Goal: Task Accomplishment & Management: Complete application form

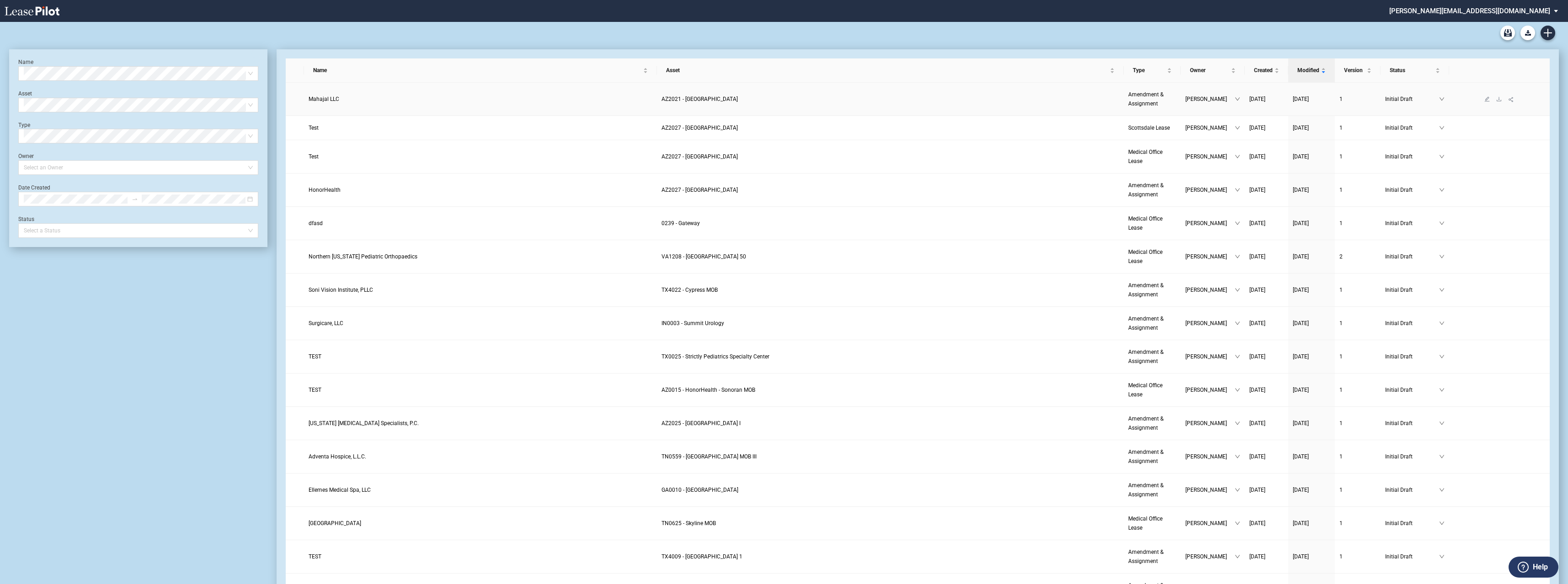
click at [317, 99] on span "Mahajal LLC" at bounding box center [324, 99] width 31 height 6
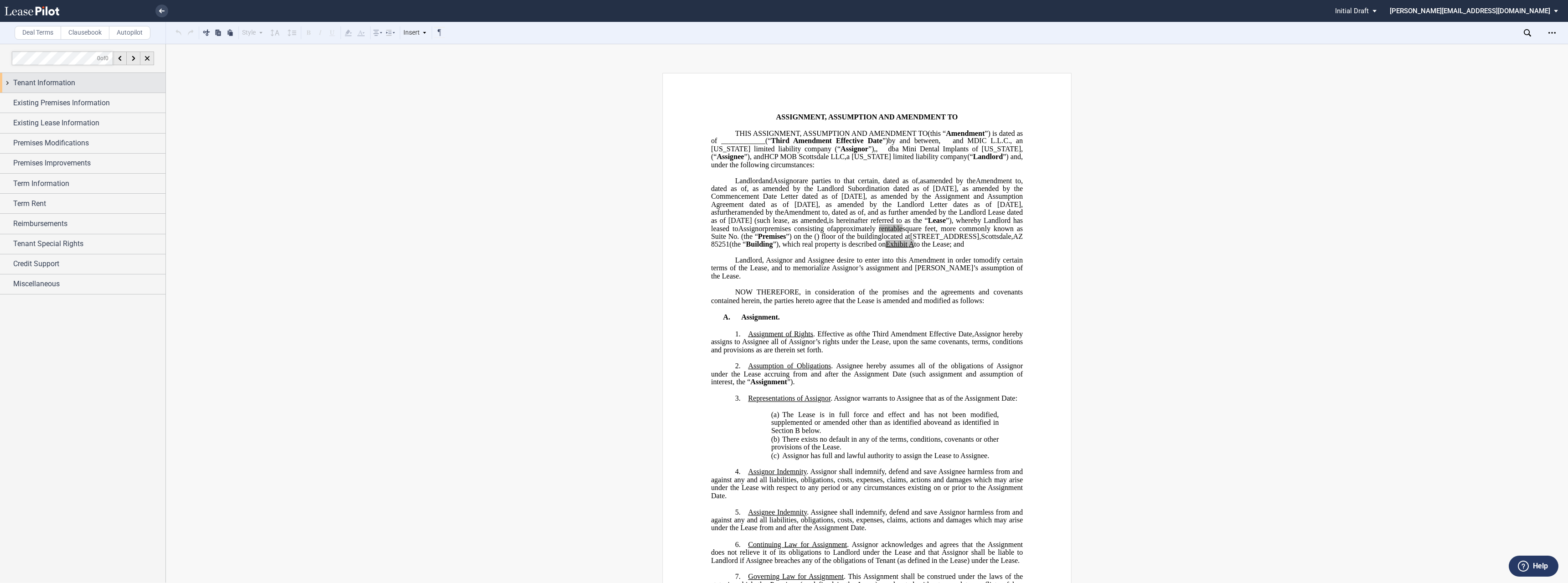
click at [8, 84] on div "Tenant Information" at bounding box center [83, 83] width 166 height 20
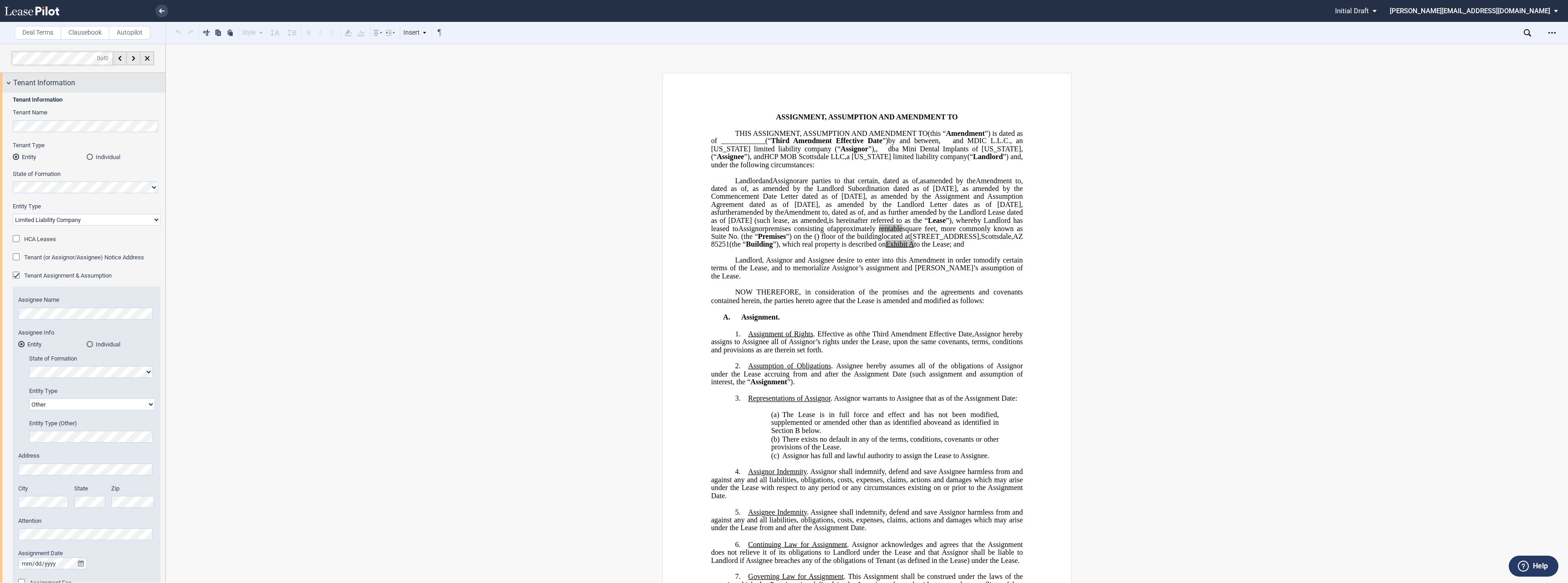
click at [9, 80] on div "Tenant Information" at bounding box center [83, 83] width 166 height 20
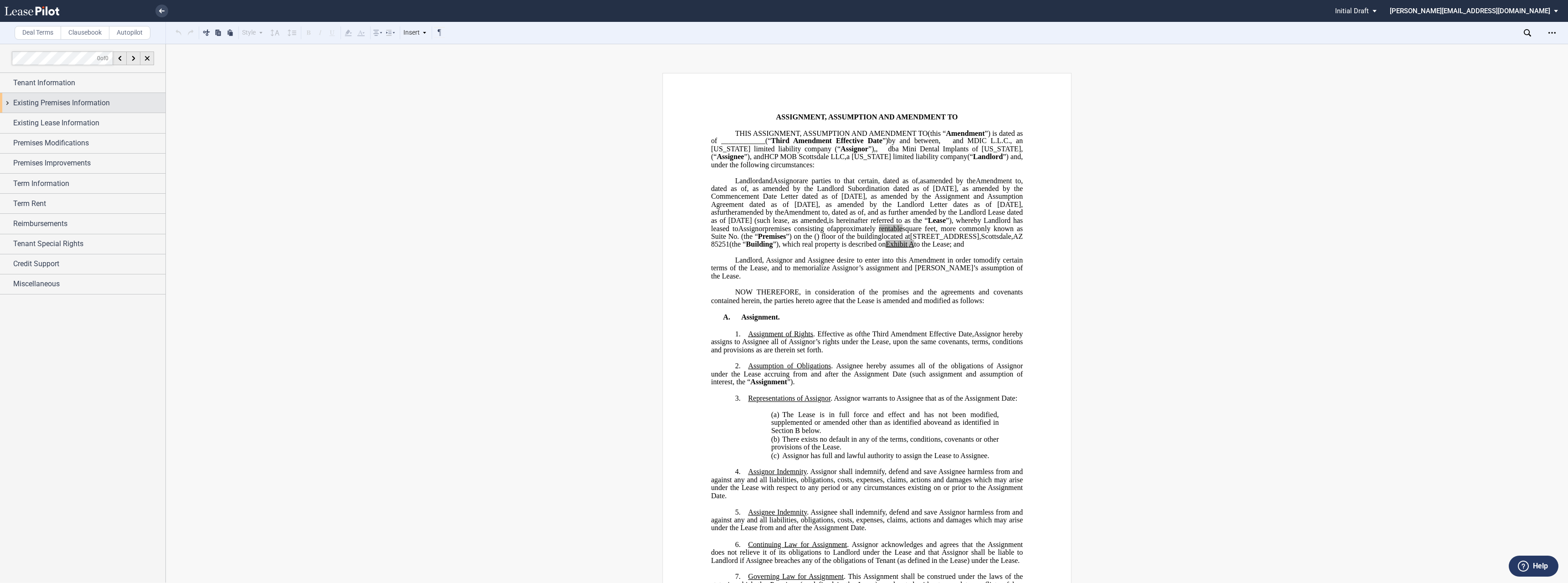
click at [8, 102] on div "Existing Premises Information" at bounding box center [83, 103] width 166 height 20
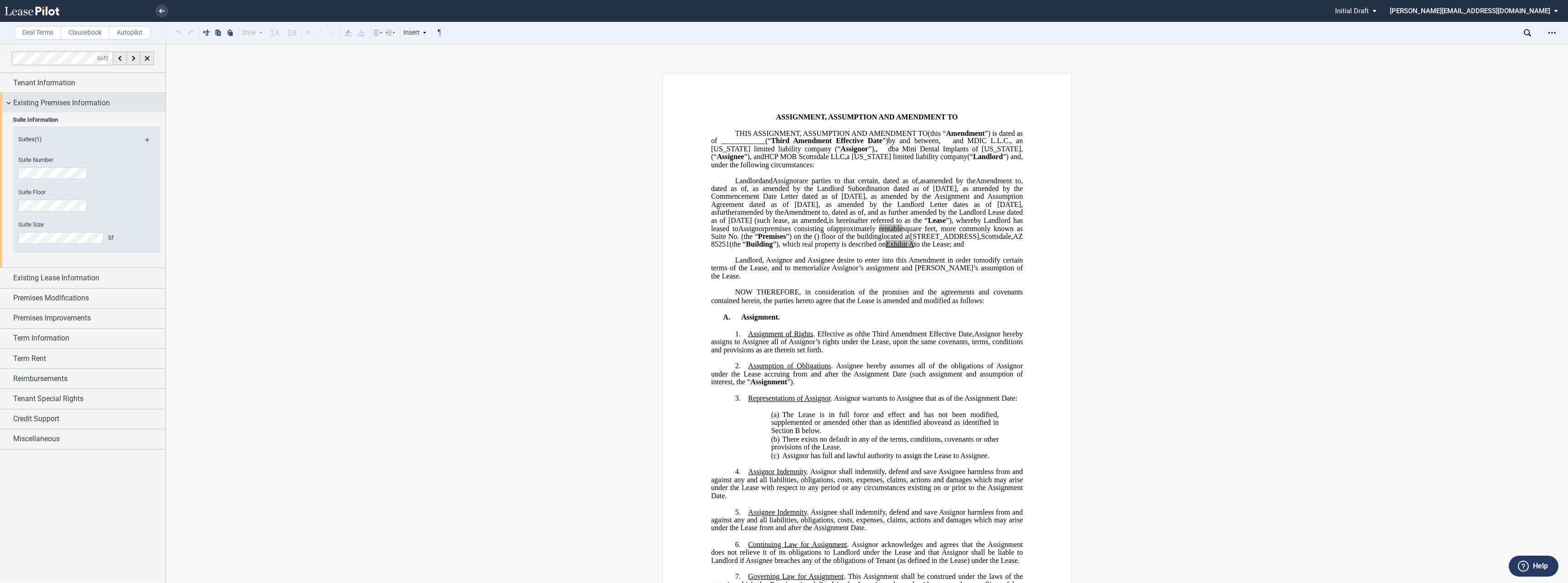
click at [8, 102] on div "Existing Premises Information" at bounding box center [83, 103] width 166 height 20
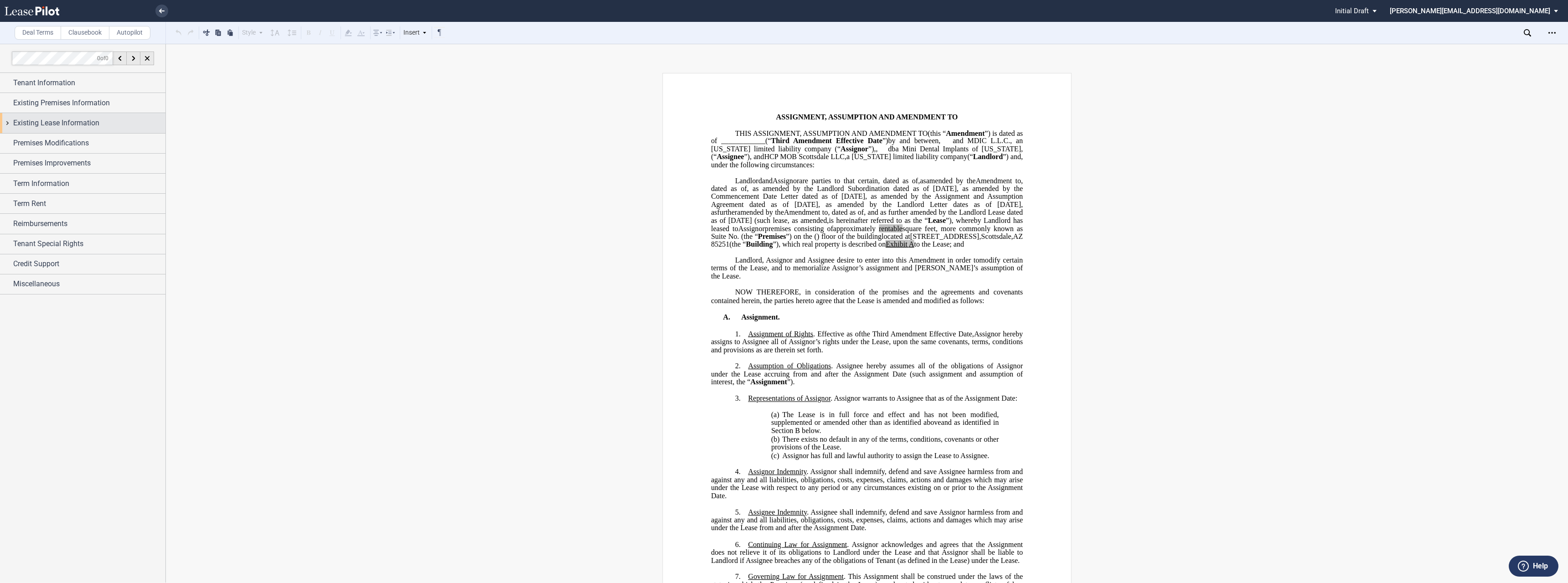
click at [6, 124] on div "Existing Lease Information" at bounding box center [83, 123] width 166 height 20
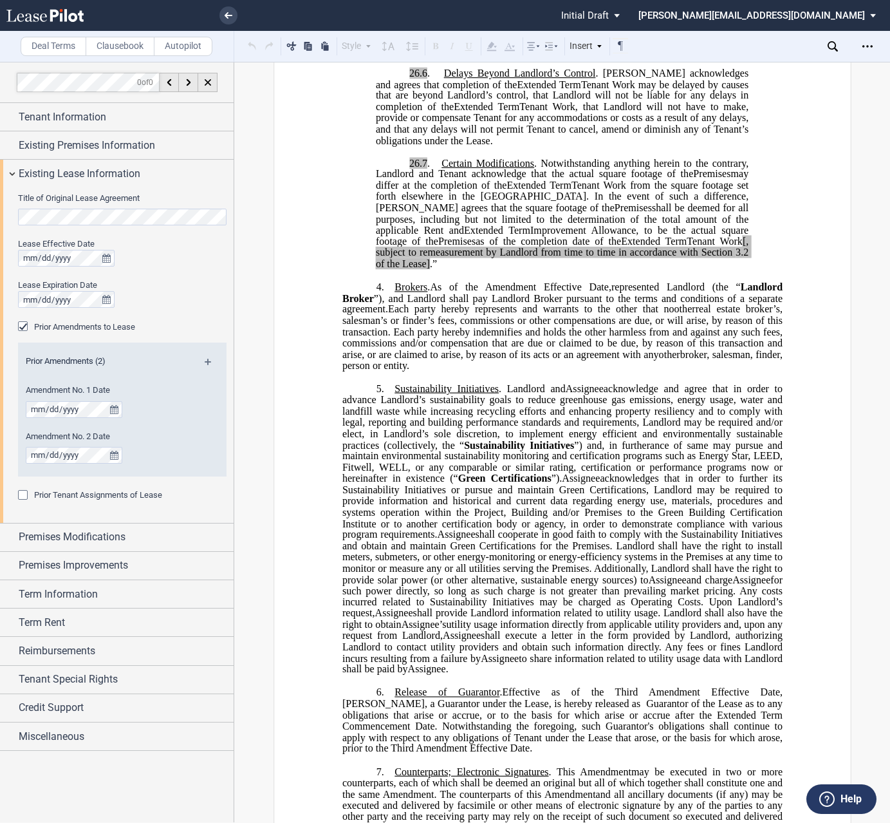
scroll to position [1978, 0]
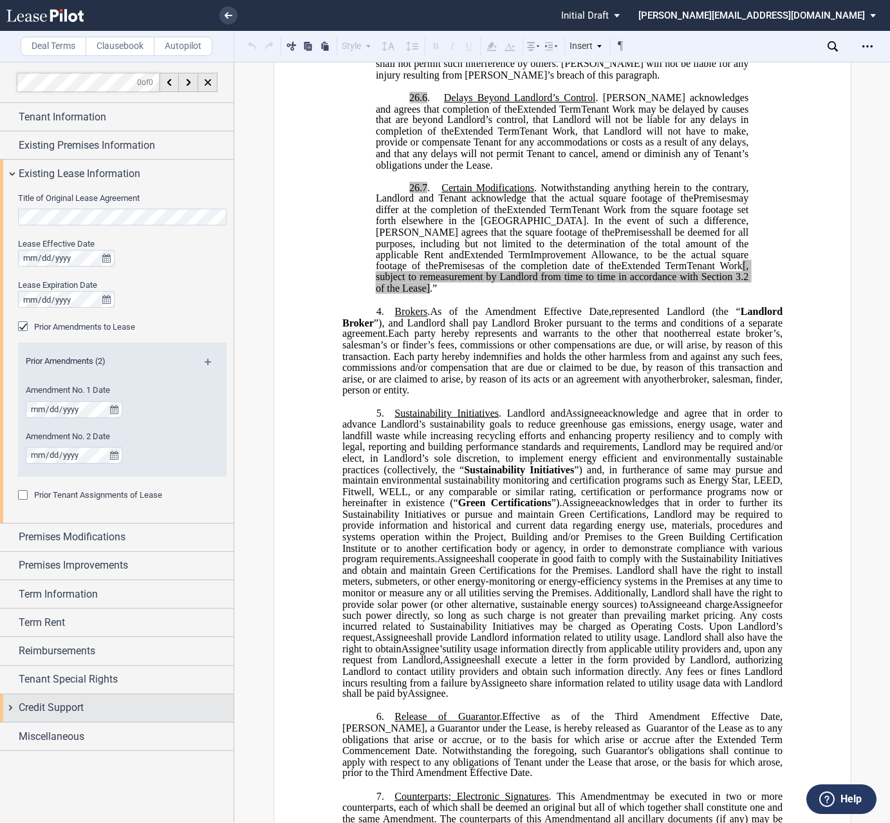
click at [12, 707] on div "Credit Support" at bounding box center [117, 708] width 234 height 28
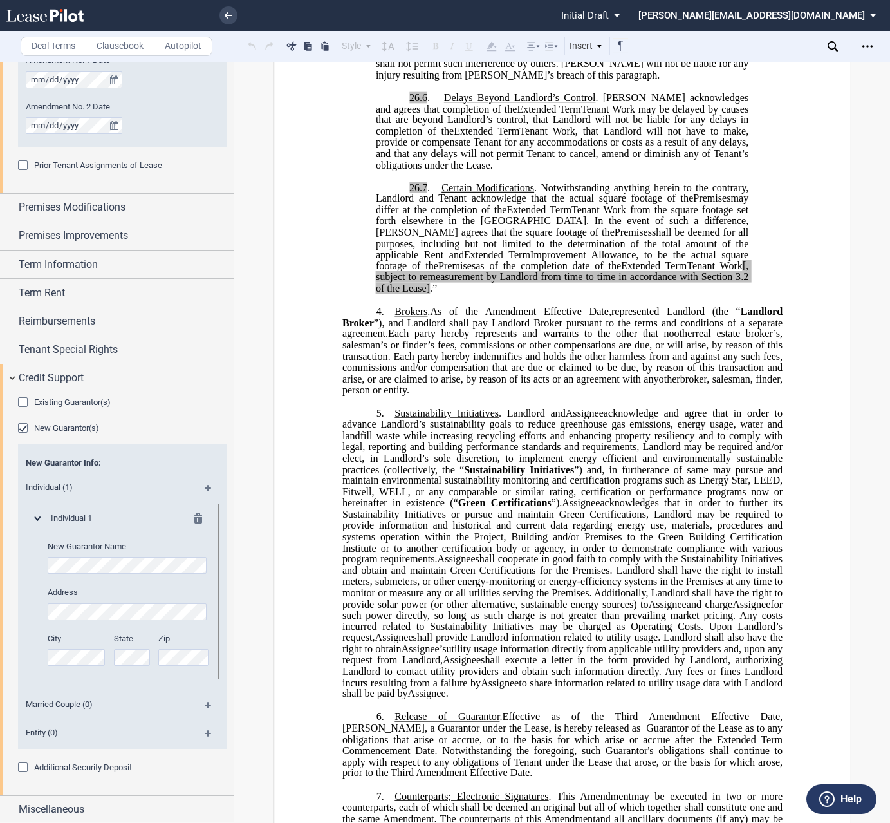
scroll to position [332, 0]
click at [14, 374] on div "Credit Support" at bounding box center [117, 376] width 234 height 28
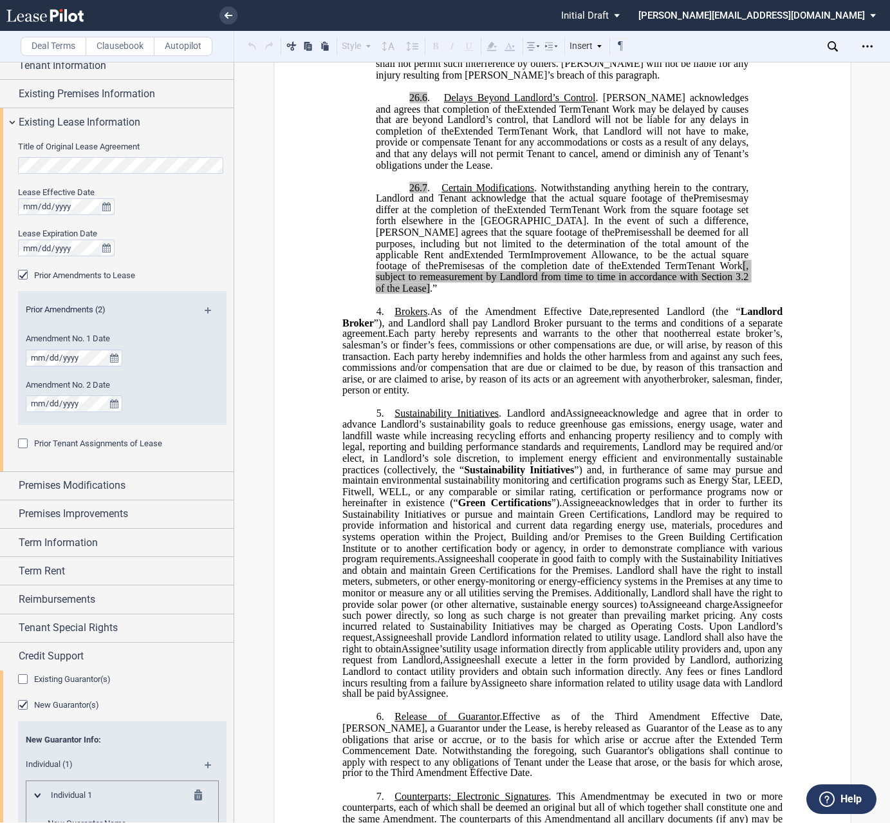
scroll to position [0, 0]
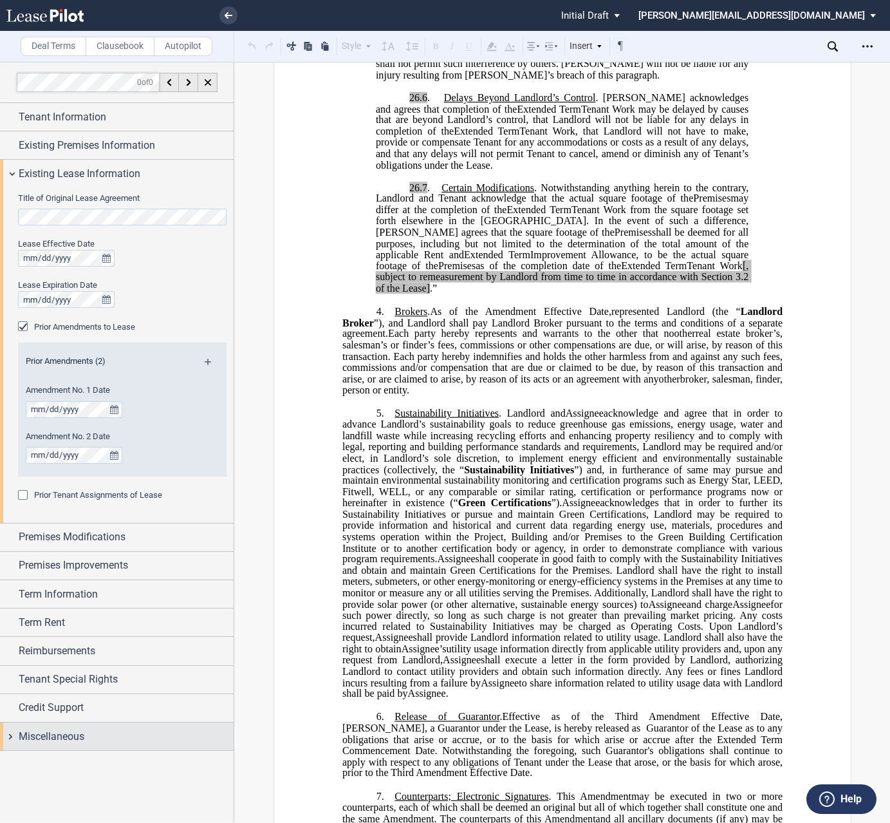
click at [11, 739] on div "Miscellaneous" at bounding box center [117, 736] width 234 height 28
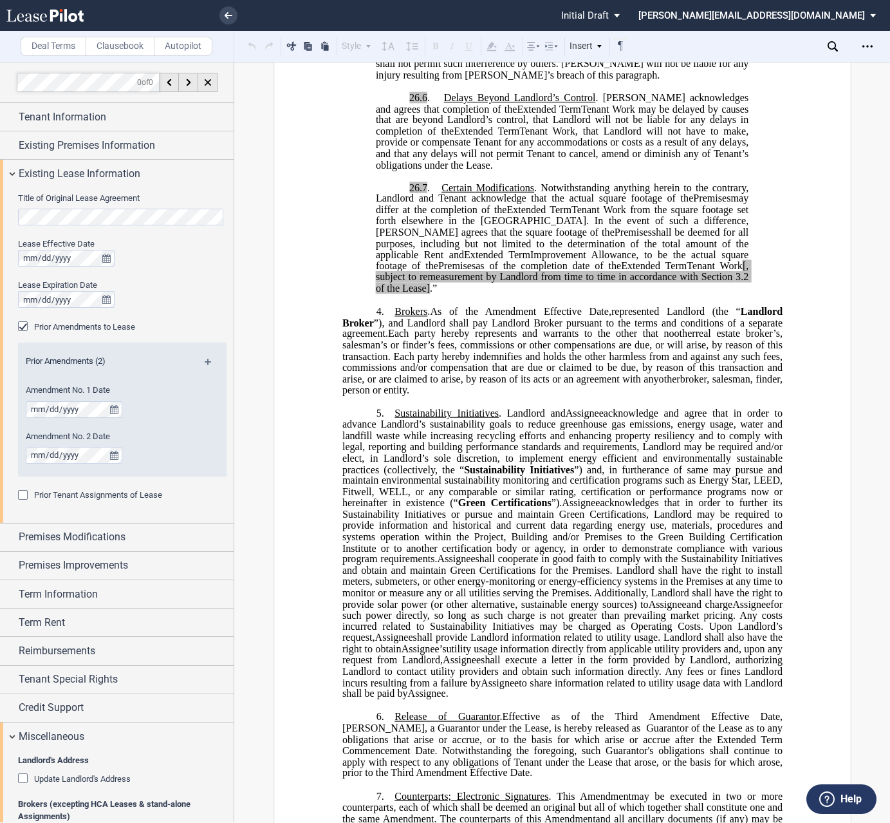
scroll to position [258, 0]
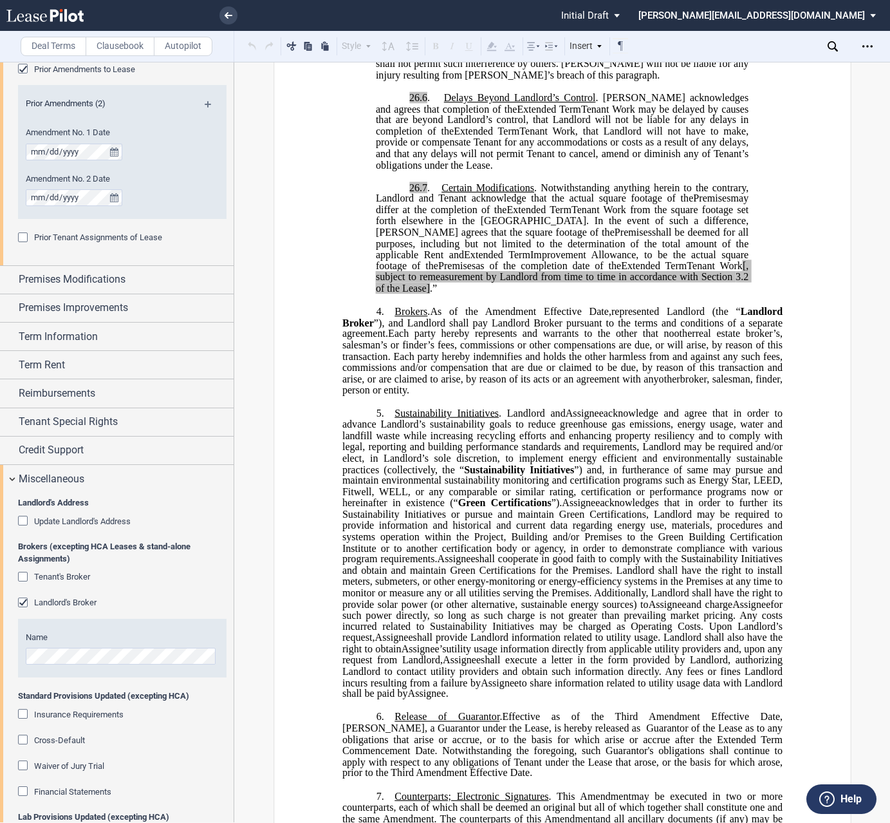
click at [23, 661] on div "Name" at bounding box center [122, 648] width 209 height 59
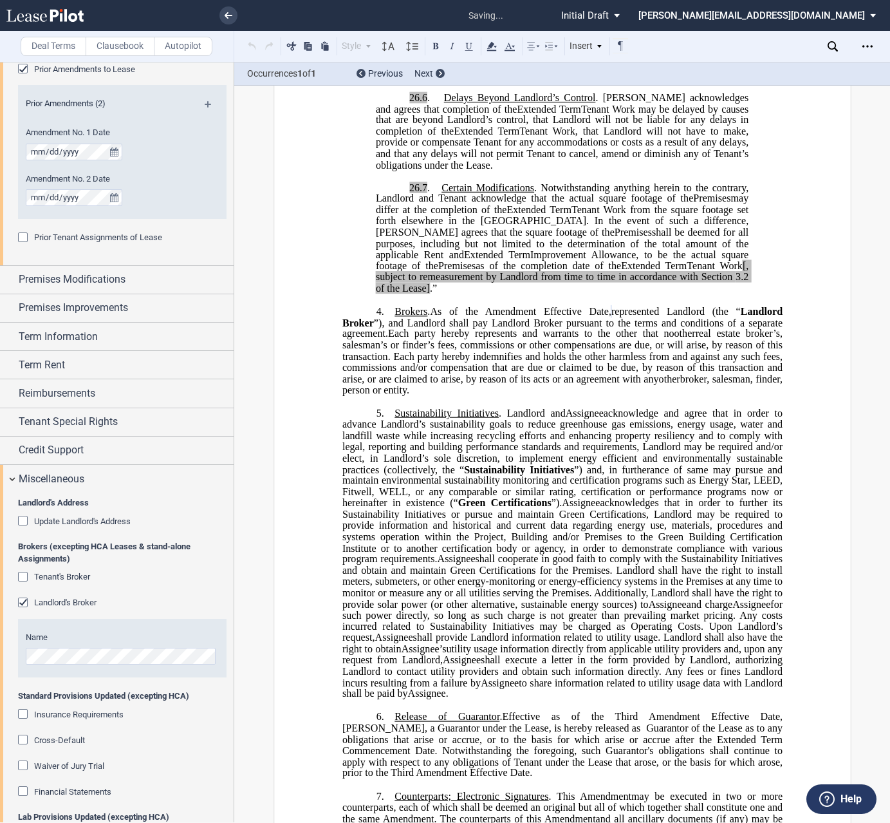
click at [110, 588] on div "Tenant's Broker Name" at bounding box center [122, 584] width 209 height 26
click at [8, 479] on div "Miscellaneous" at bounding box center [117, 479] width 234 height 28
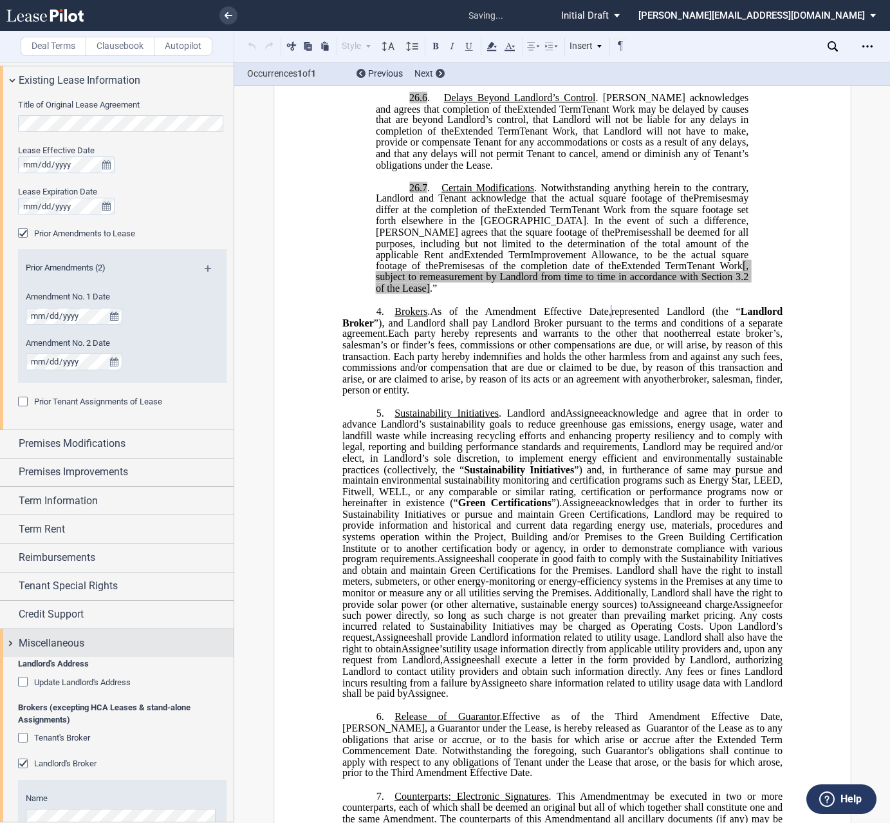
scroll to position [0, 0]
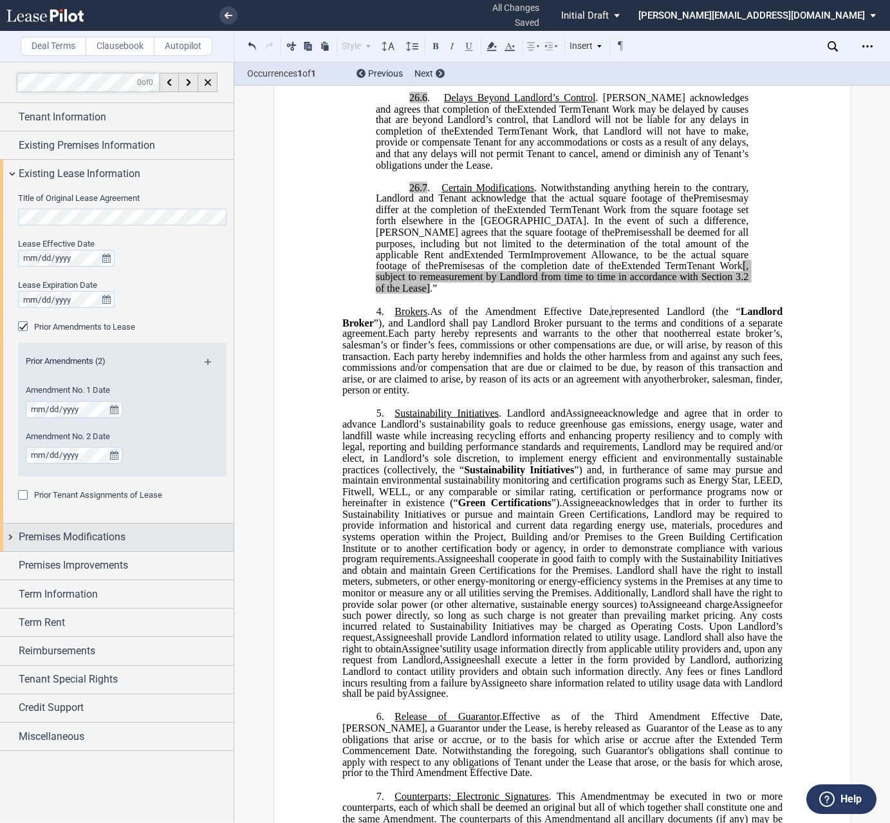
click at [10, 533] on div "Premises Modifications" at bounding box center [117, 537] width 234 height 28
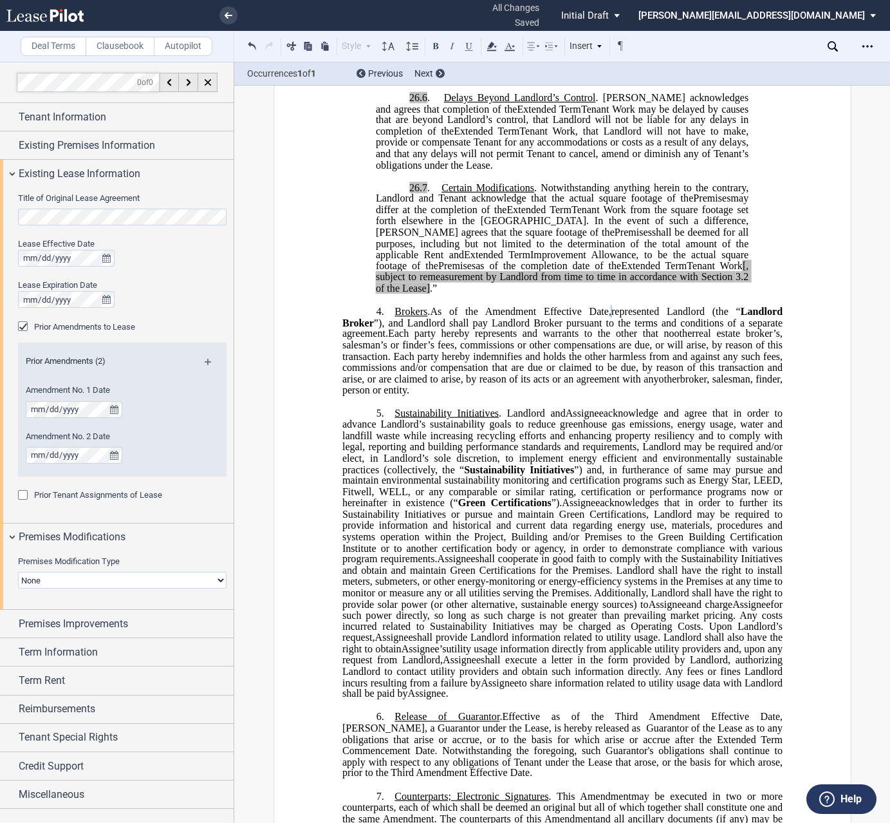
click at [41, 585] on select "None Expansion Relocation" at bounding box center [122, 580] width 209 height 17
click at [10, 530] on div "Premises Modifications" at bounding box center [117, 537] width 234 height 28
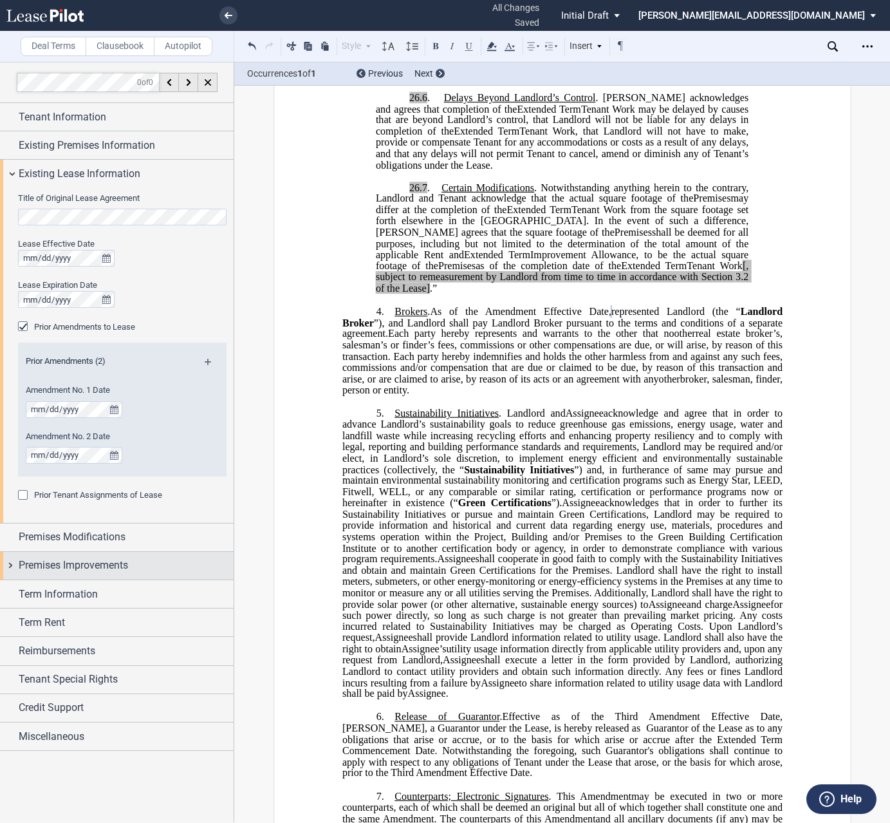
click at [12, 565] on div "Premises Improvements" at bounding box center [117, 566] width 234 height 28
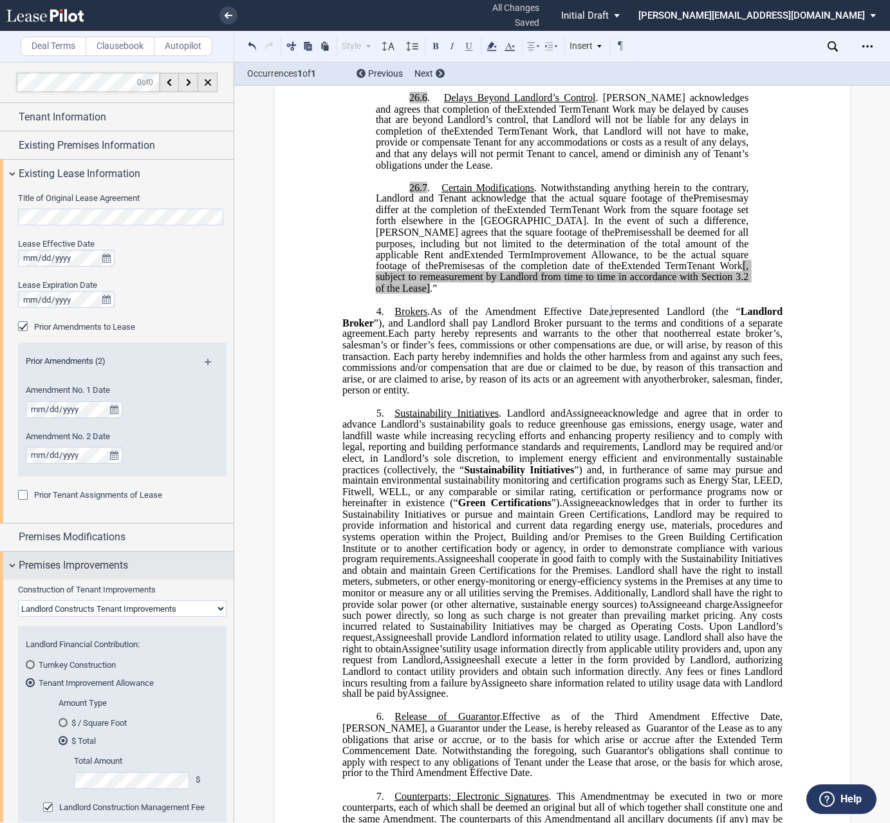
click at [12, 565] on div "Premises Improvements" at bounding box center [117, 566] width 234 height 28
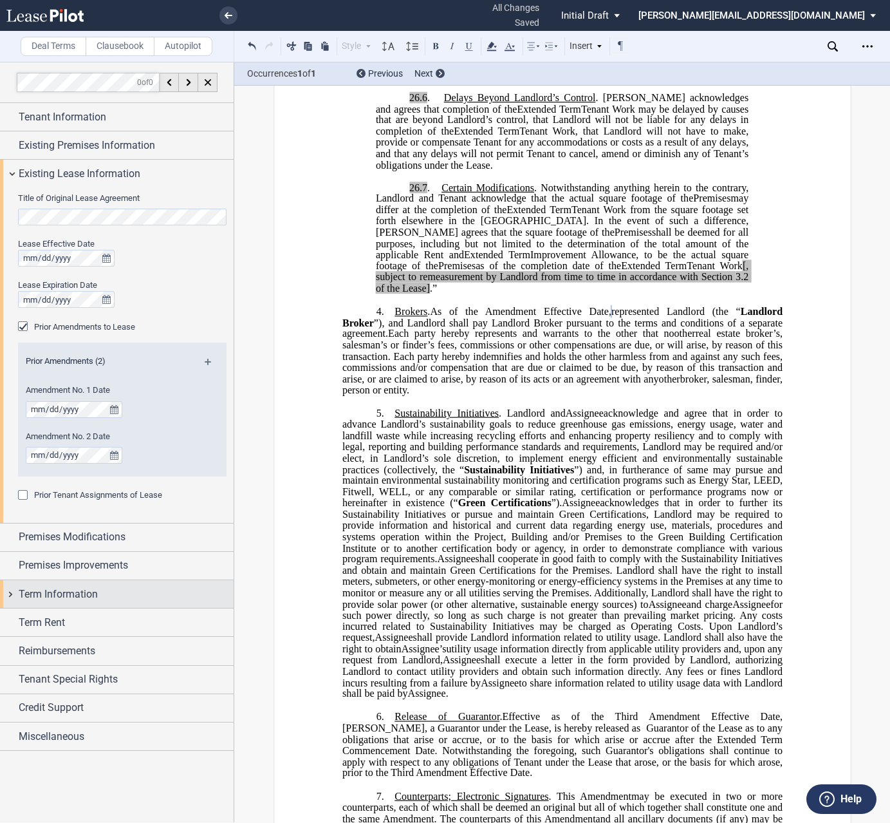
click at [10, 593] on div "Term Information" at bounding box center [117, 594] width 234 height 28
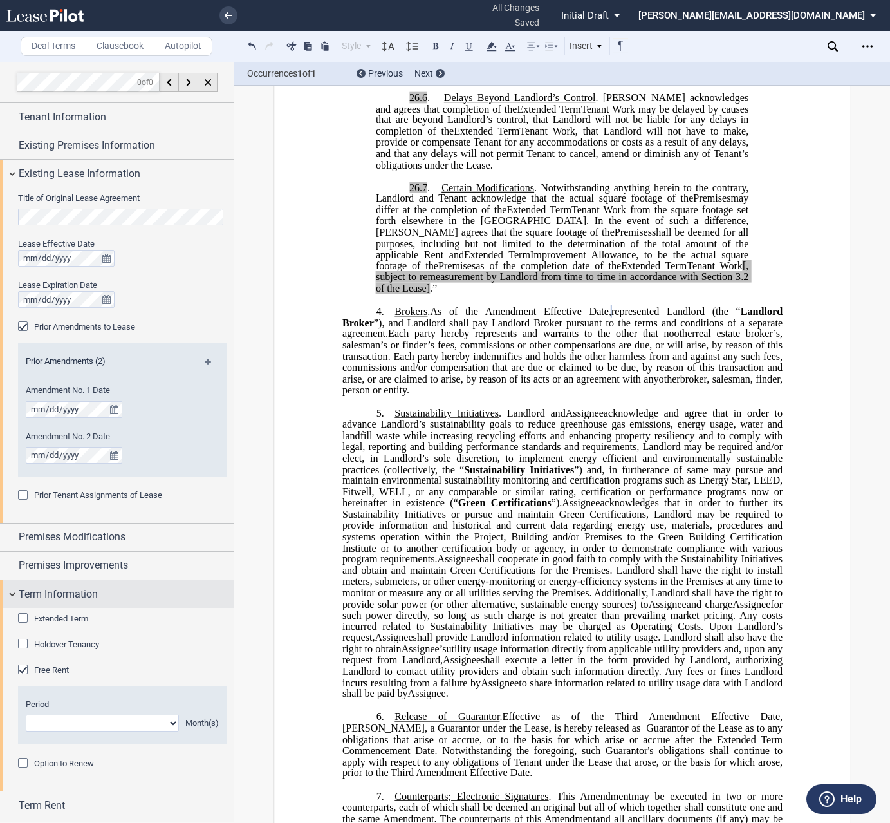
click at [10, 593] on div "Term Information" at bounding box center [117, 594] width 234 height 28
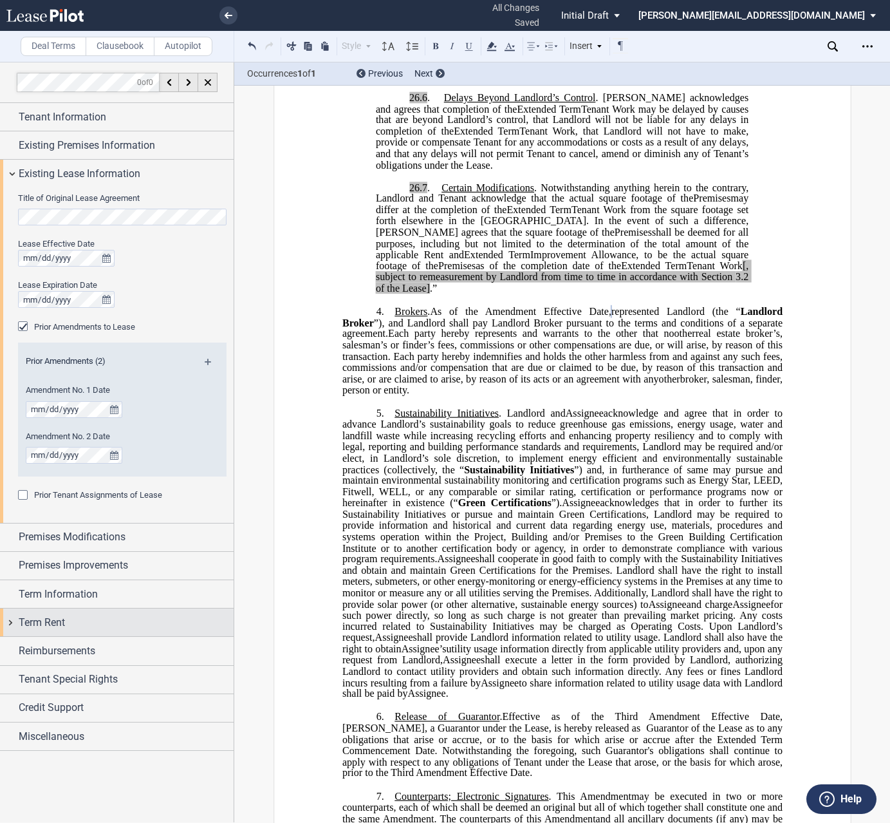
click at [12, 622] on div "Term Rent" at bounding box center [117, 622] width 234 height 28
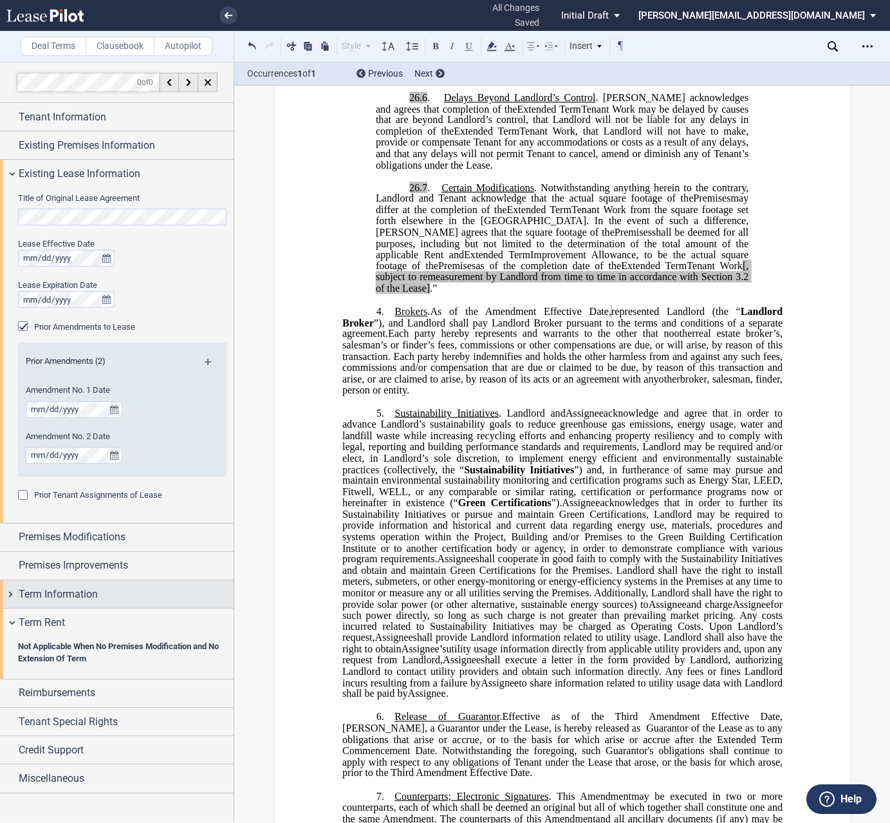
click at [12, 593] on div "Term Information" at bounding box center [117, 594] width 234 height 28
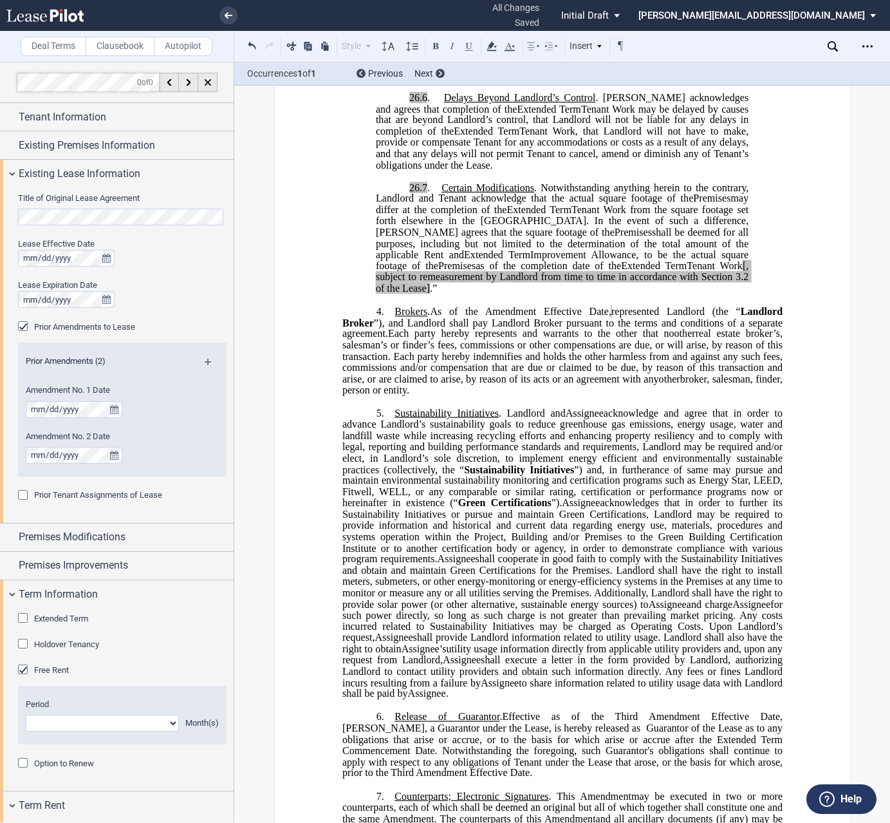
click at [20, 621] on div "Extended Term" at bounding box center [24, 619] width 13 height 13
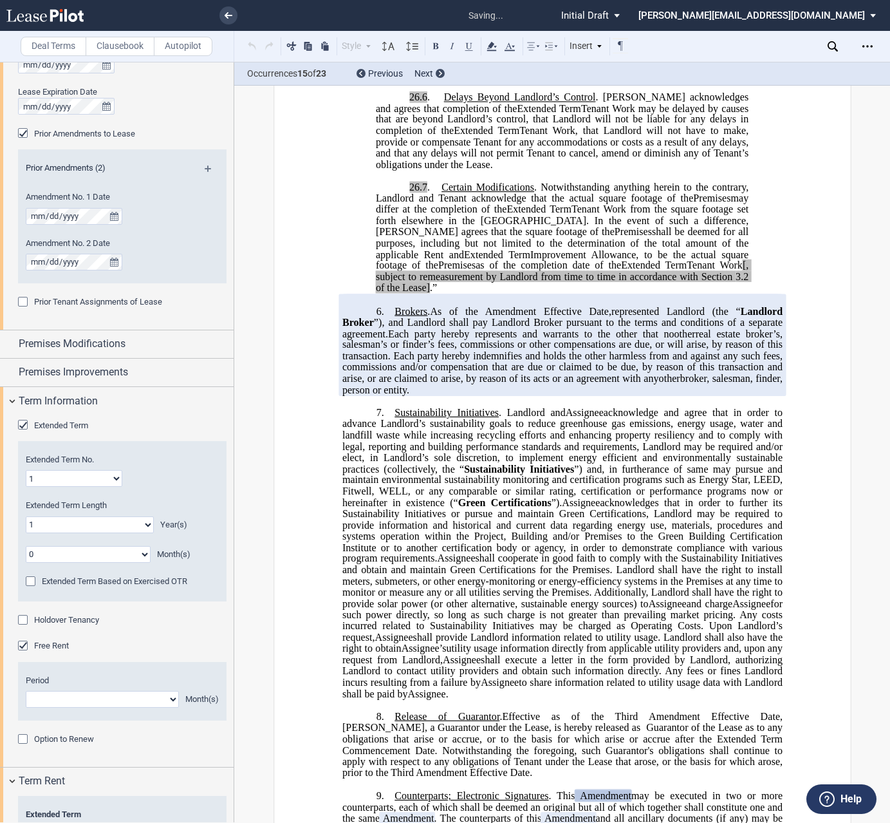
scroll to position [379, 0]
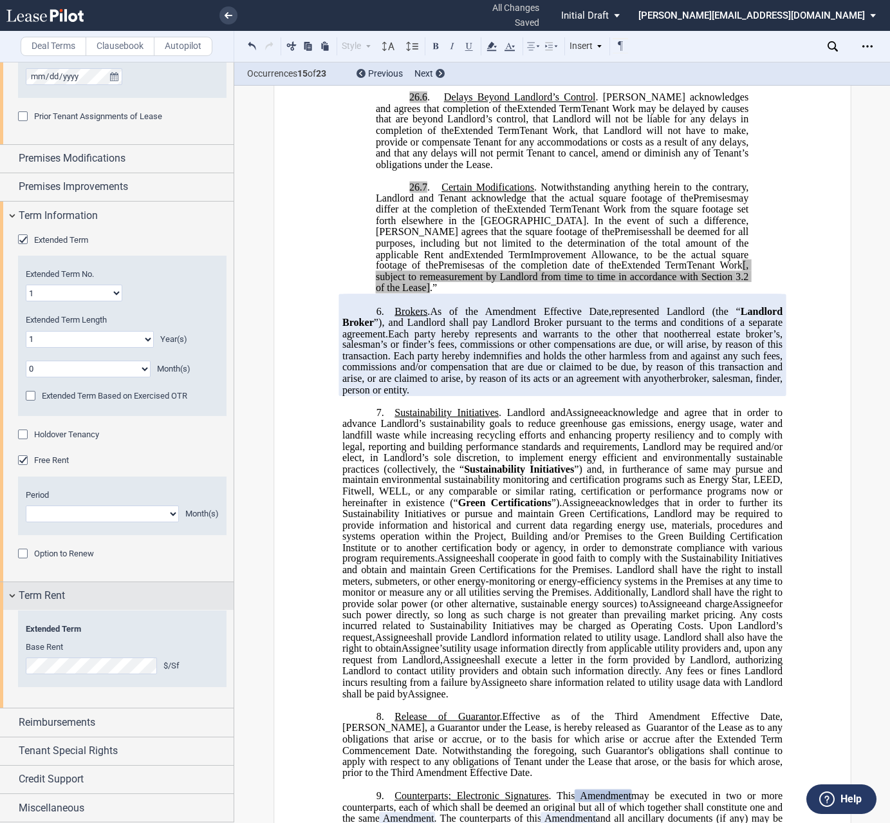
click at [13, 597] on div "Term Rent" at bounding box center [117, 596] width 234 height 28
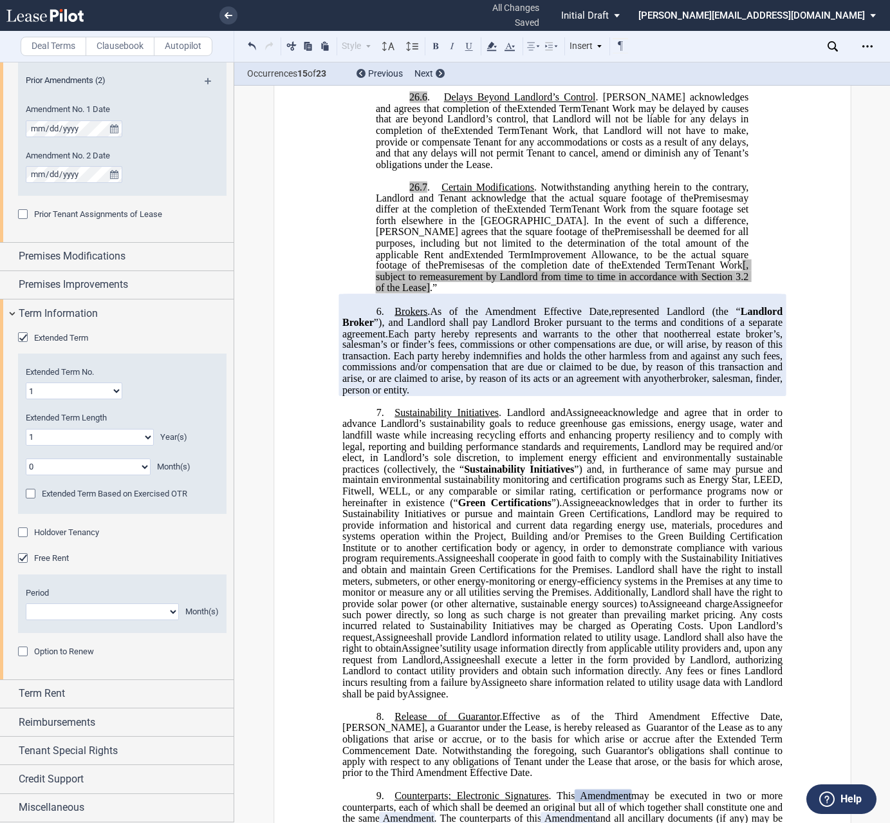
scroll to position [281, 0]
click at [10, 310] on div "Term Information" at bounding box center [117, 313] width 234 height 28
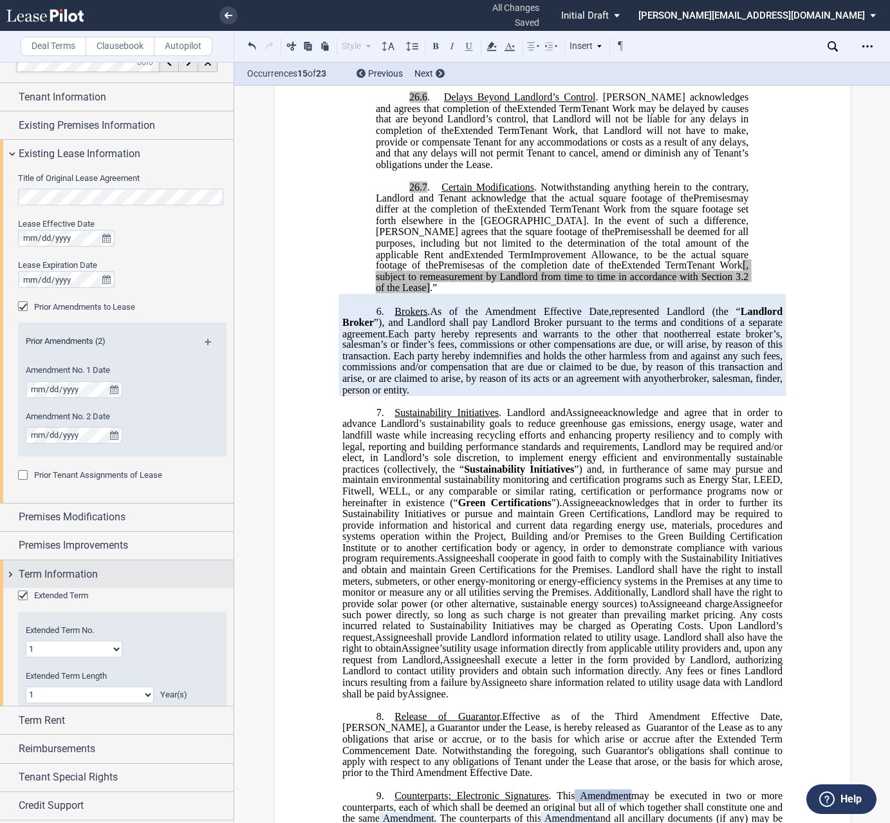
scroll to position [0, 0]
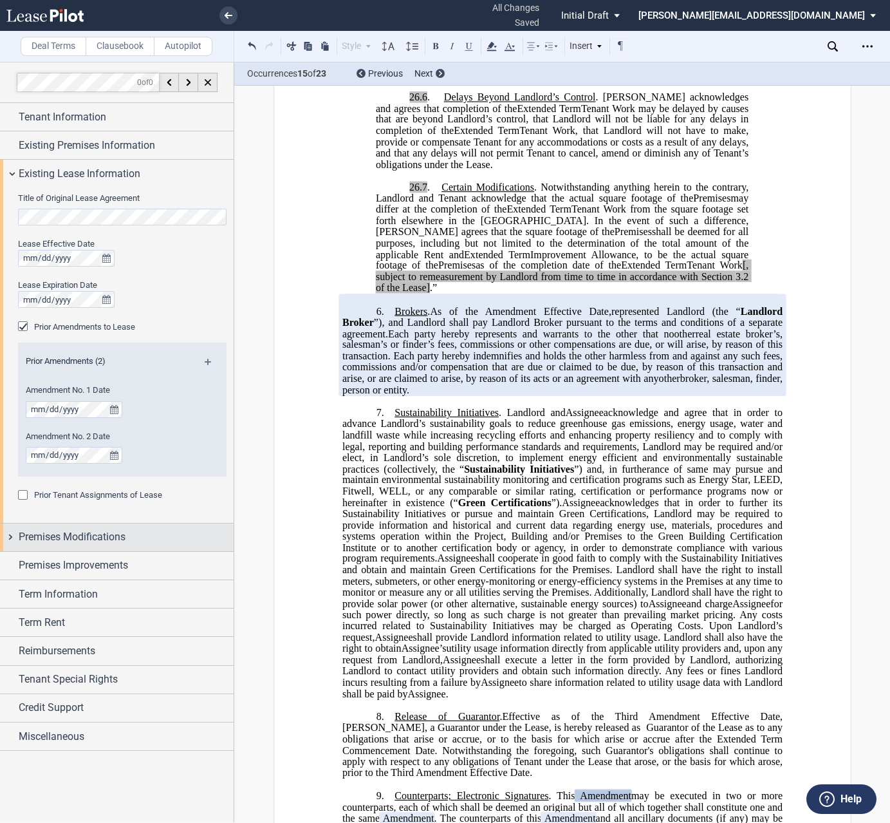
click at [10, 536] on div "Premises Modifications" at bounding box center [117, 537] width 234 height 28
click at [9, 534] on div "Premises Modifications" at bounding box center [117, 537] width 234 height 28
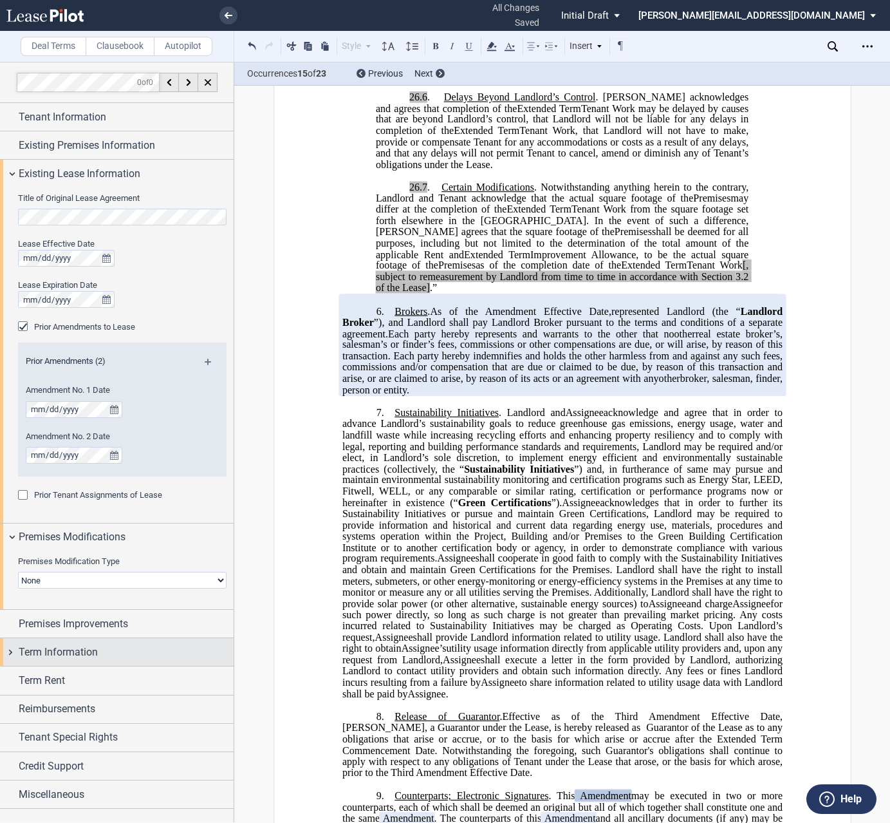
click at [9, 595] on div "Premises Modification Type None Expansion Relocation Expansion Space Suite Numb…" at bounding box center [117, 580] width 234 height 58
click at [12, 652] on div "Term Information" at bounding box center [117, 652] width 234 height 28
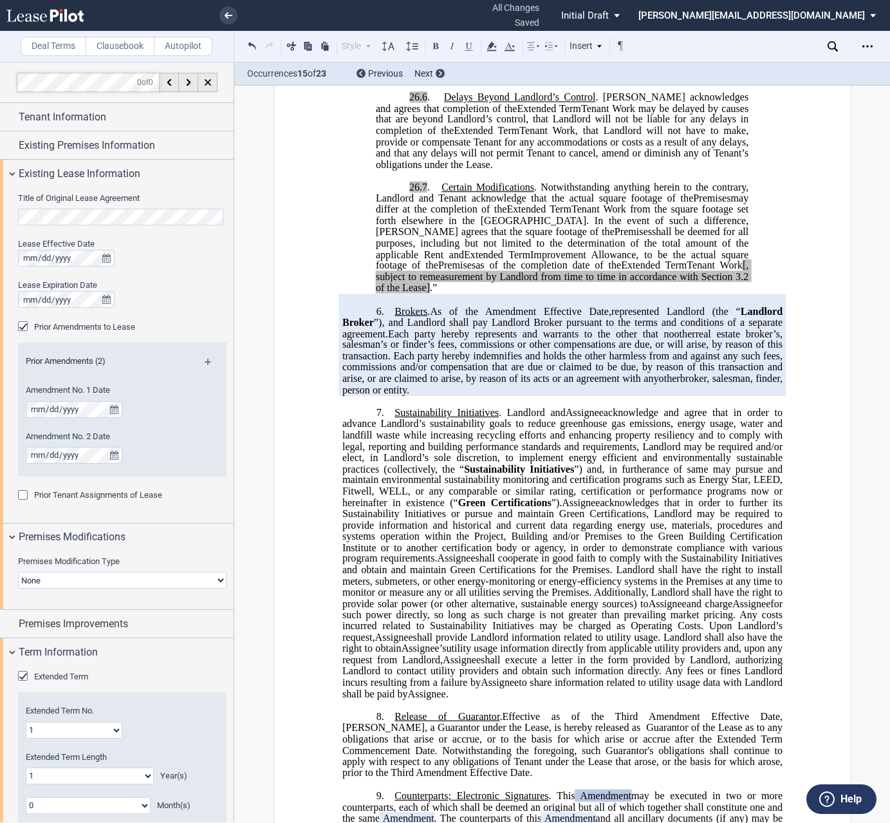
click at [21, 676] on div "Extended Term" at bounding box center [24, 677] width 13 height 13
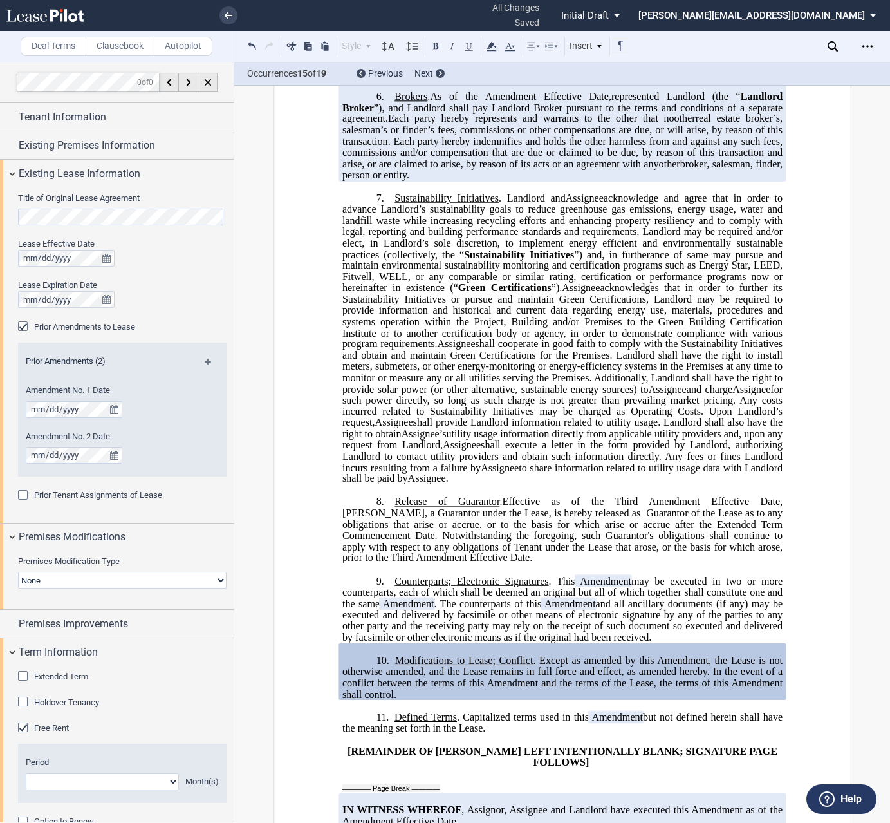
scroll to position [1978, 0]
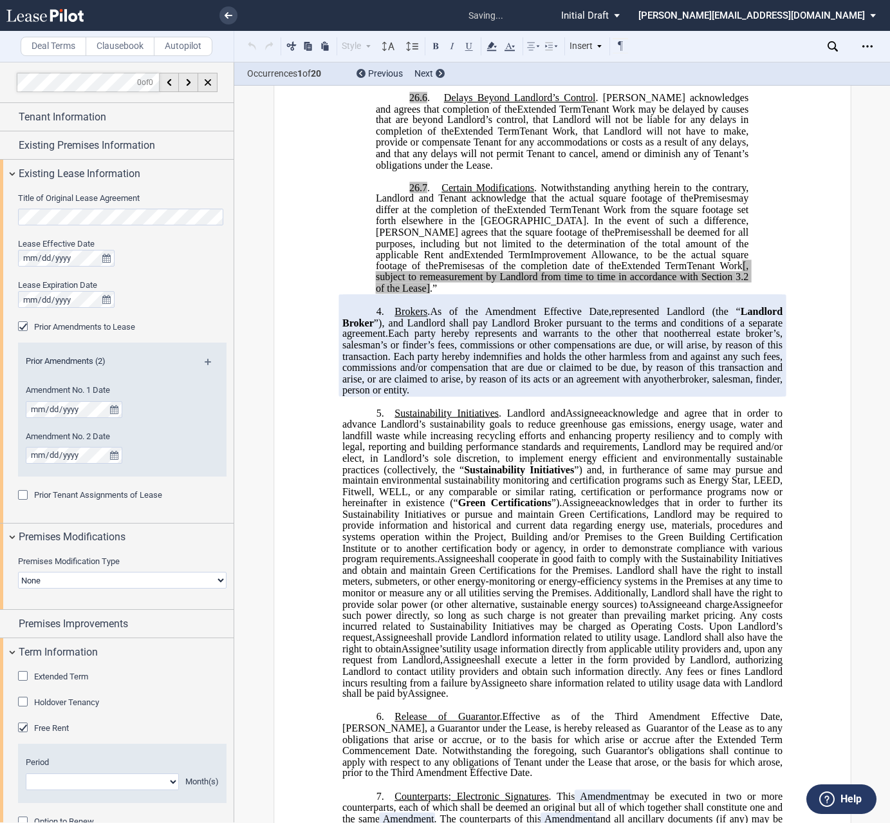
click at [22, 676] on div "Extended Term" at bounding box center [24, 677] width 13 height 13
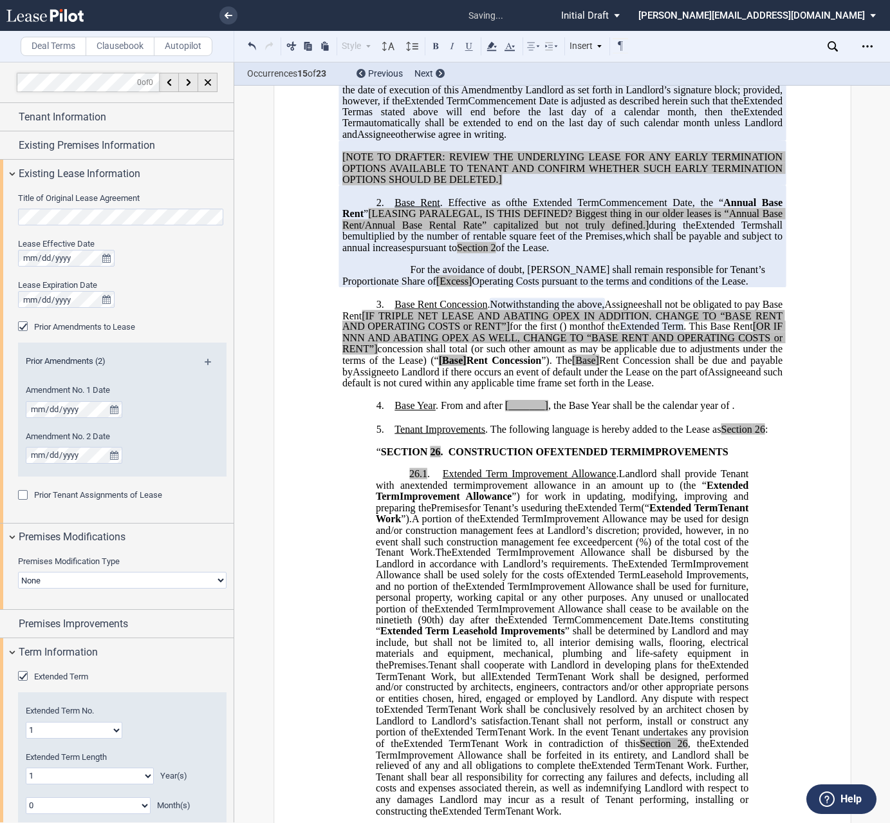
scroll to position [841, 0]
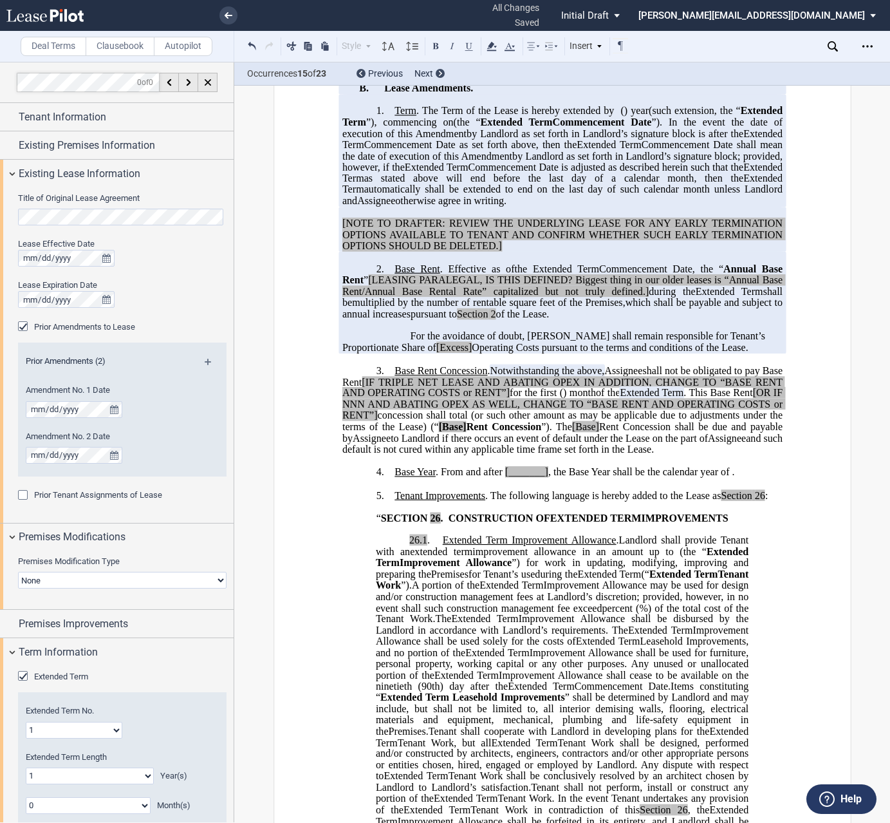
click at [20, 677] on div "Extended Term" at bounding box center [24, 677] width 13 height 13
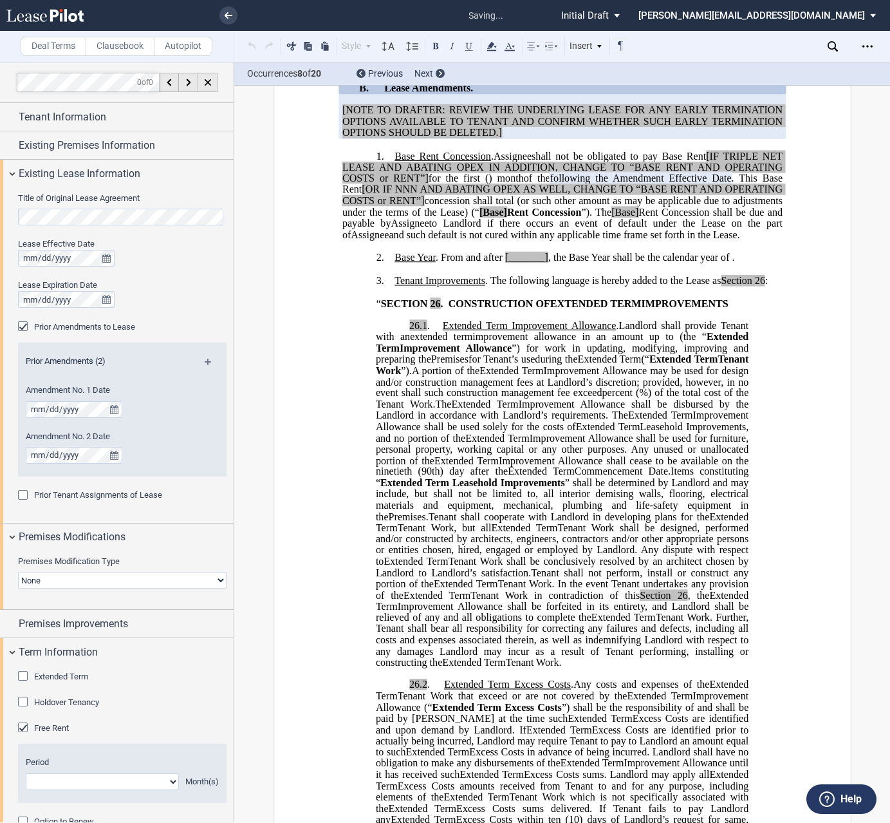
click at [20, 677] on div "Extended Term" at bounding box center [24, 677] width 13 height 13
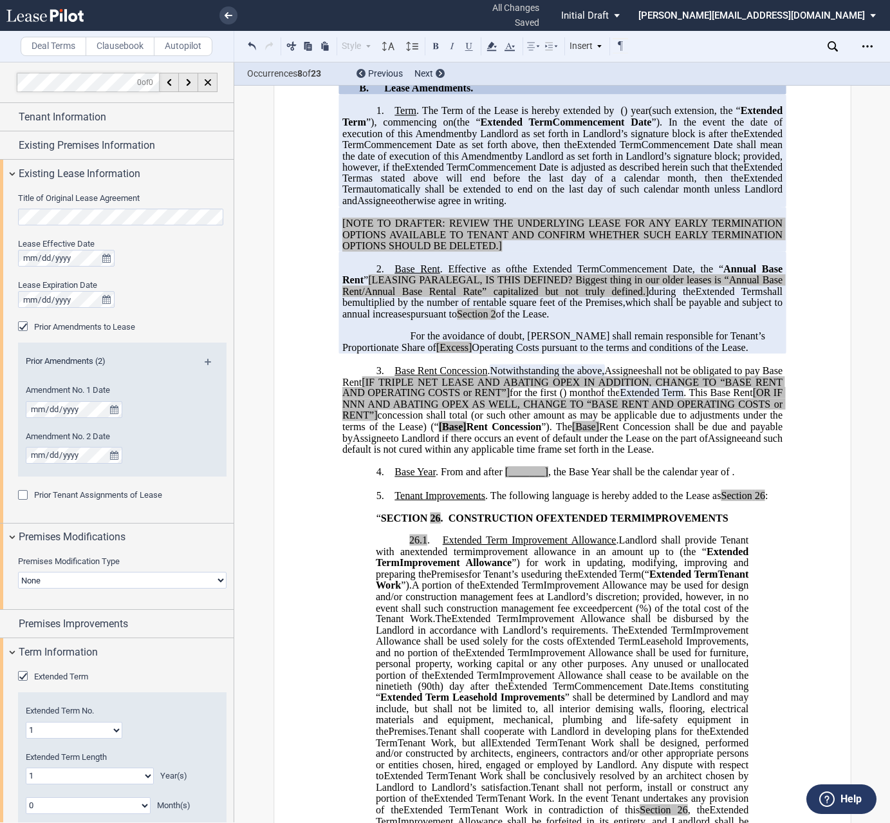
scroll to position [64, 0]
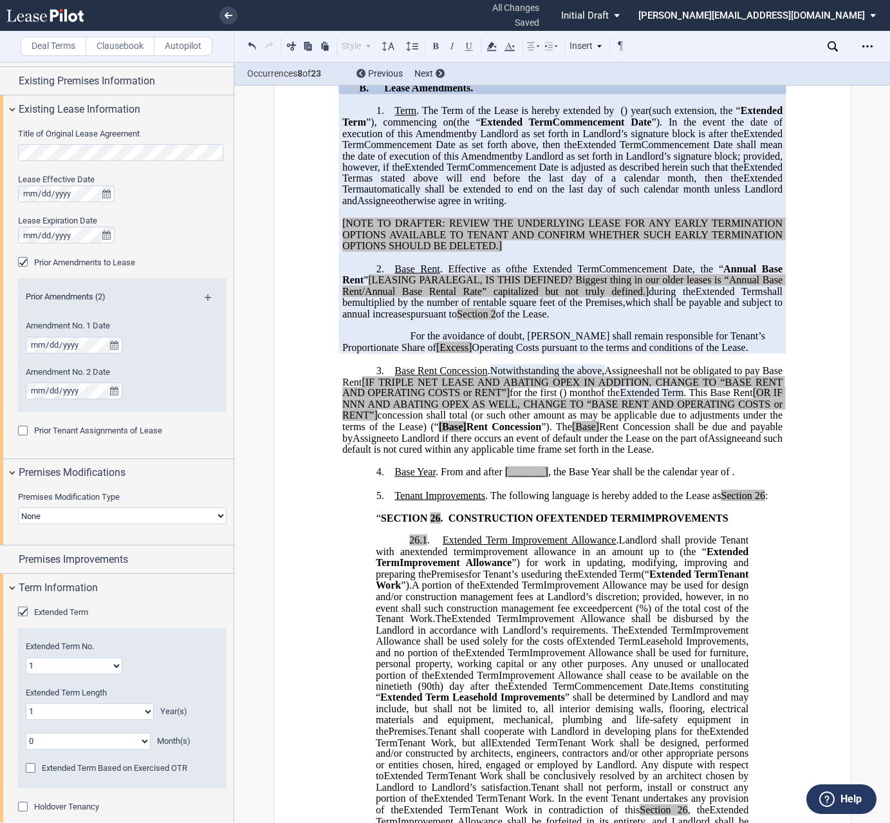
click at [122, 710] on select "0 1 2 3 4 5 6 7 8 9 10 11 12 13 14 15 16 17 18 19 20" at bounding box center [90, 711] width 128 height 17
select select "number:0"
click at [26, 703] on select "0 1 2 3 4 5 6 7 8 9 10 11 12 13 14 15 16 17 18 19 20" at bounding box center [90, 711] width 128 height 17
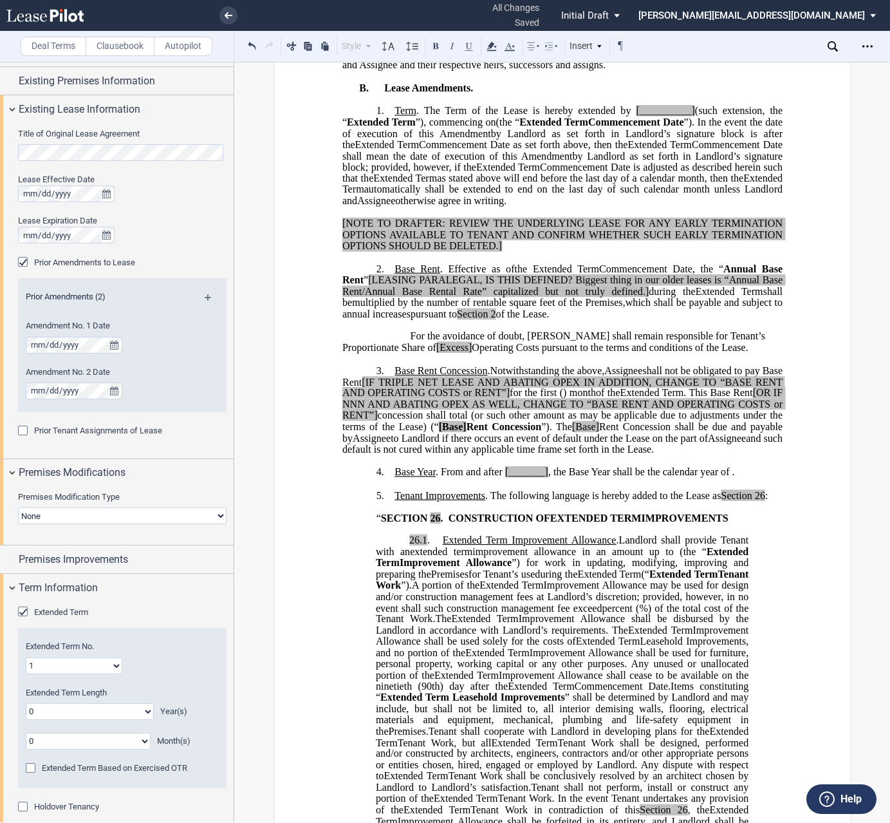
click at [140, 747] on select "0 1 2 3 4 5 6 7 8 9 10 11" at bounding box center [88, 741] width 125 height 17
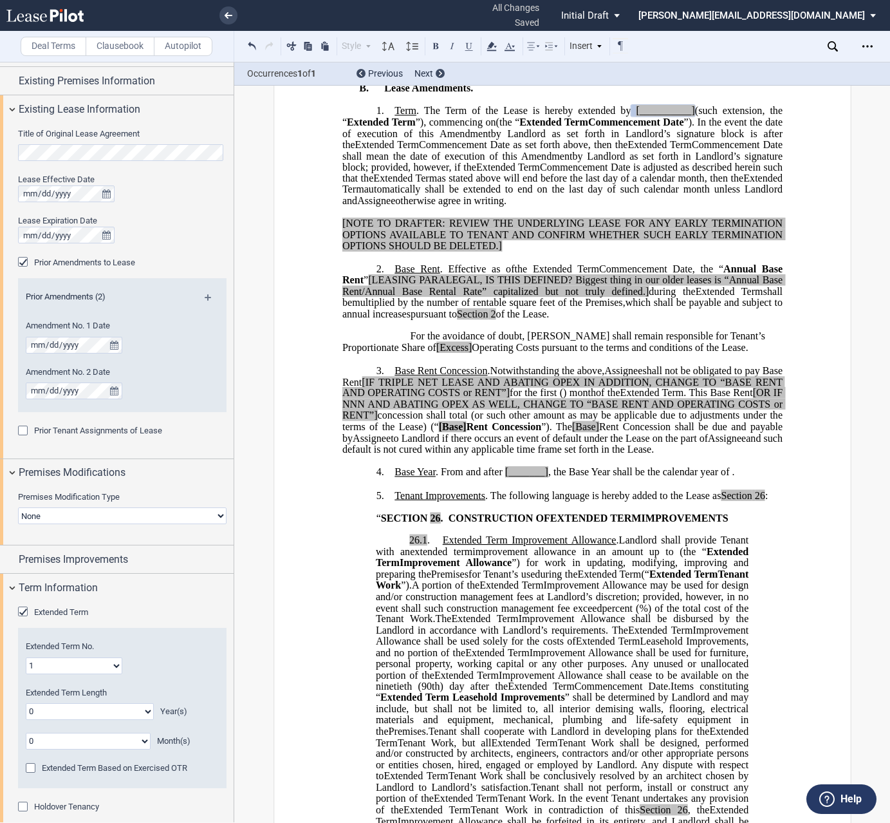
select select "number:2"
click at [26, 733] on select "0 1 2 3 4 5 6 7 8 9 10 11" at bounding box center [88, 741] width 125 height 17
click at [93, 712] on select "0 1 2 3 4 5 6 7 8 9 10 11 12 13 14 15 16 17 18 19 20" at bounding box center [90, 711] width 128 height 17
select select "number:2"
click at [26, 703] on select "0 1 2 3 4 5 6 7 8 9 10 11 12 13 14 15 16 17 18 19 20" at bounding box center [90, 711] width 128 height 17
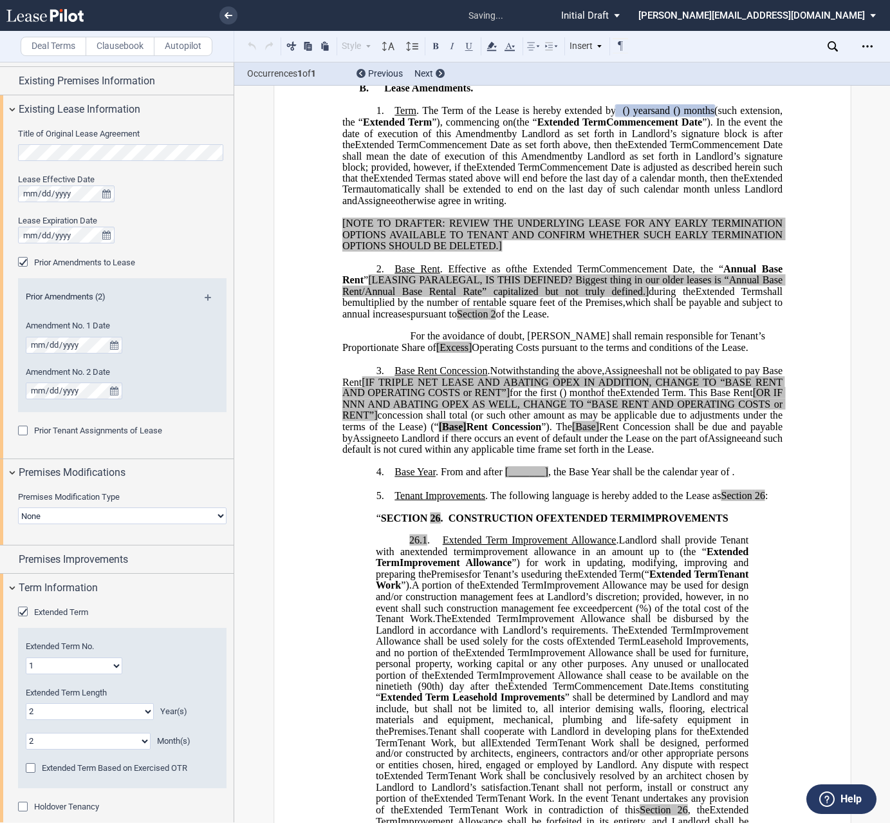
click at [117, 739] on select "0 1 2 3 4 5 6 7 8 9 10 11" at bounding box center [88, 741] width 125 height 17
select select "number:4"
click at [26, 733] on select "0 1 2 3 4 5 6 7 8 9 10 11" at bounding box center [88, 741] width 125 height 17
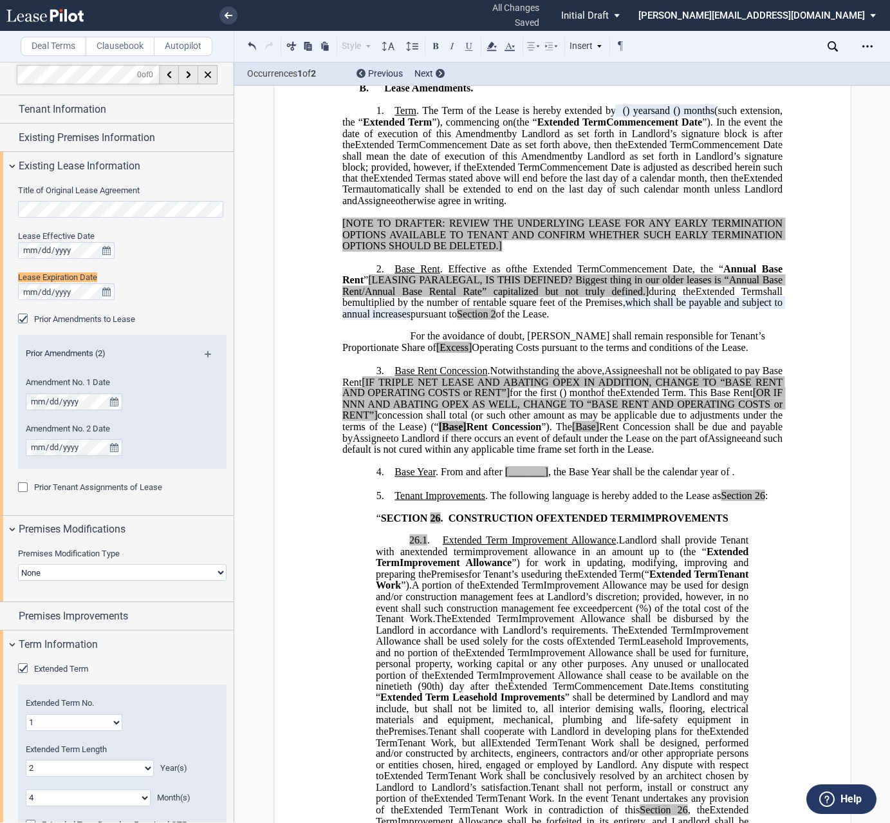
scroll to position [0, 0]
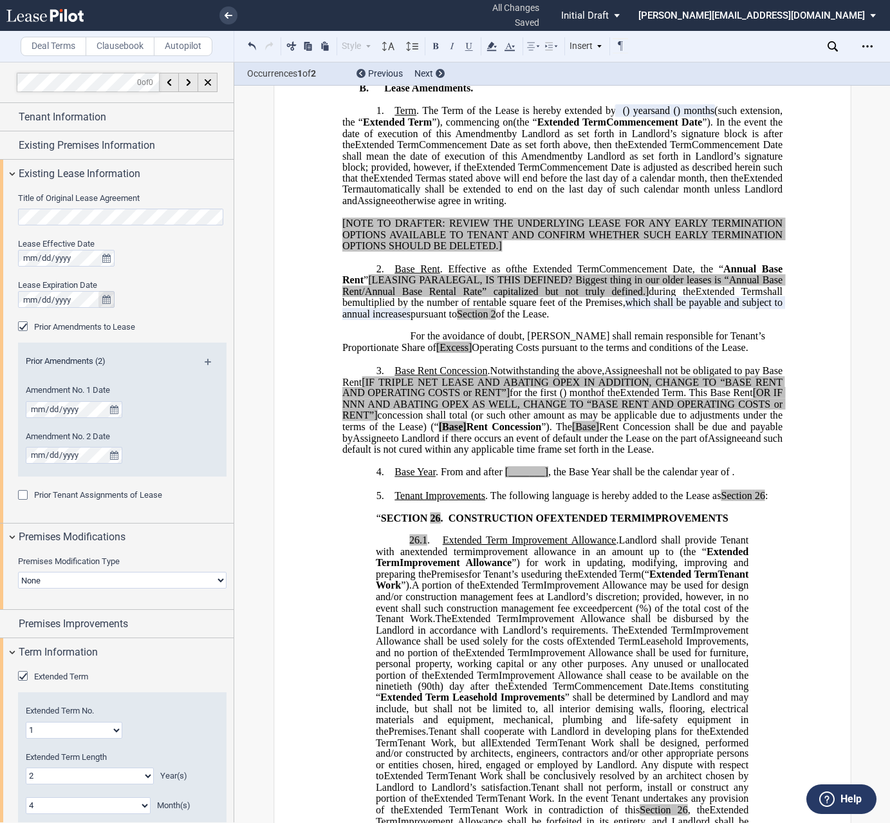
click at [109, 297] on icon "true" at bounding box center [106, 299] width 8 height 9
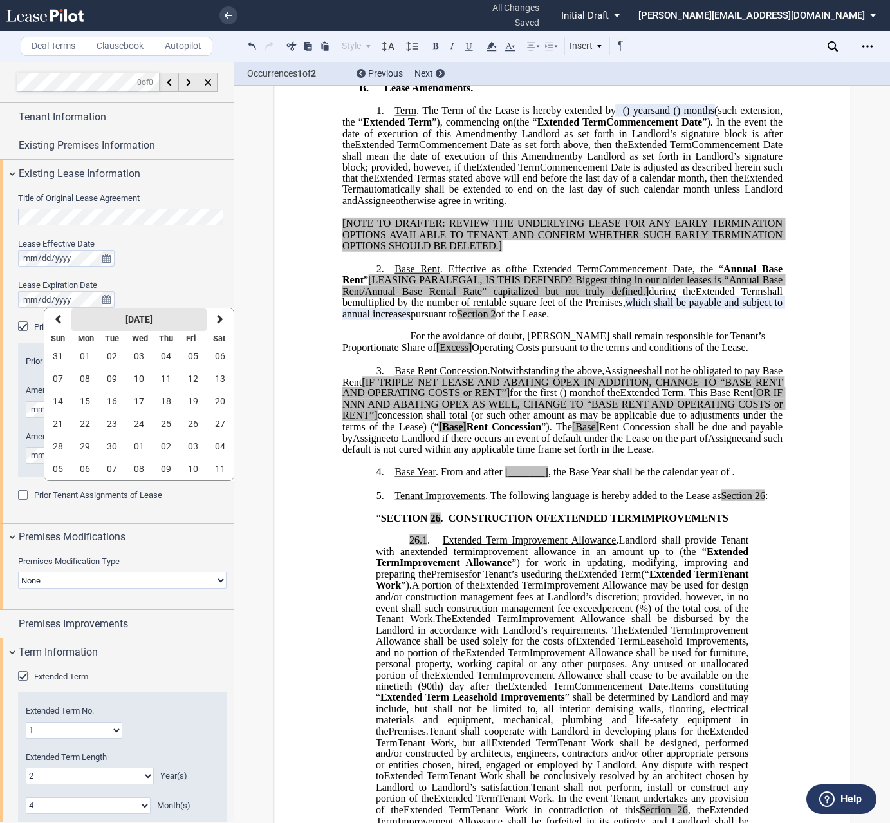
click at [181, 319] on button "September 2025" at bounding box center [138, 319] width 135 height 23
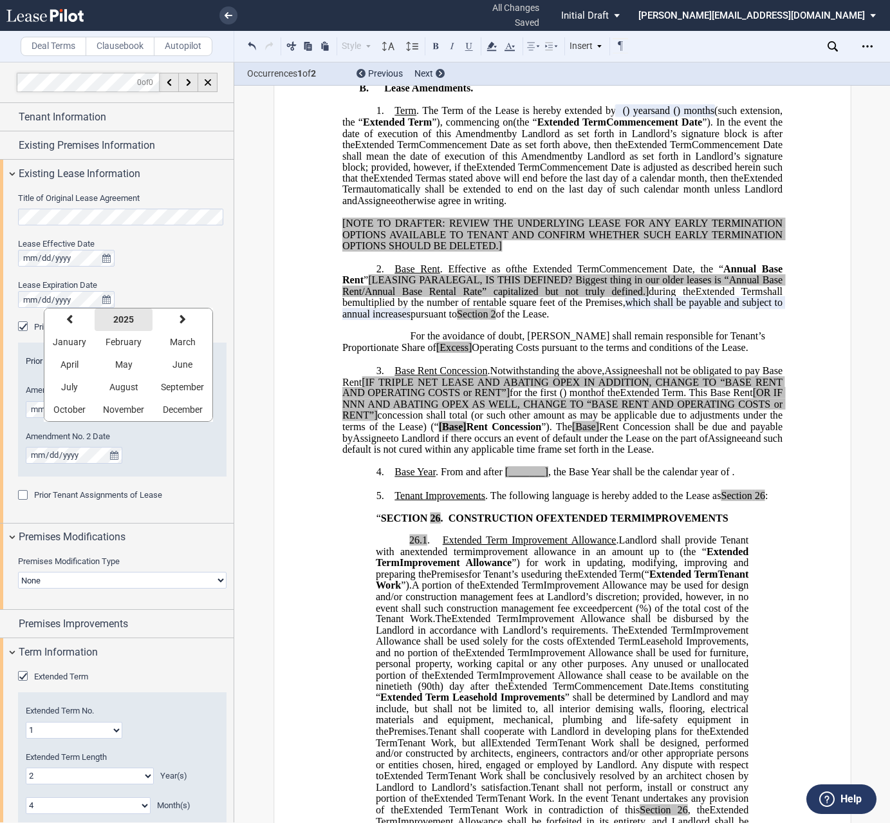
click at [149, 321] on button "2025" at bounding box center [124, 319] width 58 height 23
click at [77, 363] on button "2026" at bounding box center [62, 364] width 37 height 23
click at [169, 363] on button "June" at bounding box center [183, 364] width 60 height 23
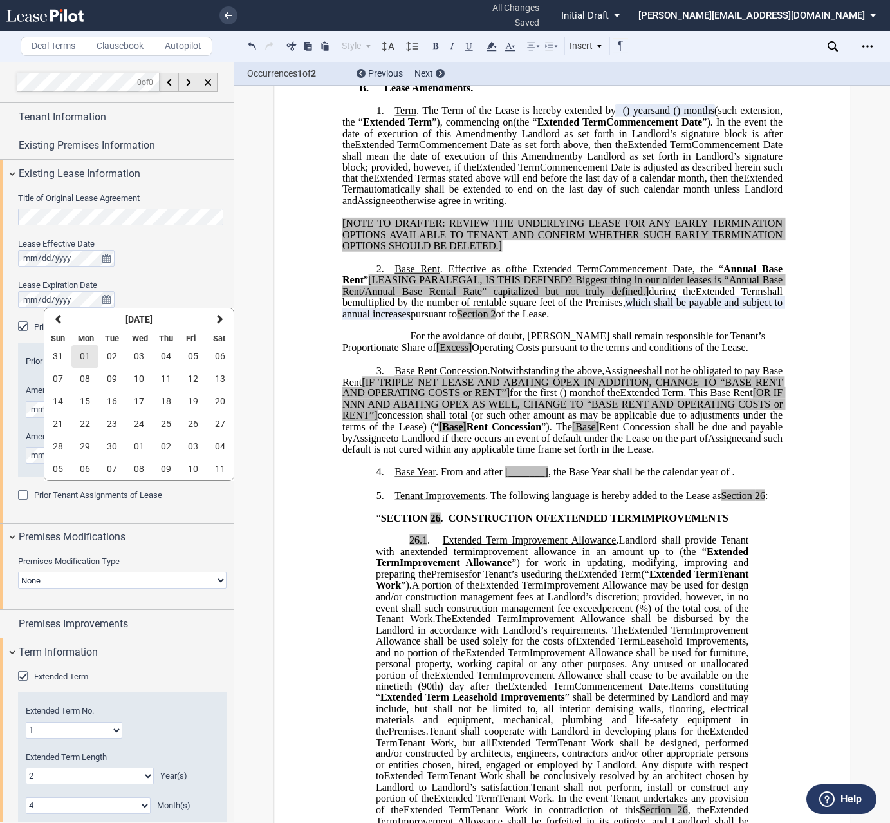
click at [91, 358] on button "01" at bounding box center [84, 356] width 27 height 23
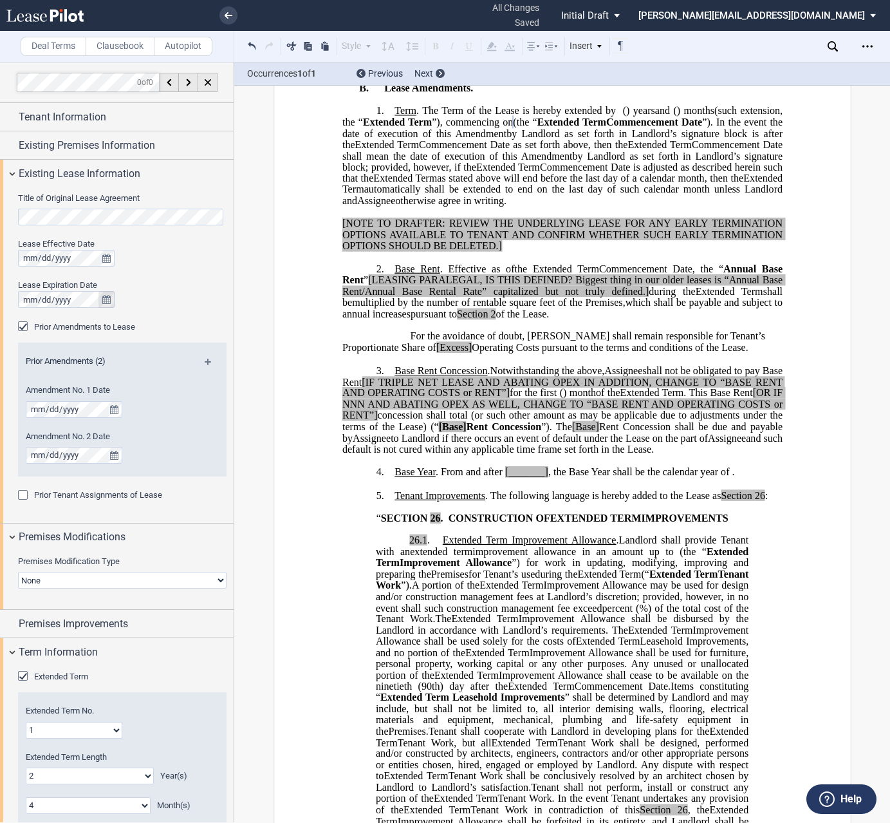
click at [108, 301] on icon "true" at bounding box center [106, 299] width 8 height 9
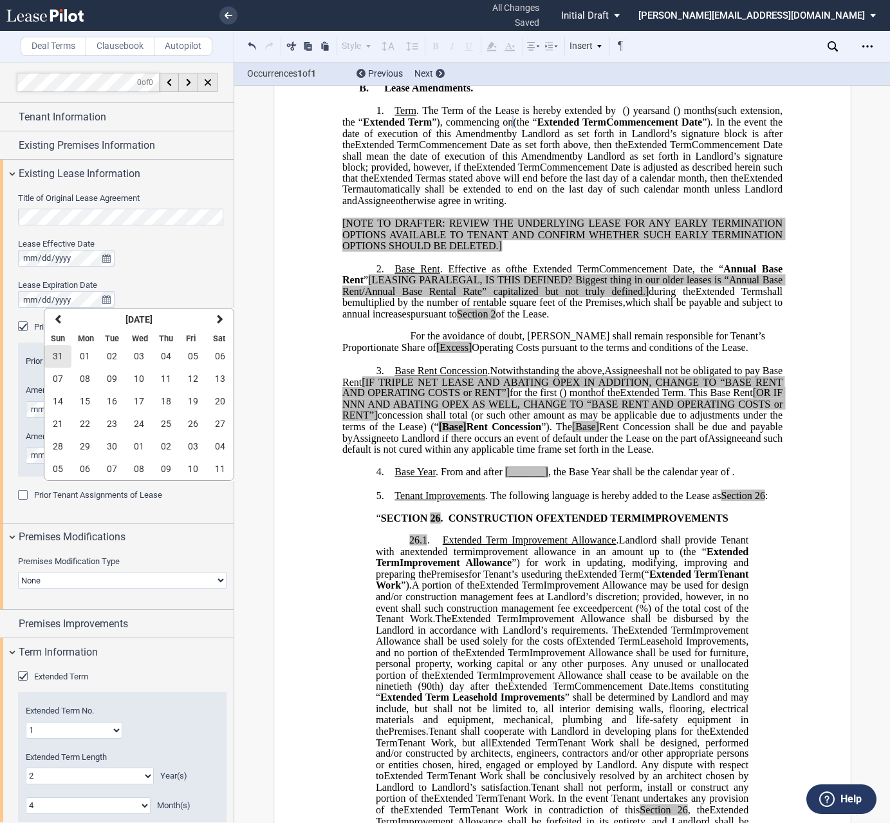
click at [52, 350] on button "31" at bounding box center [57, 356] width 27 height 23
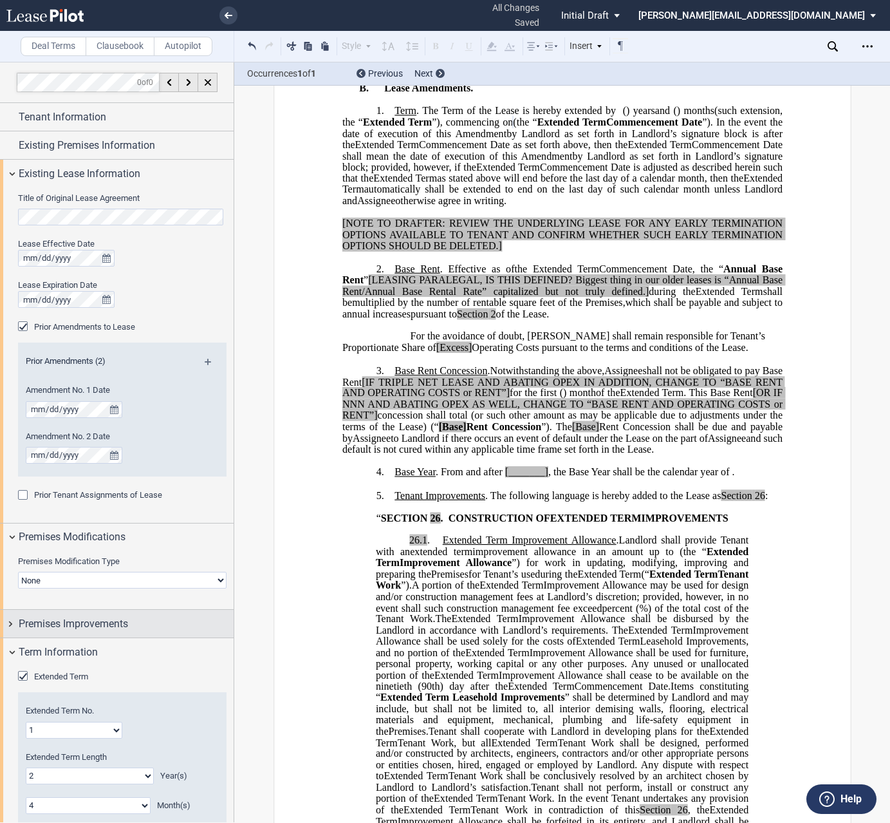
click at [6, 626] on div "Premises Improvements" at bounding box center [117, 624] width 234 height 28
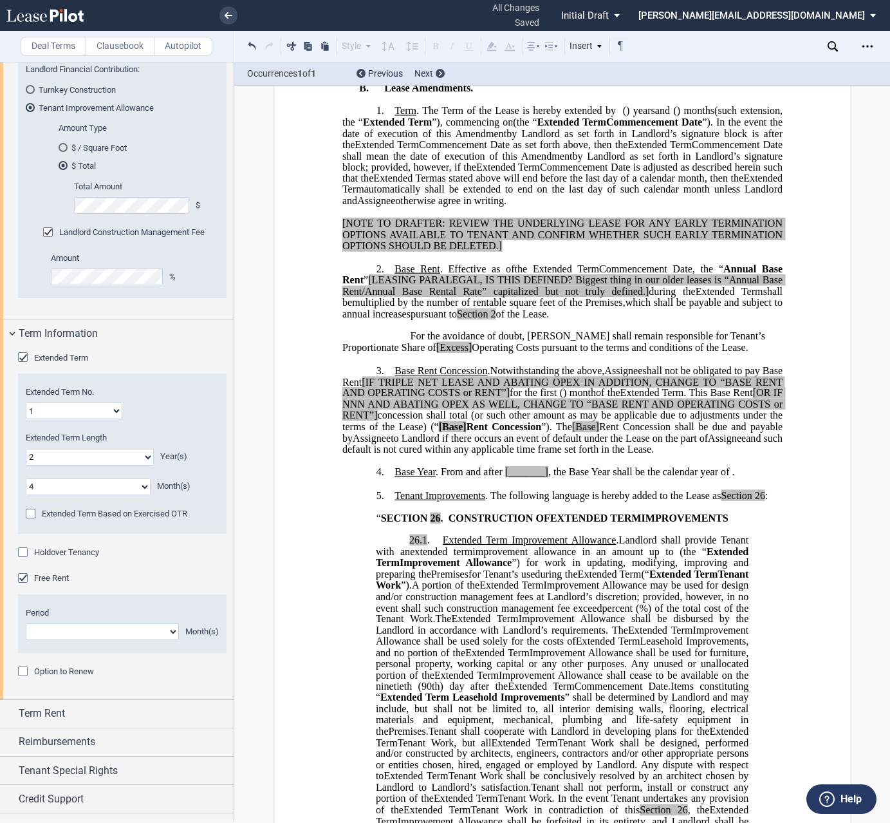
scroll to position [653, 0]
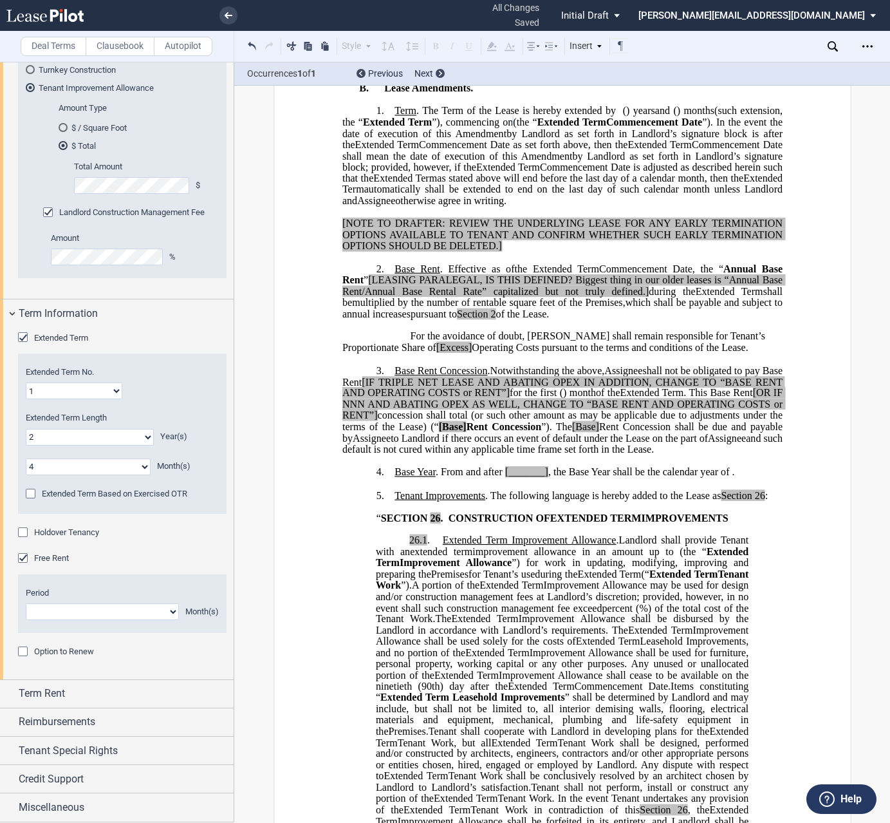
click at [21, 654] on div "Option to Renew" at bounding box center [24, 652] width 13 height 13
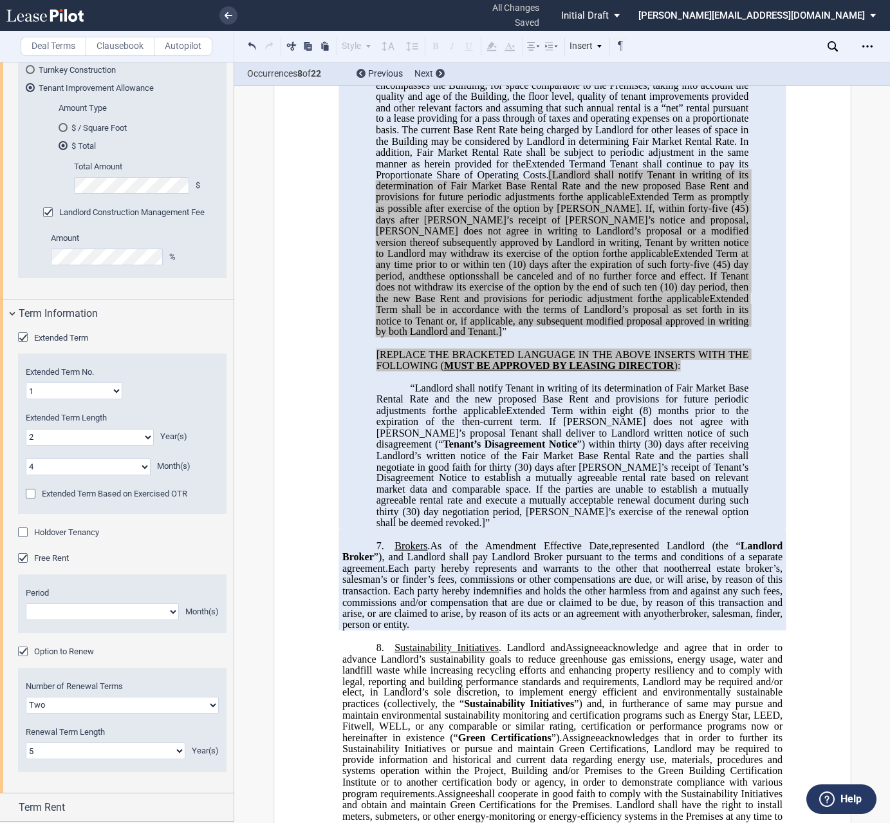
scroll to position [2644, 0]
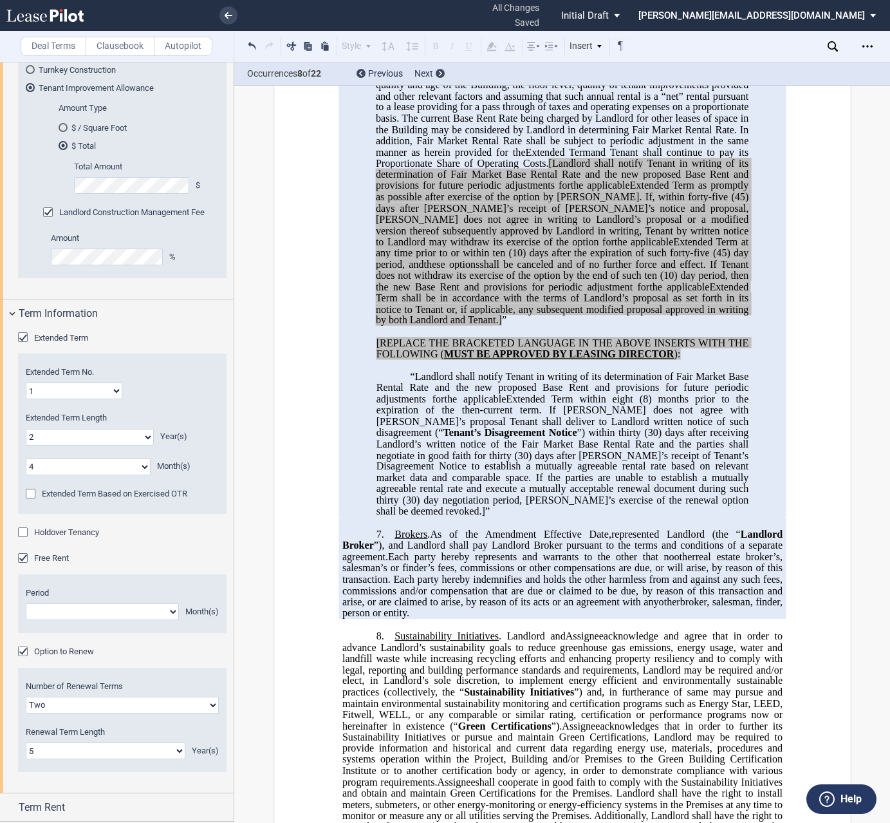
click at [27, 650] on div "Option to Renew" at bounding box center [24, 652] width 13 height 13
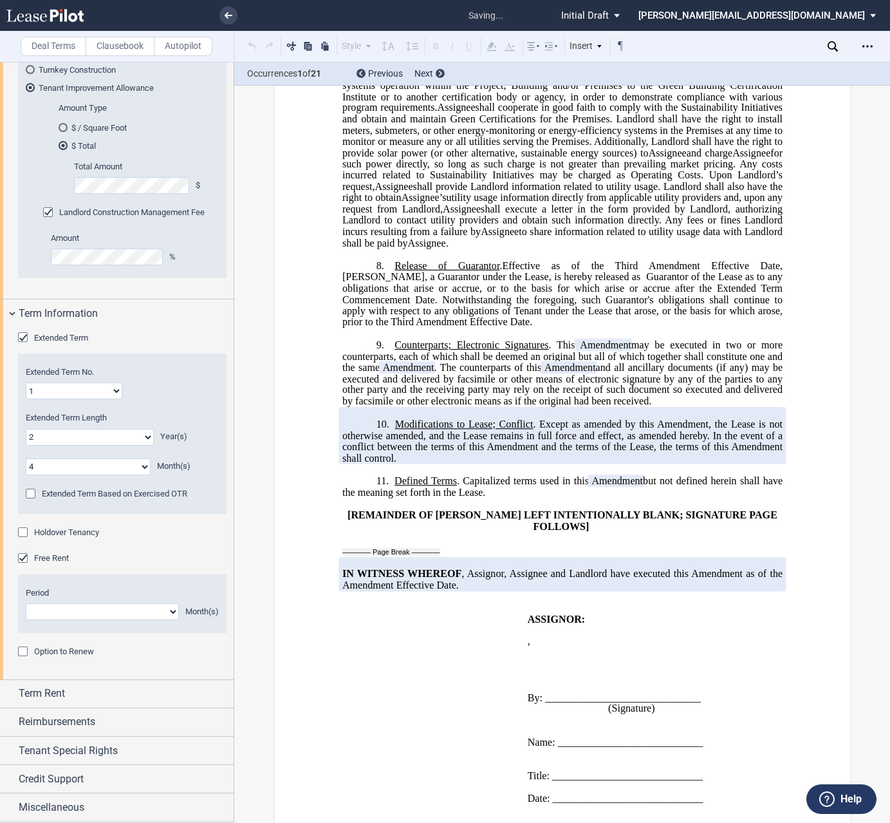
scroll to position [2474, 0]
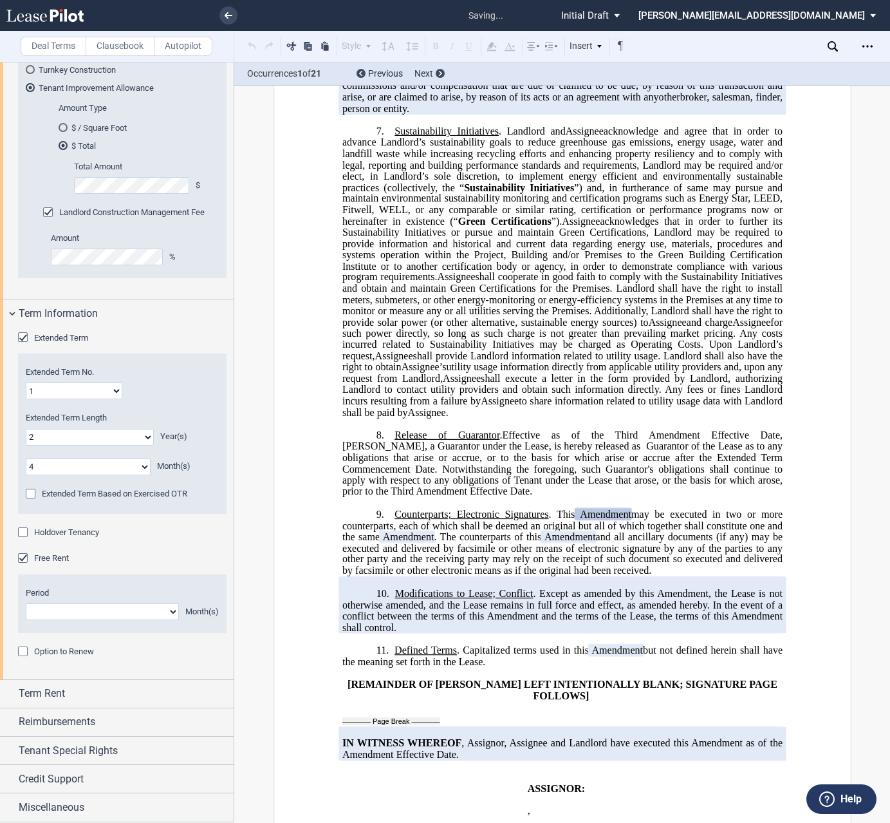
click at [27, 650] on div "Option to Renew" at bounding box center [24, 652] width 13 height 13
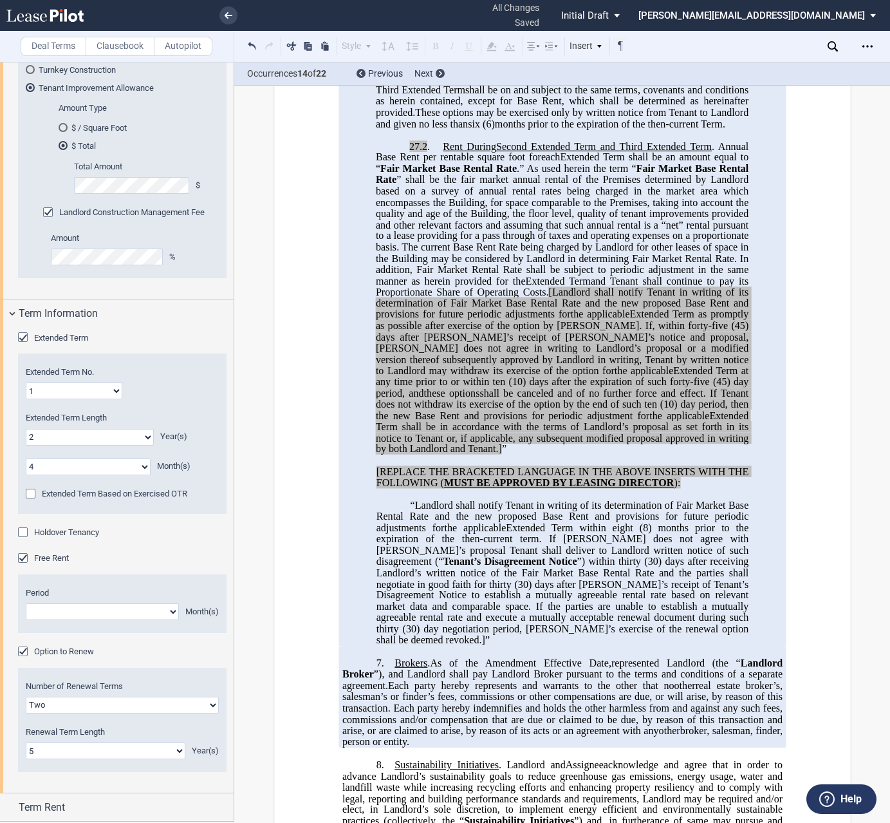
scroll to position [766, 0]
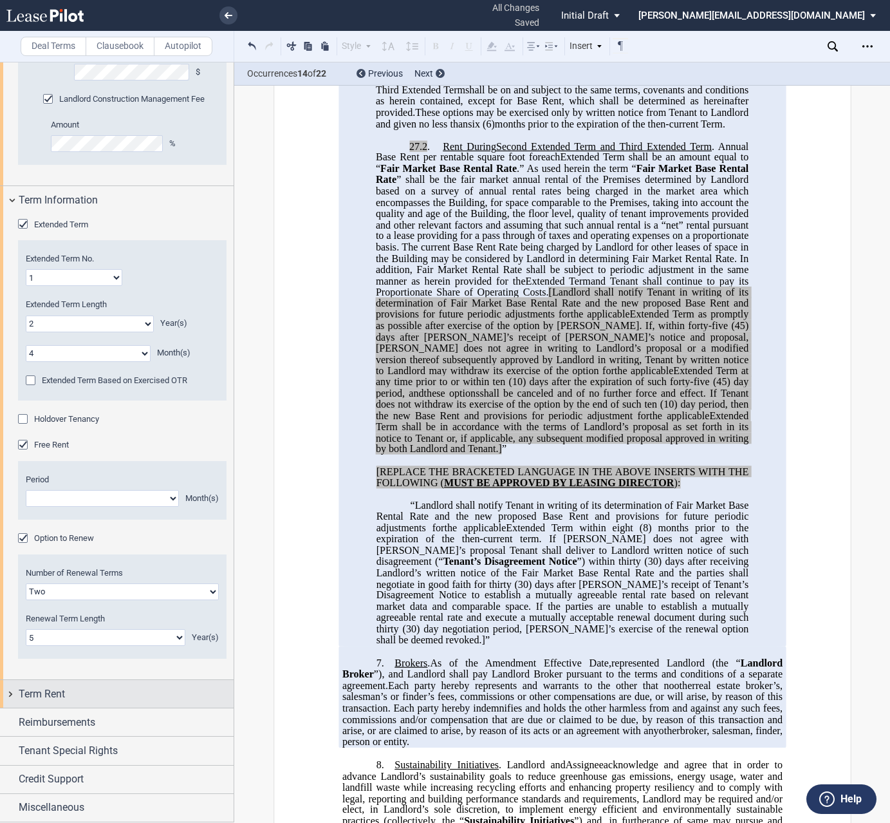
click at [9, 696] on div "Term Rent" at bounding box center [117, 694] width 234 height 28
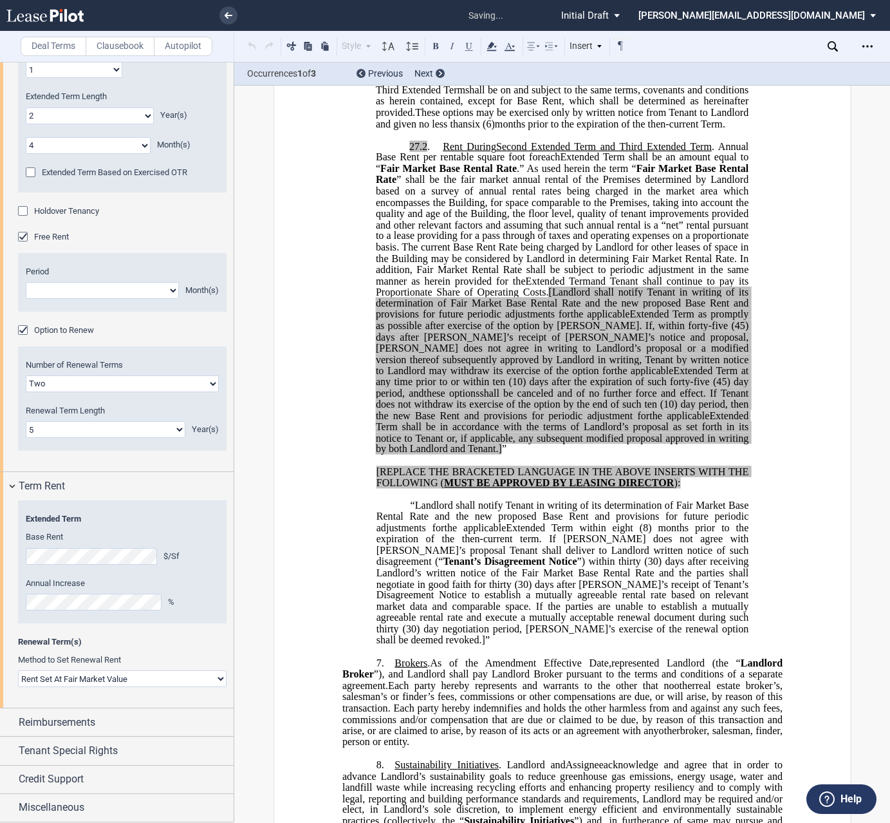
scroll to position [809, 0]
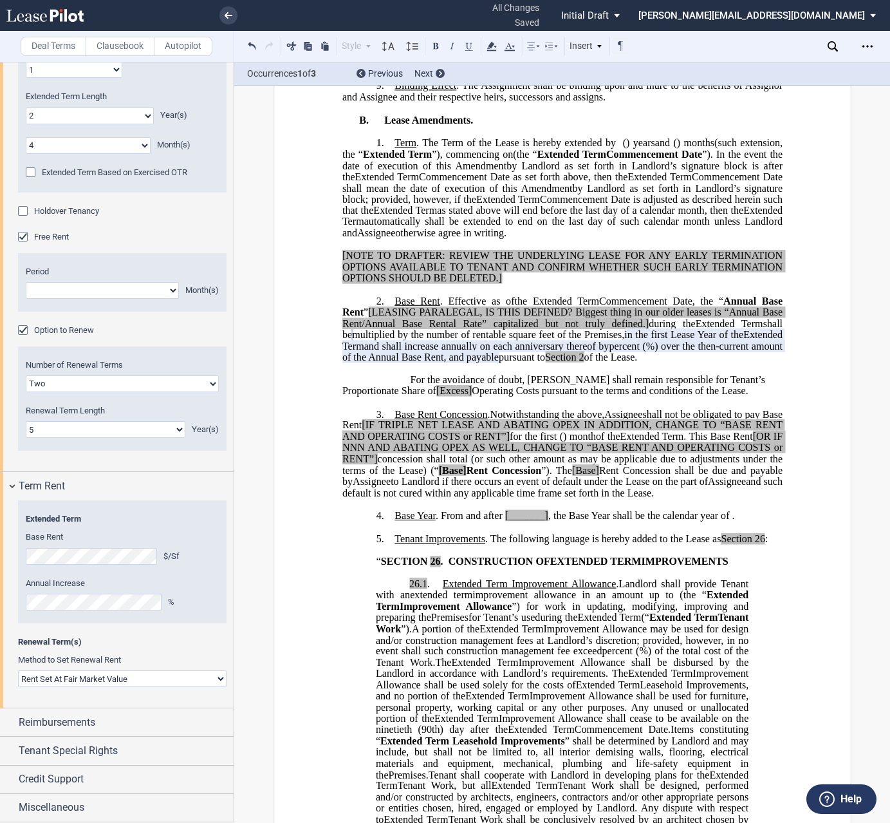
click at [21, 235] on div "Free Rent" at bounding box center [24, 238] width 13 height 13
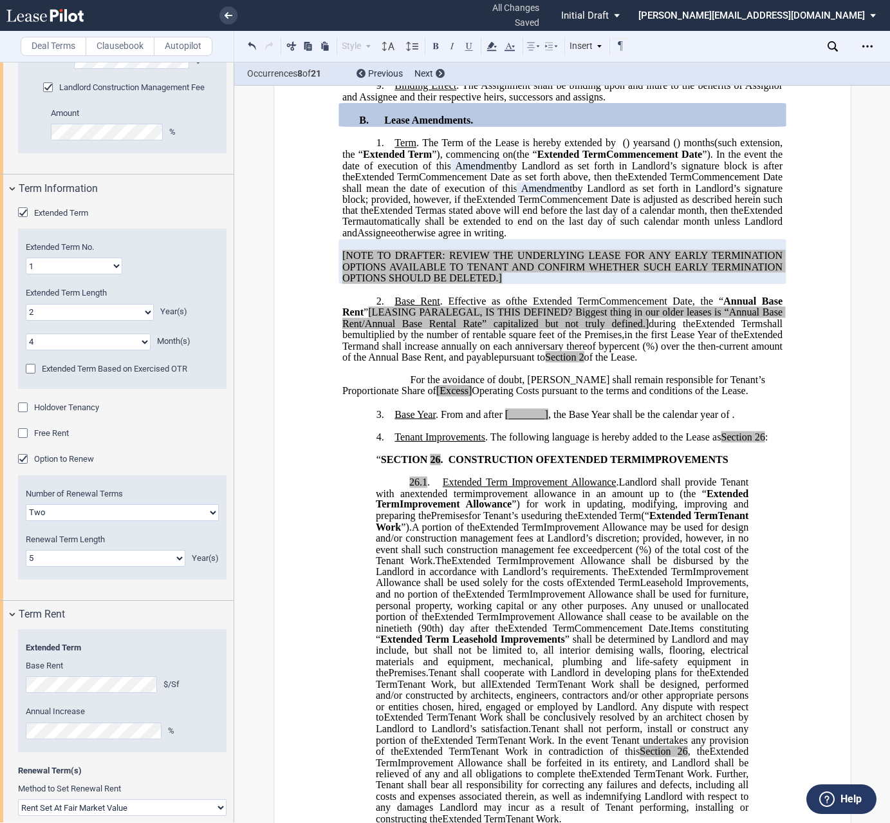
scroll to position [907, 0]
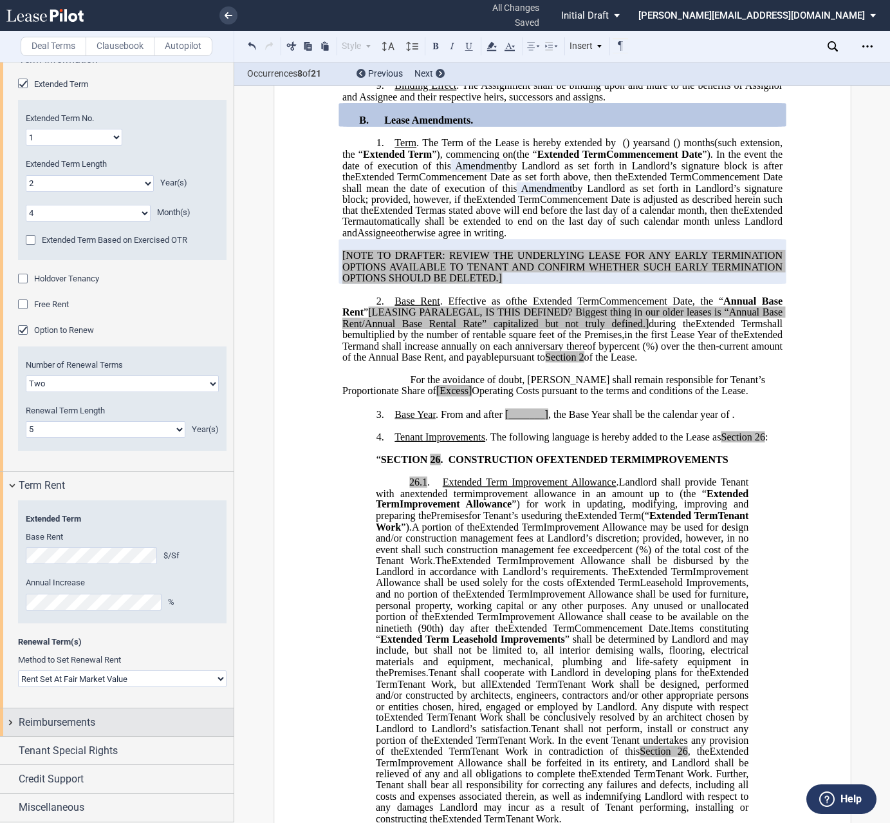
click at [10, 720] on div "Reimbursements" at bounding box center [117, 722] width 234 height 28
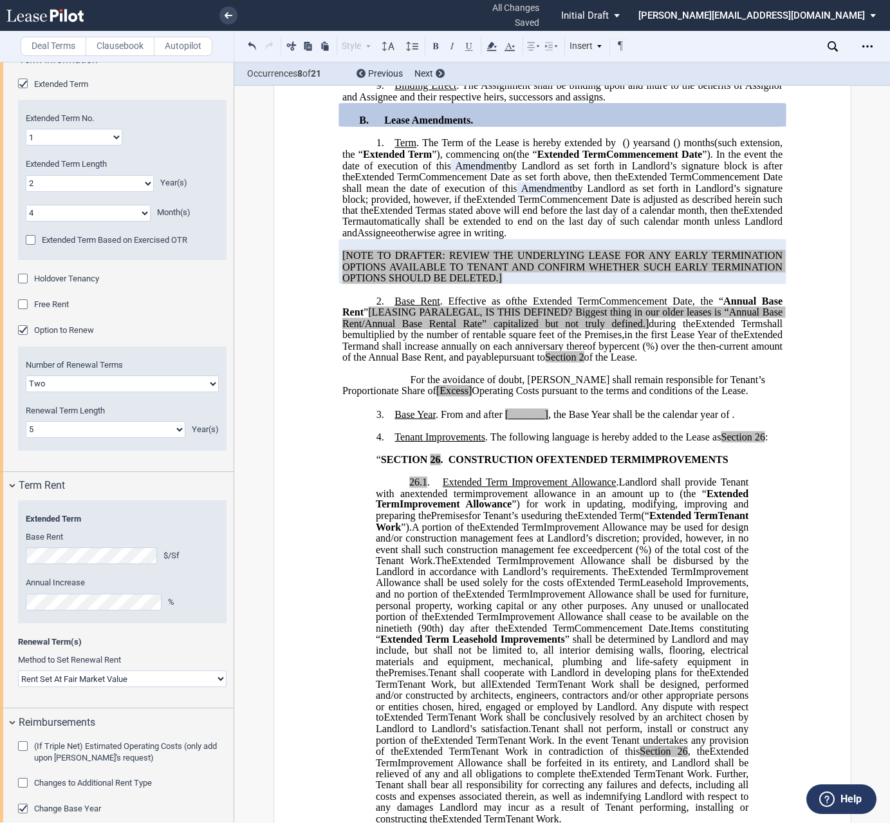
scroll to position [1074, 0]
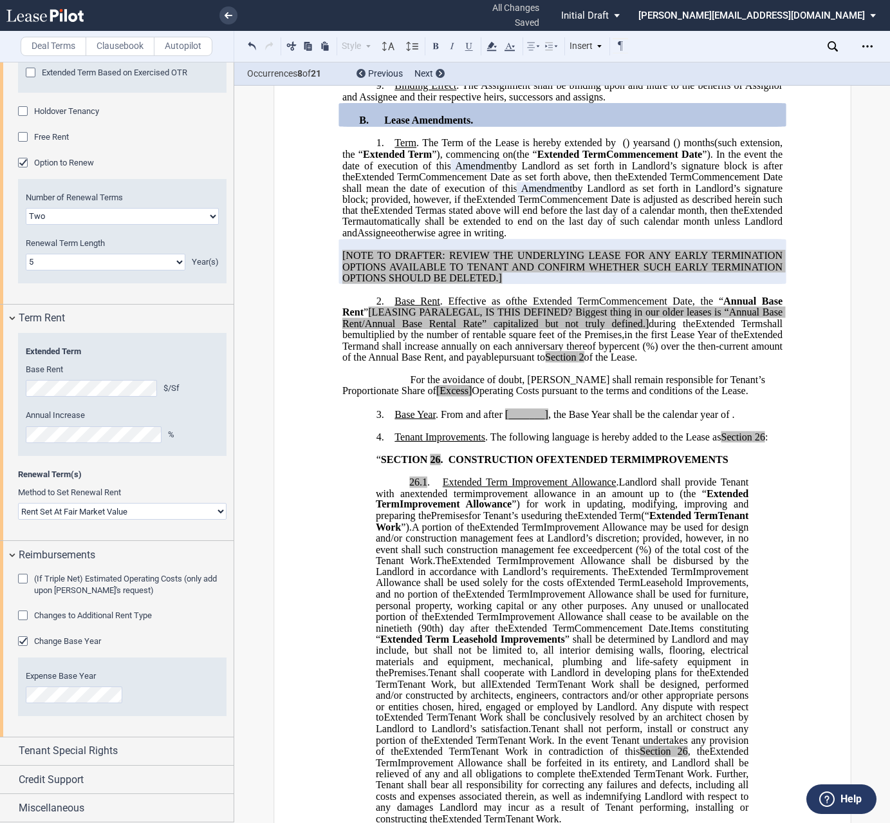
click at [23, 643] on div "Change Base Year" at bounding box center [24, 642] width 13 height 13
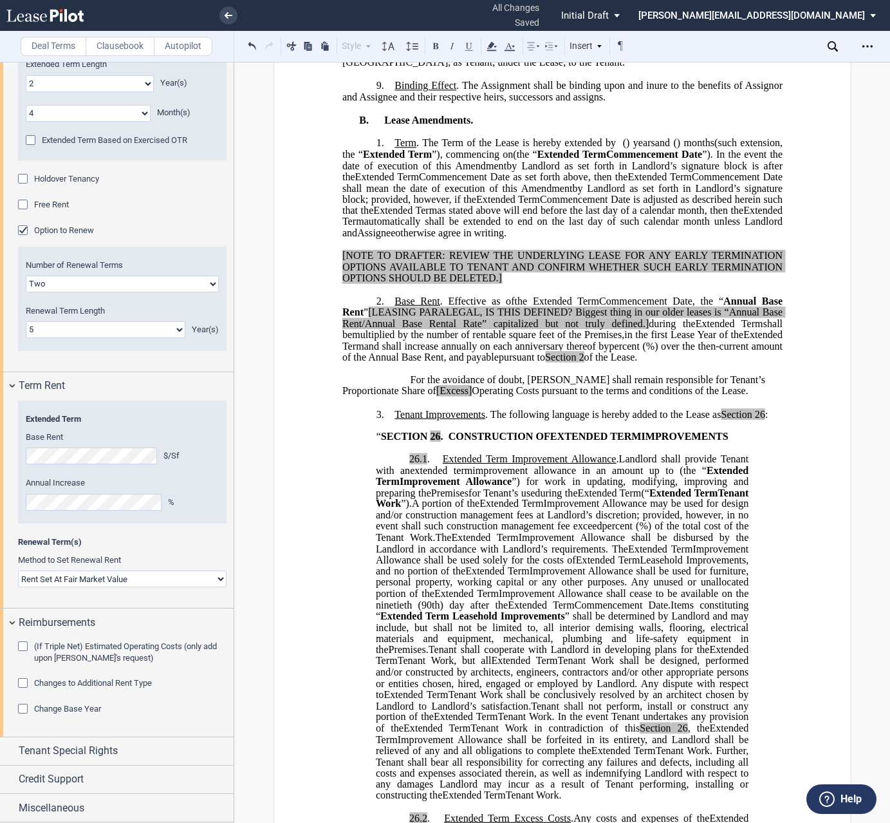
scroll to position [1006, 0]
click at [14, 621] on div "Reimbursements" at bounding box center [117, 622] width 234 height 28
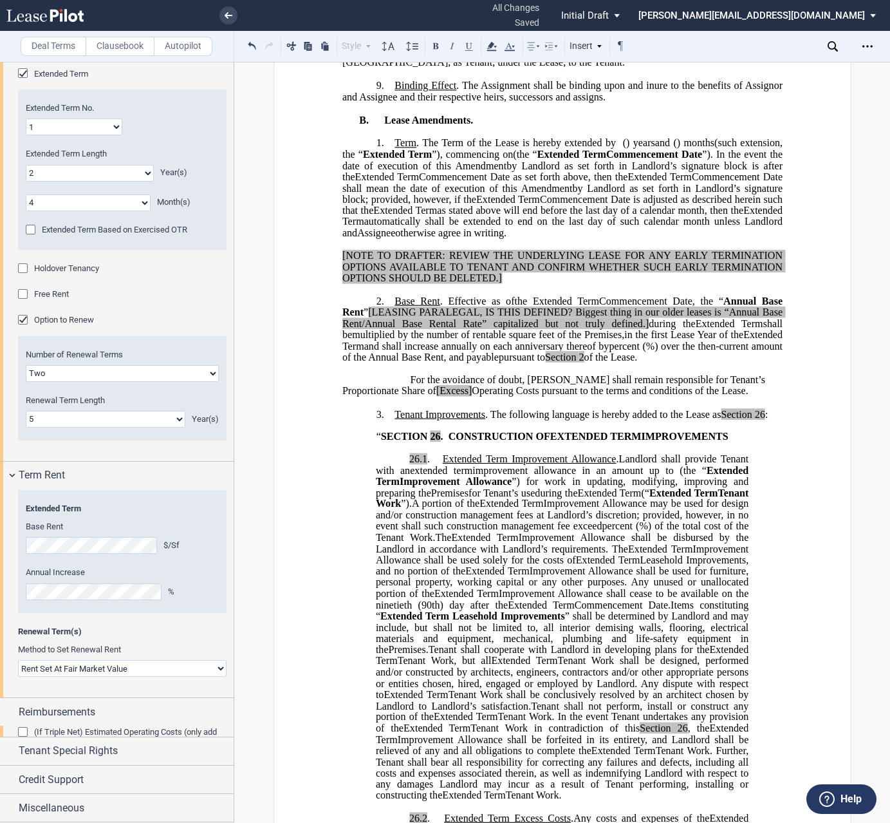
scroll to position [907, 0]
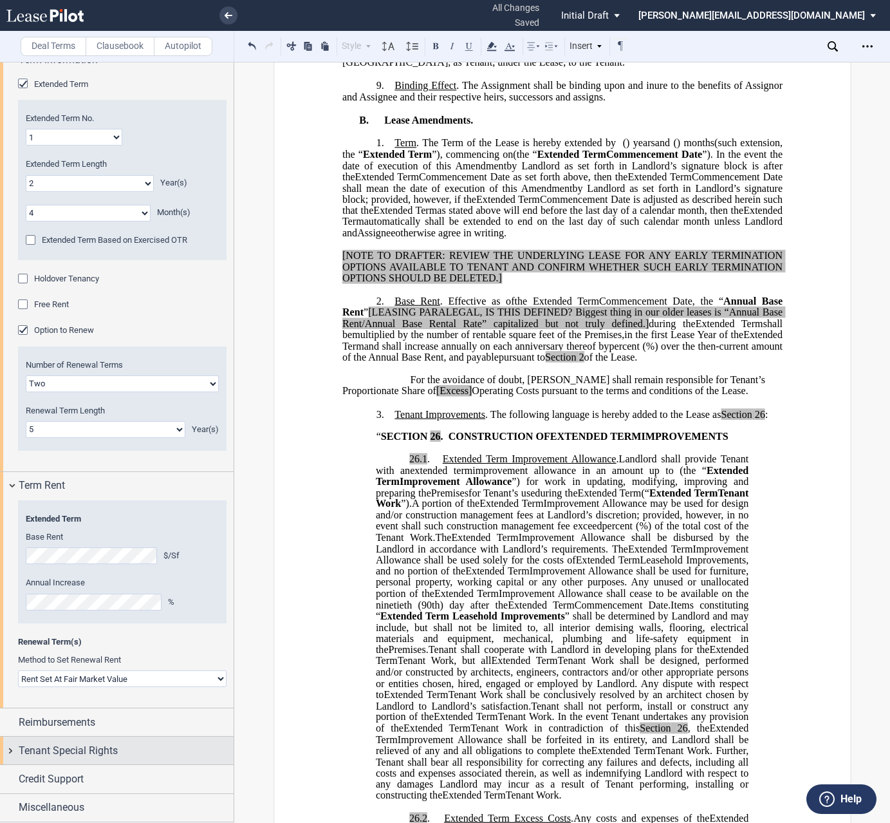
click at [11, 751] on div "Tenant Special Rights" at bounding box center [117, 751] width 234 height 28
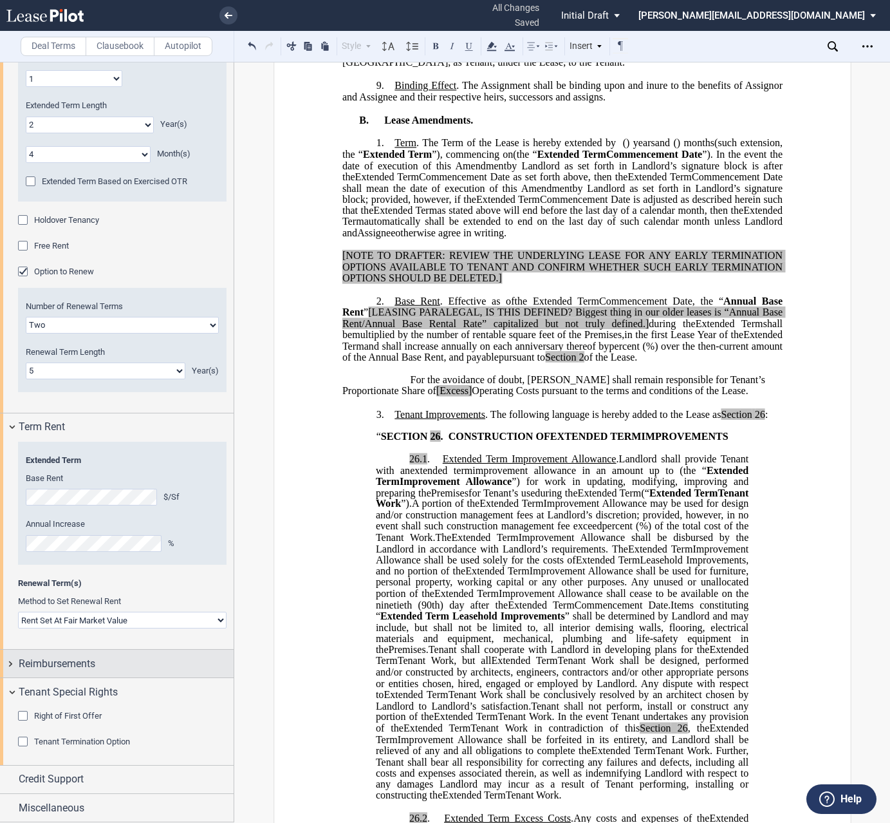
scroll to position [970, 0]
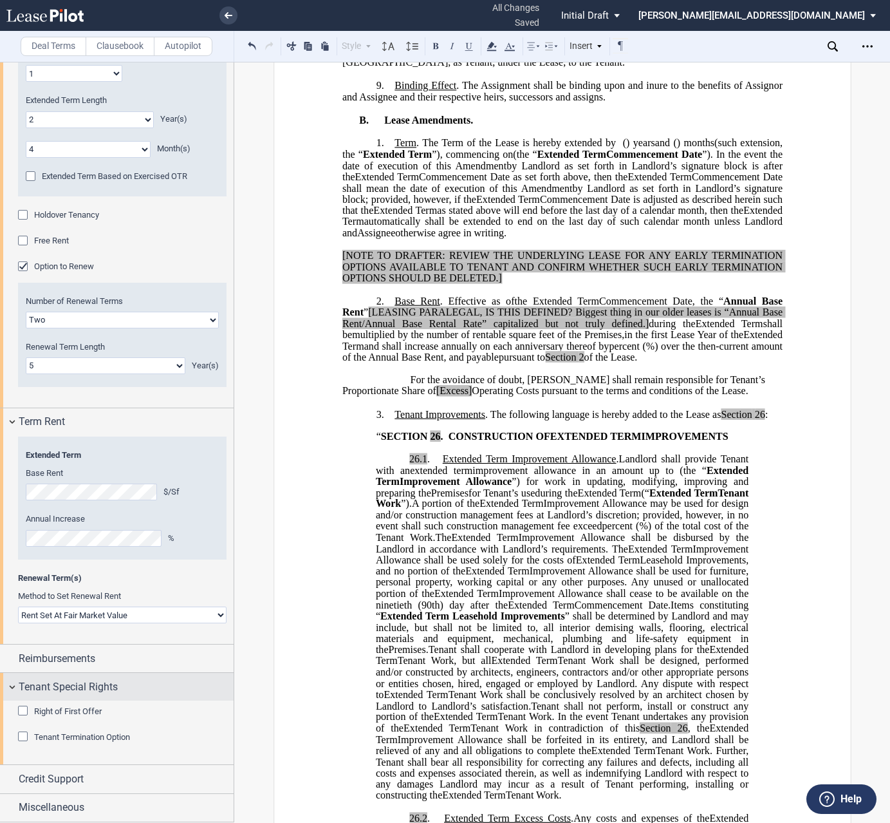
click at [11, 688] on div "Tenant Special Rights" at bounding box center [117, 687] width 234 height 28
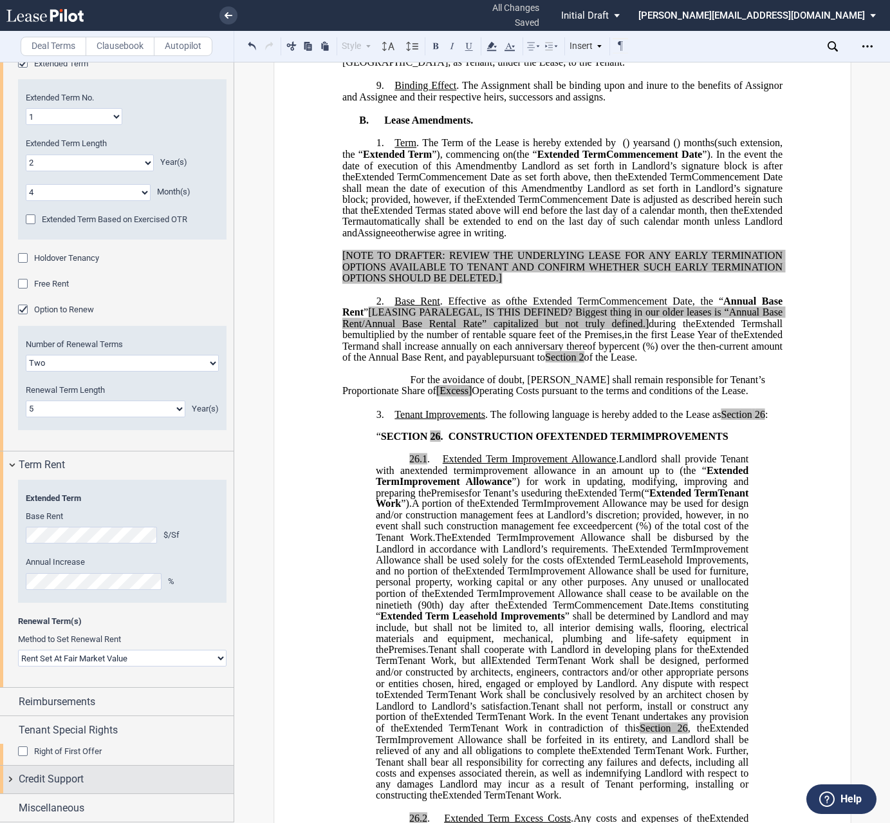
scroll to position [907, 0]
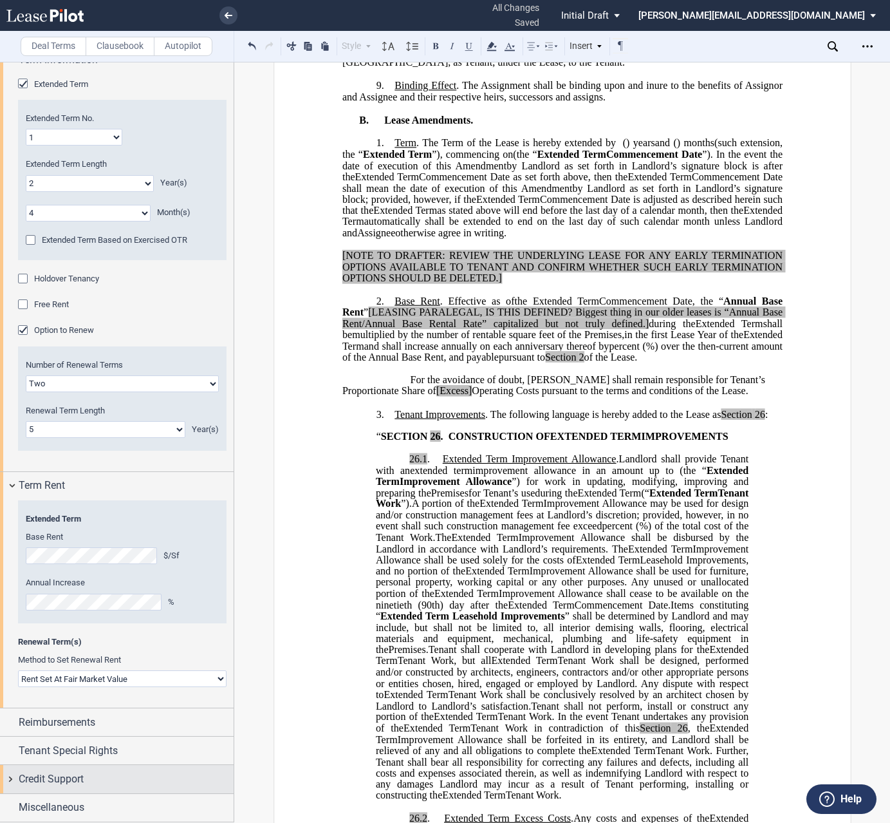
click at [10, 782] on div "Credit Support" at bounding box center [117, 779] width 234 height 28
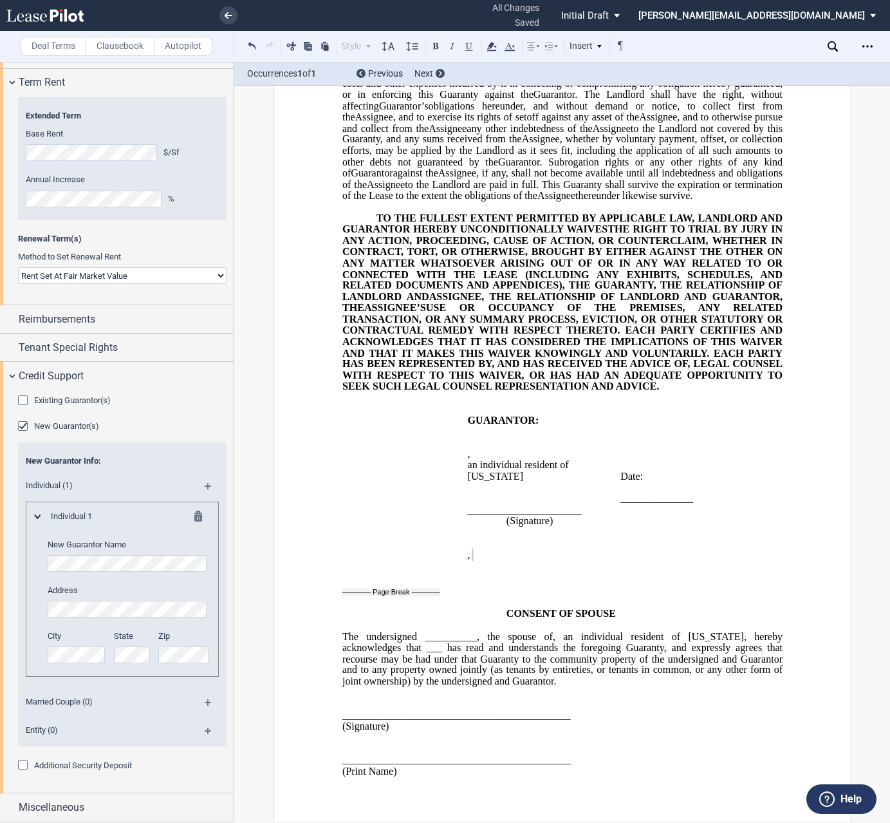
scroll to position [4544, 0]
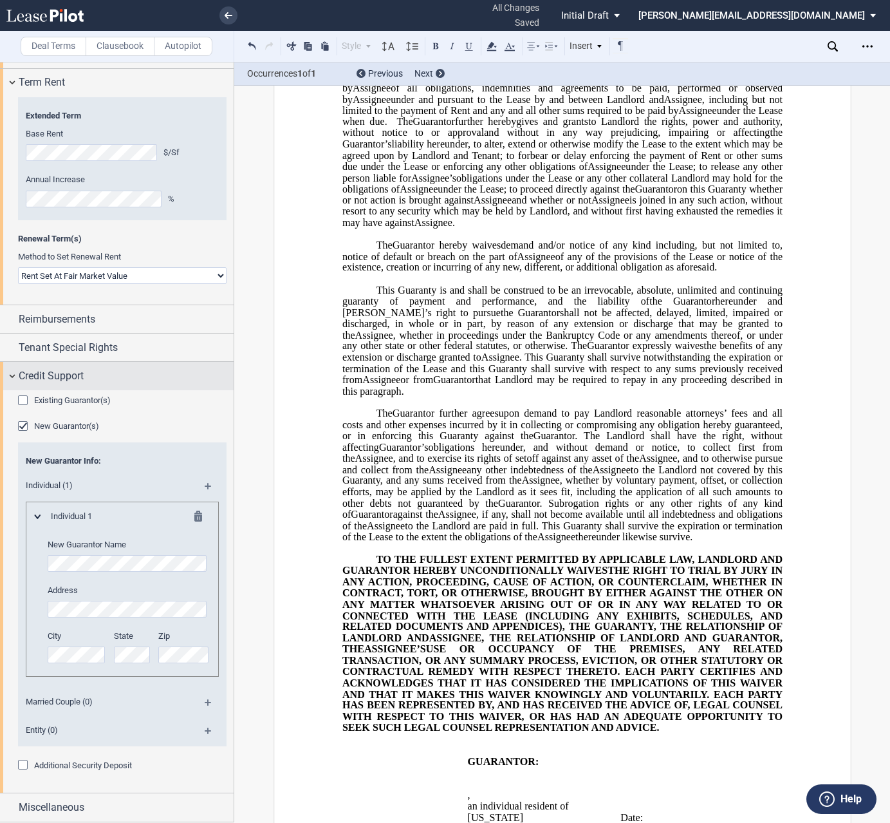
click at [14, 373] on div "Credit Support" at bounding box center [117, 376] width 234 height 28
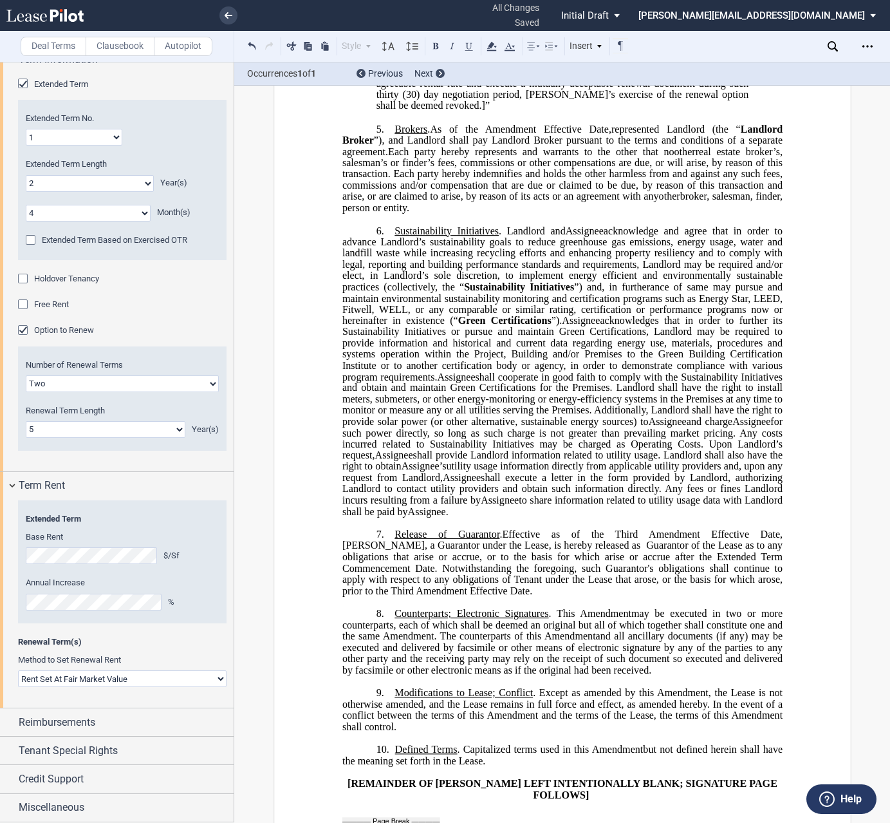
scroll to position [2935, 0]
click at [641, 552] on span at bounding box center [644, 546] width 6 height 12
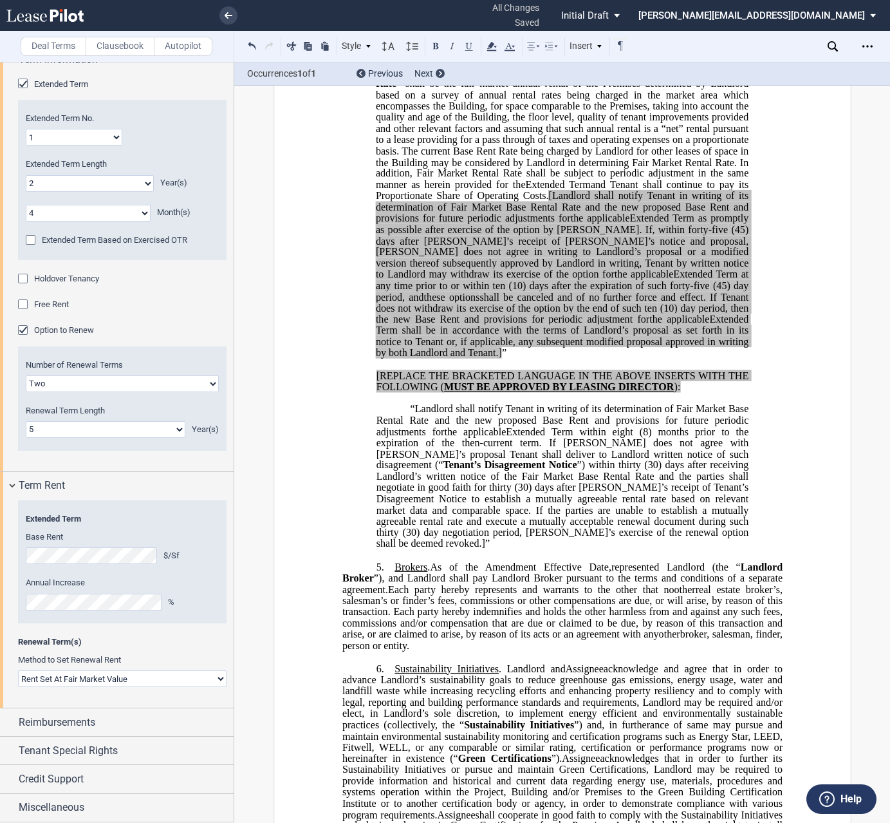
scroll to position [2484, 0]
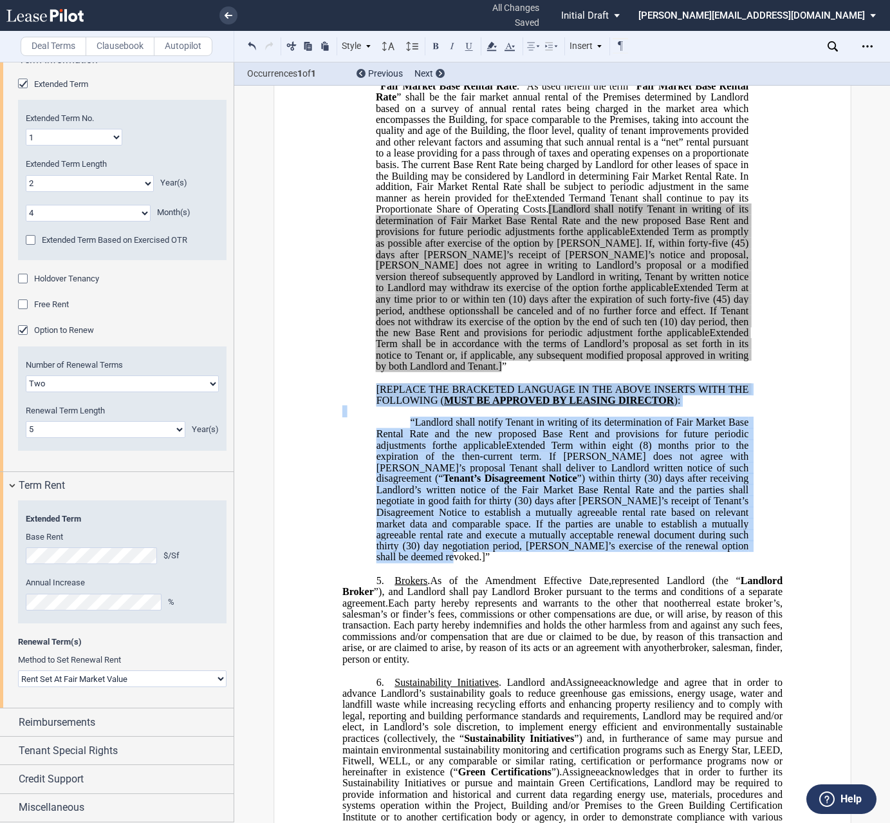
drag, startPoint x: 611, startPoint y: 603, endPoint x: 373, endPoint y: 441, distance: 287.7
click at [373, 441] on div "﻿27.2 . Rent During Second ﻿ ﻿ Extended Term Second Extended Term and Third Ext…" at bounding box center [562, 305] width 440 height 516
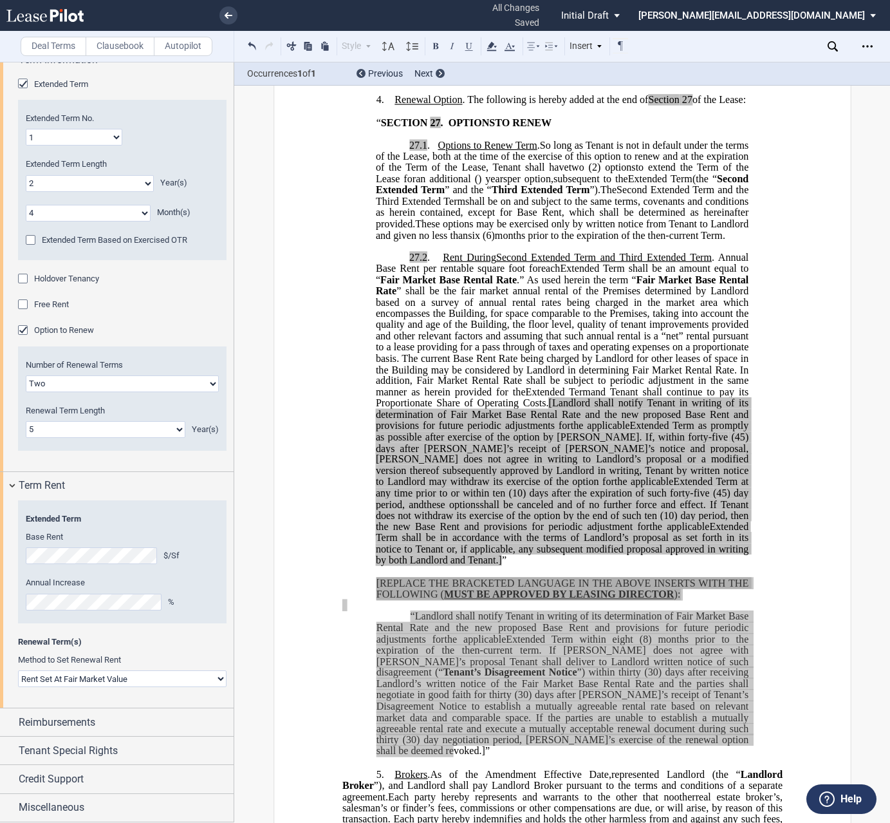
scroll to position [2291, 0]
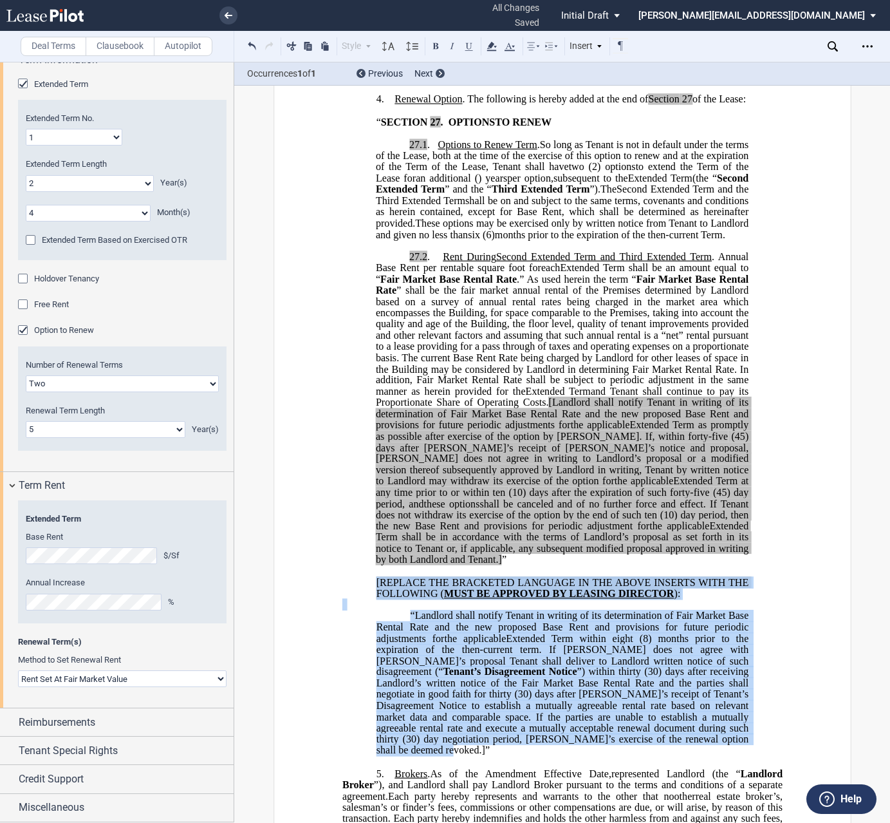
drag, startPoint x: 550, startPoint y: 469, endPoint x: 554, endPoint y: 485, distance: 16.7
click at [550, 430] on span "[Landlord shall notify Tenant in writing of its determination of Fair Market Ba…" at bounding box center [562, 413] width 375 height 33
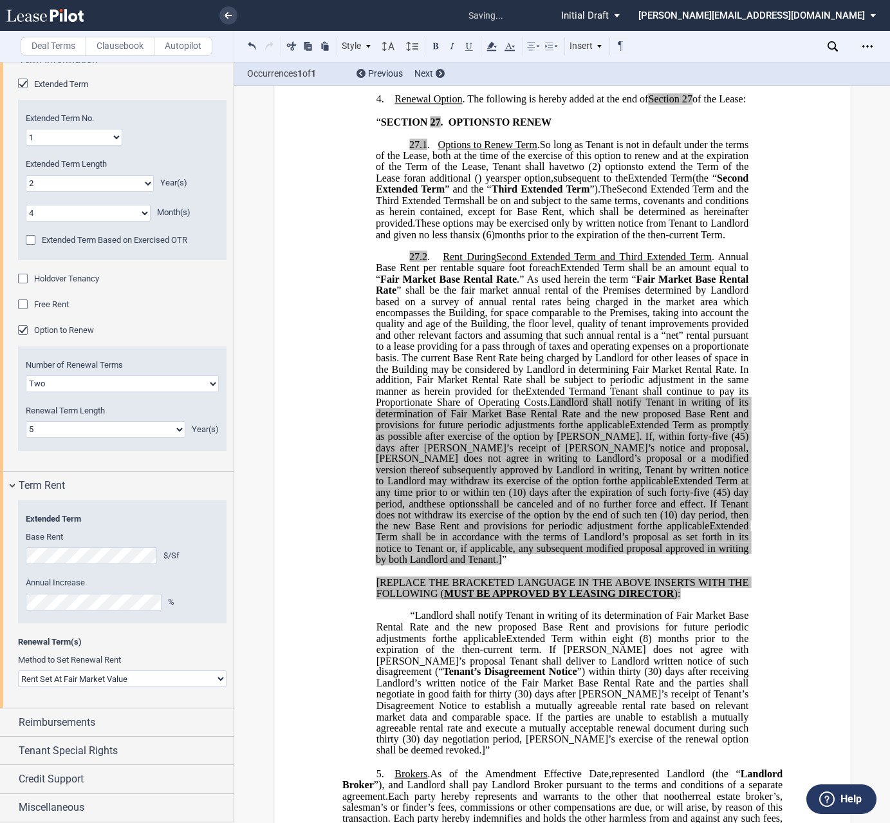
click at [506, 565] on span "”" at bounding box center [504, 560] width 5 height 12
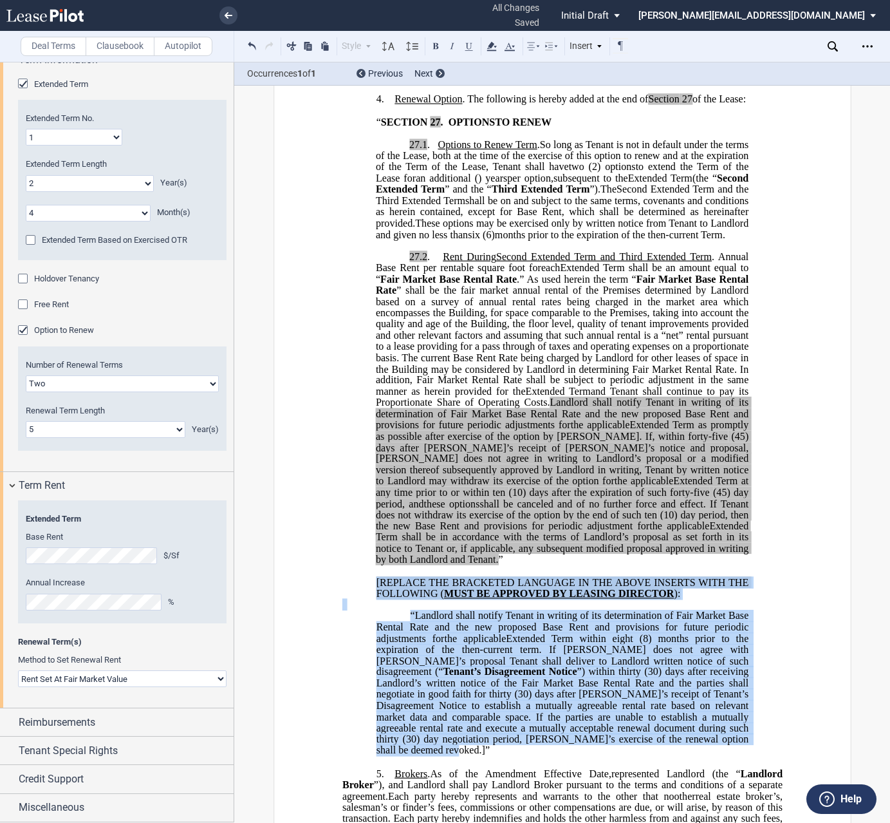
drag, startPoint x: 372, startPoint y: 635, endPoint x: 626, endPoint y: 799, distance: 302.2
click at [626, 757] on div "﻿27.2 . Rent During Second ﻿ ﻿ Extended Term Second Extended Term and Third Ext…" at bounding box center [562, 498] width 440 height 516
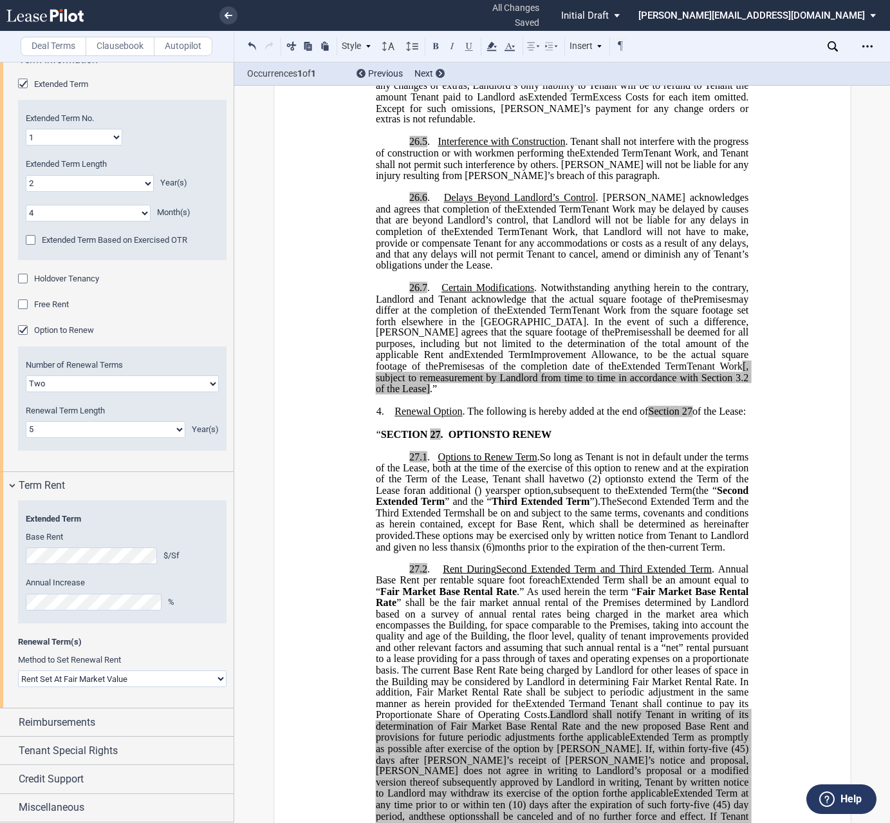
scroll to position [1969, 0]
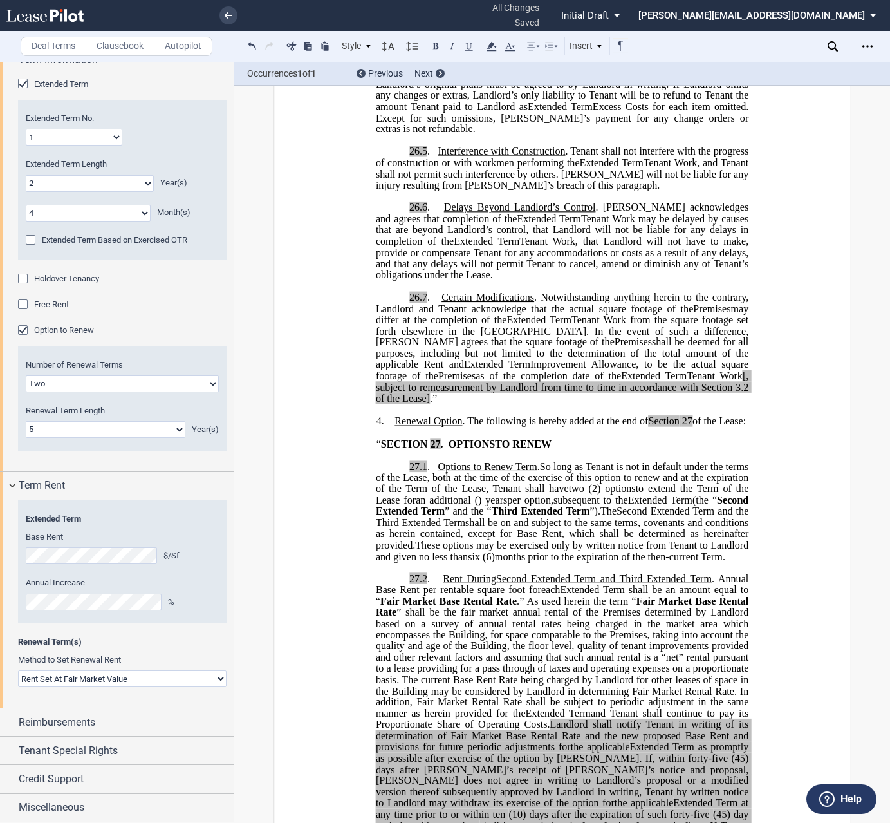
drag, startPoint x: 610, startPoint y: 444, endPoint x: 613, endPoint y: 453, distance: 10.0
click at [610, 393] on span "[, subject to remeasurement by Landlord from time to time in accordance with Se…" at bounding box center [562, 381] width 375 height 23
click at [437, 404] on span ".”" at bounding box center [433, 399] width 7 height 12
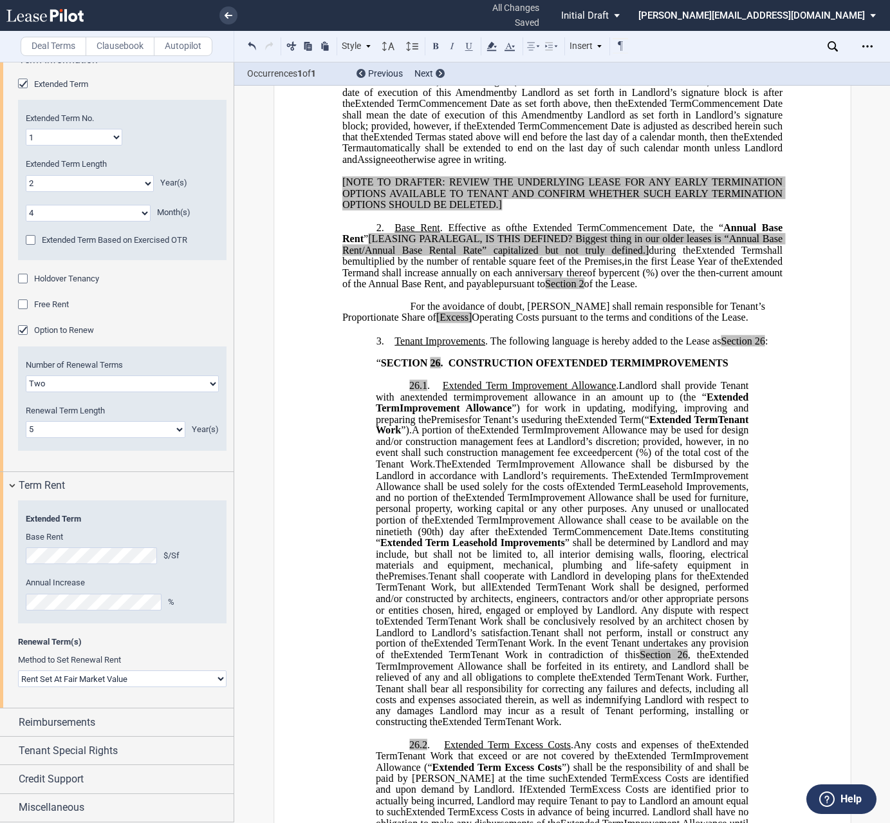
scroll to position [874, 0]
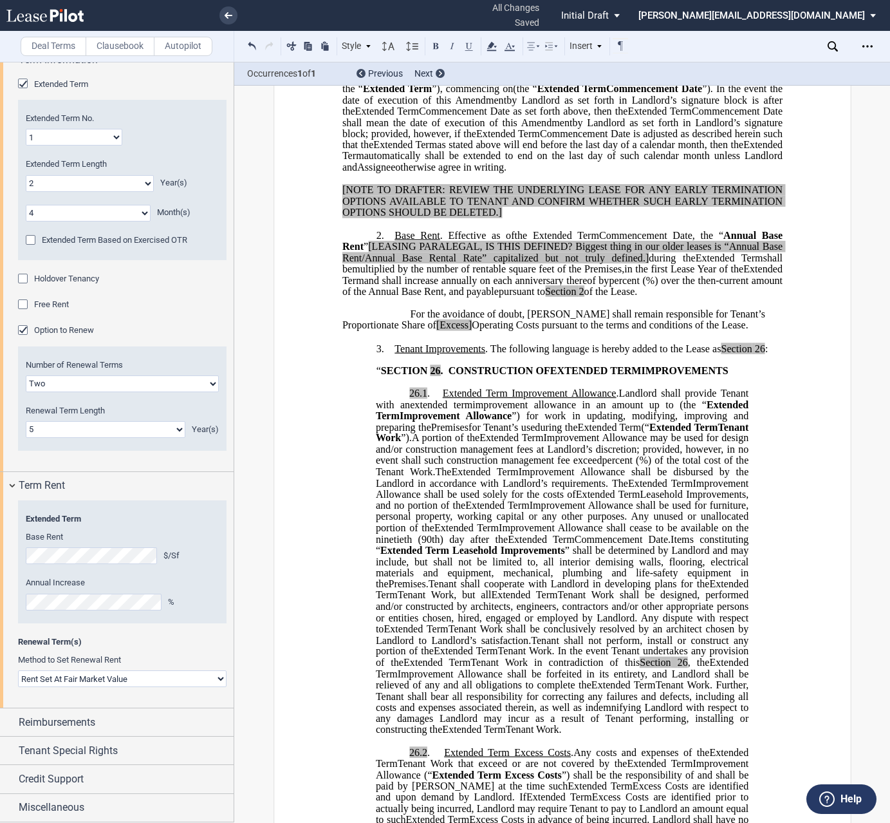
drag, startPoint x: 697, startPoint y: 395, endPoint x: 407, endPoint y: 378, distance: 290.9
click at [407, 332] on p "For the avoidance of doubt, Tenant shall remain responsible for Tenant’s Propor…" at bounding box center [562, 320] width 440 height 23
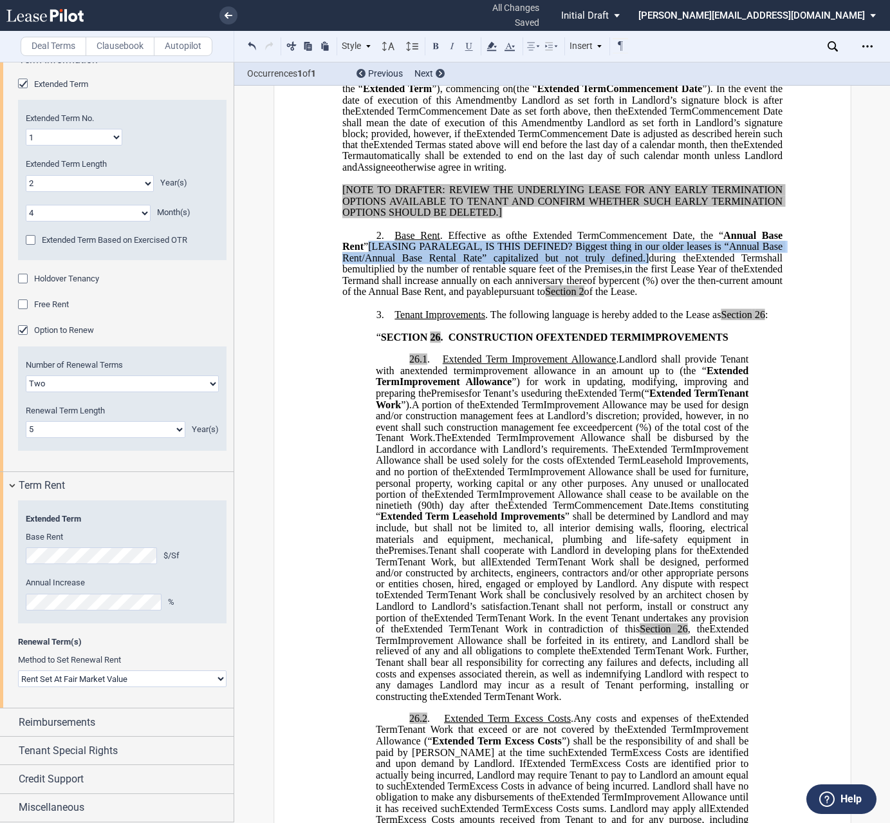
drag, startPoint x: 625, startPoint y: 324, endPoint x: 368, endPoint y: 314, distance: 257.1
click at [368, 263] on span ", the “ Annual Base Rent ” [LEASING PARALEGAL, IS THIS DEFINED? Biggest thing i…" at bounding box center [563, 246] width 443 height 33
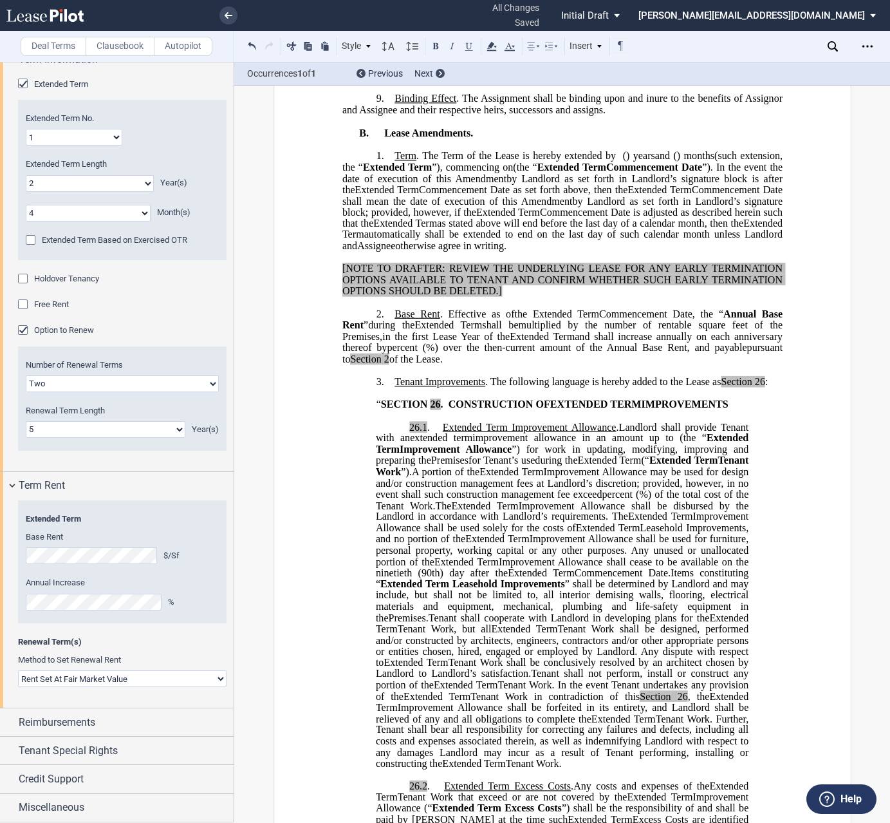
scroll to position [810, 0]
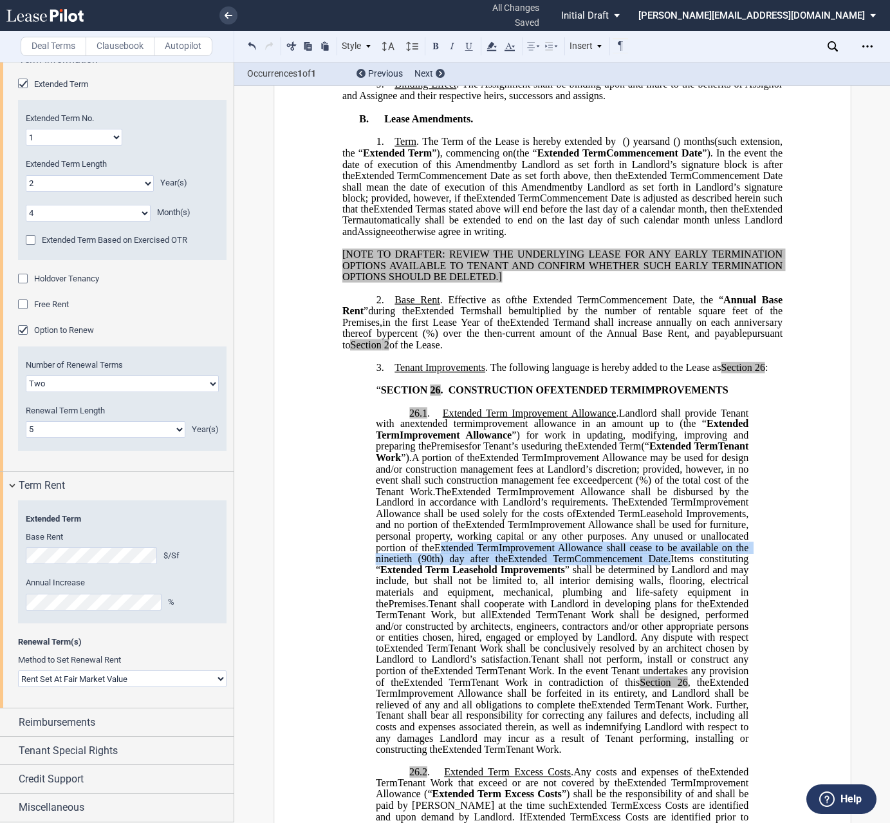
drag, startPoint x: 372, startPoint y: 625, endPoint x: 662, endPoint y: 639, distance: 290.0
click at [662, 639] on p "﻿26.1 . Extended Term Improvement Allowance . Expansion Space Improvement Allow…" at bounding box center [561, 582] width 373 height 348
click at [453, 609] on span "Tenant shall cooperate with Landlord in developing plans for the" at bounding box center [568, 603] width 281 height 12
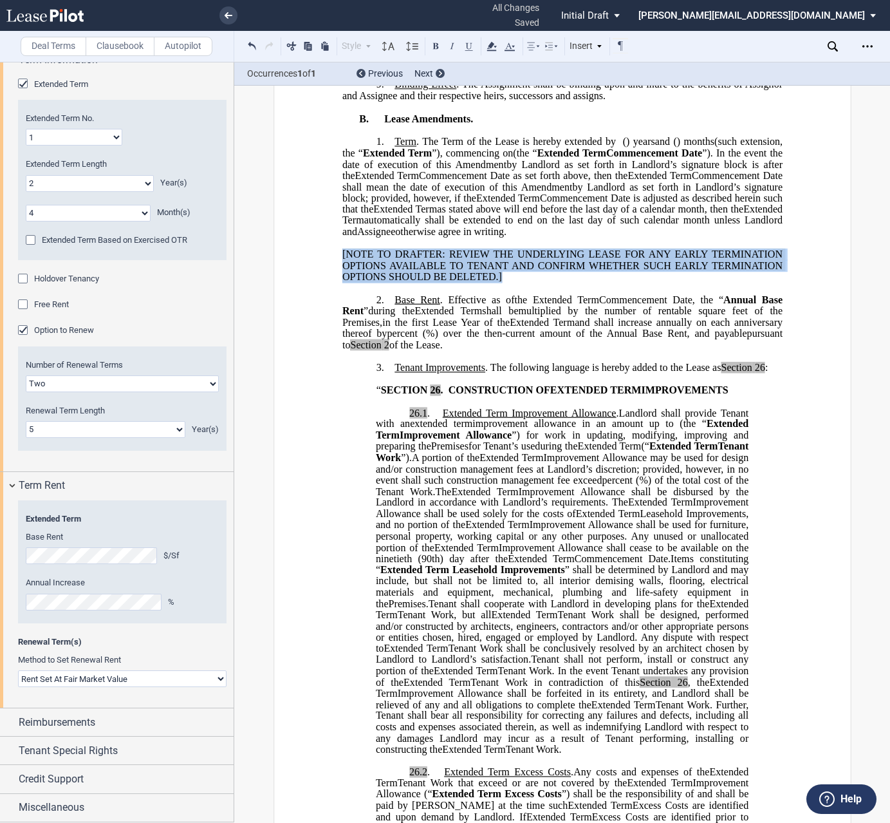
drag, startPoint x: 511, startPoint y: 345, endPoint x: 330, endPoint y: 321, distance: 181.8
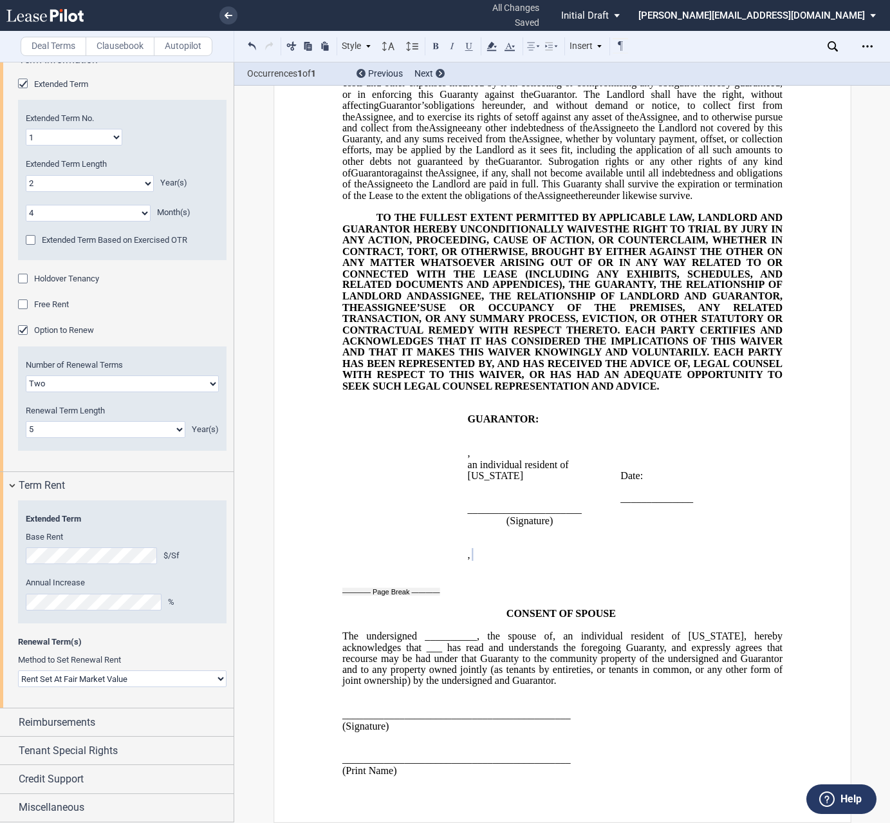
scroll to position [4661, 0]
click at [867, 50] on icon "Open Lease options menu" at bounding box center [868, 46] width 10 height 10
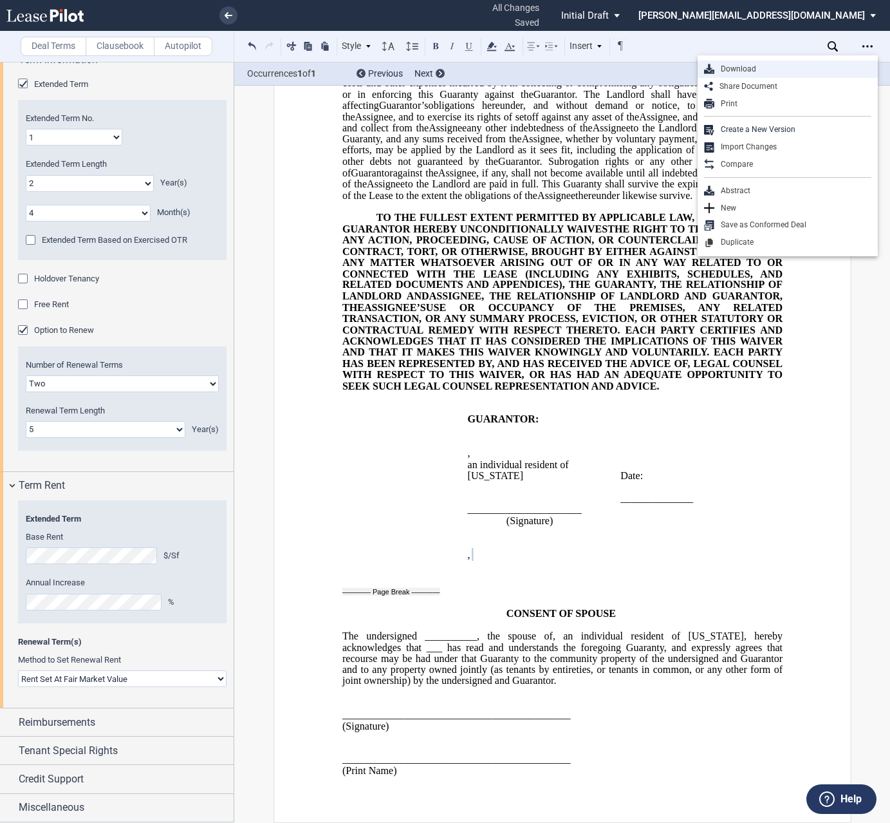
click at [725, 68] on div "Download" at bounding box center [793, 69] width 157 height 11
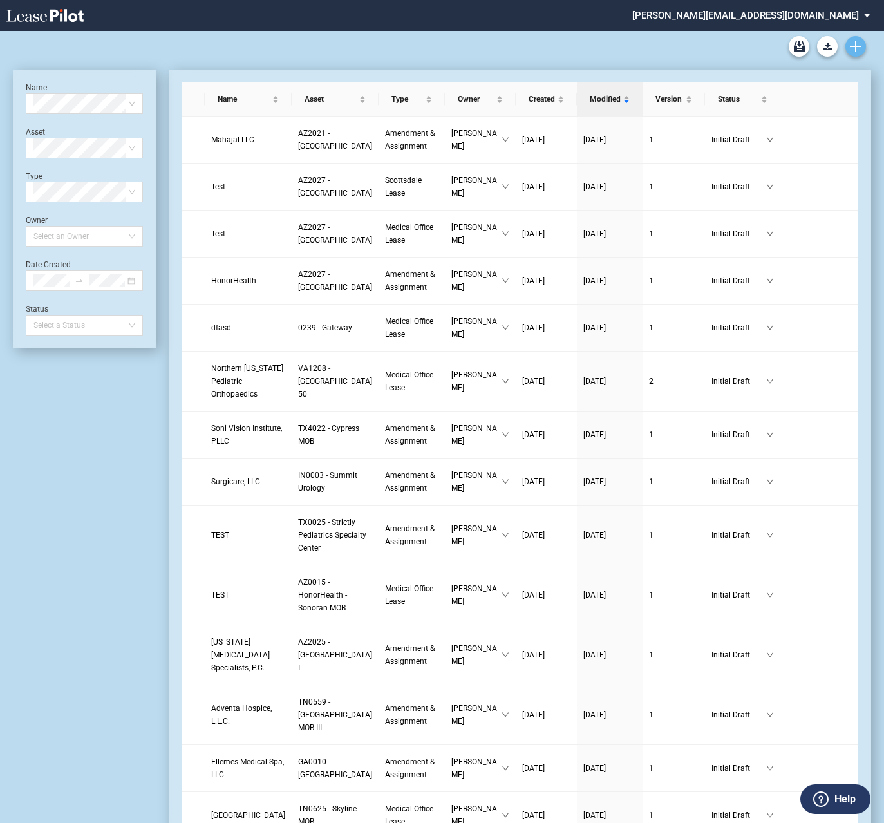
click at [861, 41] on icon "Create new document" at bounding box center [856, 47] width 12 height 12
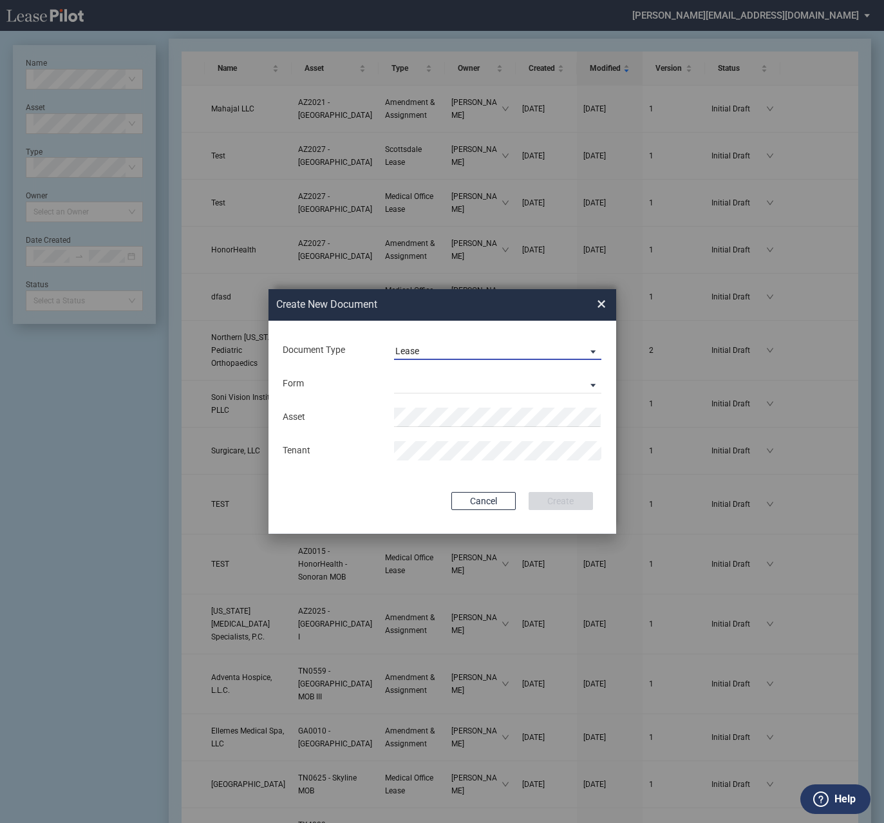
click at [583, 349] on span "Document Type: \aLease\a" at bounding box center [589, 350] width 15 height 13
click at [490, 390] on md-option "Amendment" at bounding box center [498, 381] width 229 height 31
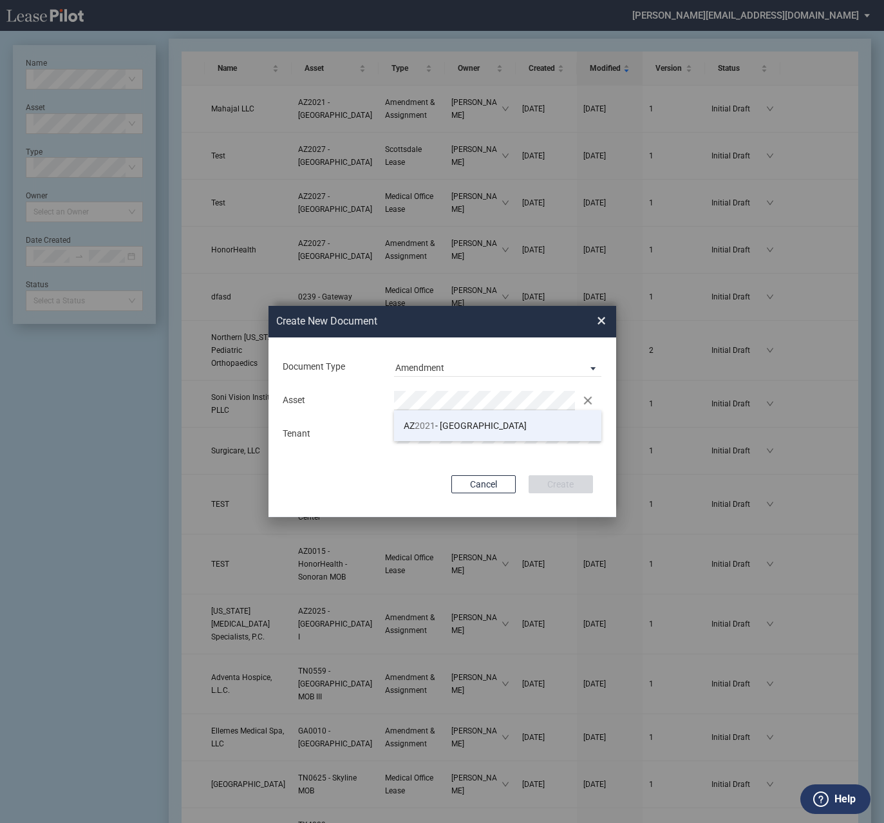
click at [444, 422] on span "AZ 2021 - Scottsdale Medical Center" at bounding box center [465, 425] width 123 height 10
click at [561, 484] on button "Create" at bounding box center [561, 484] width 64 height 18
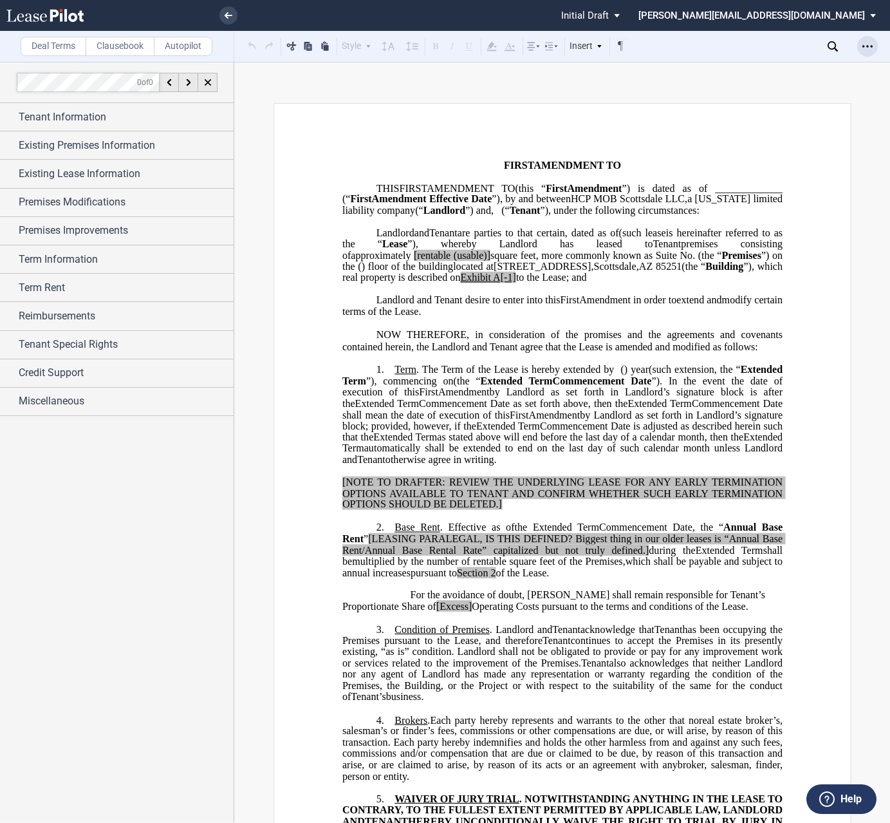
click at [861, 48] on div "Open Lease options menu" at bounding box center [868, 46] width 21 height 21
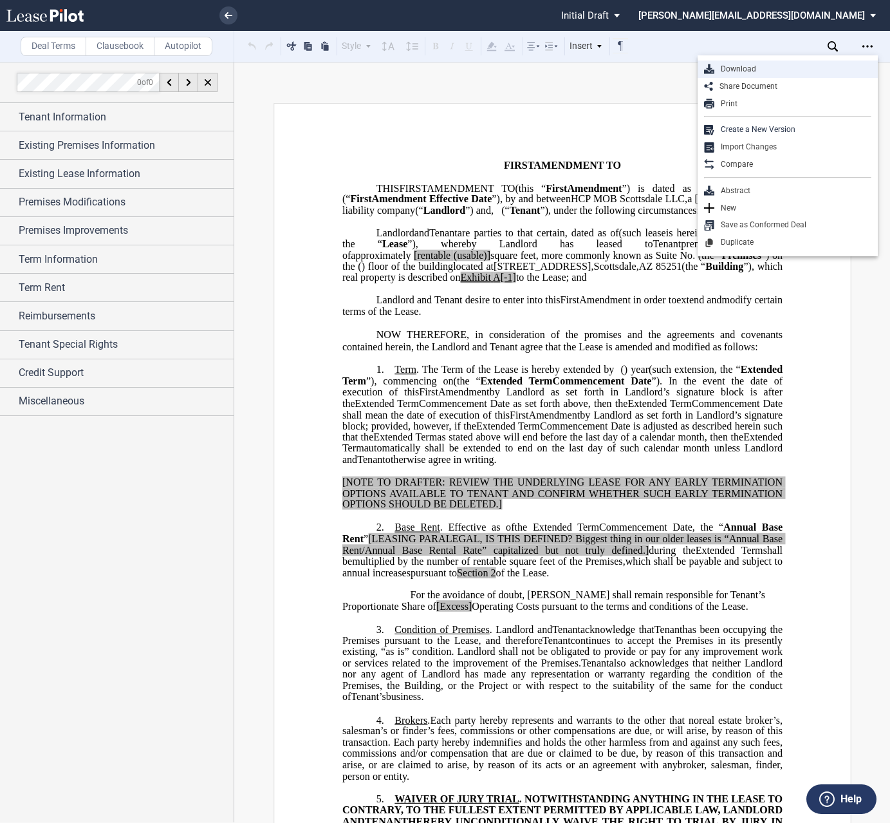
click at [778, 66] on div "Download" at bounding box center [793, 69] width 157 height 11
